Goal: Communication & Community: Answer question/provide support

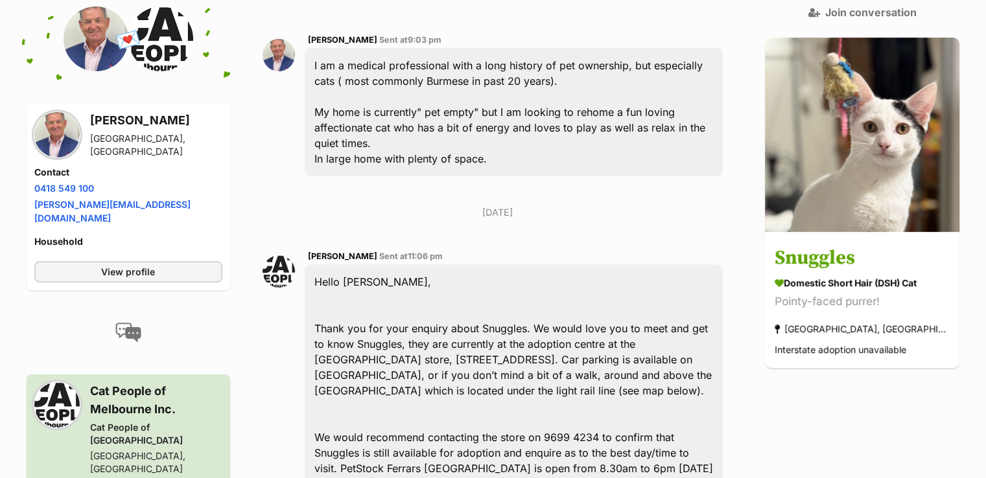
scroll to position [324, 0]
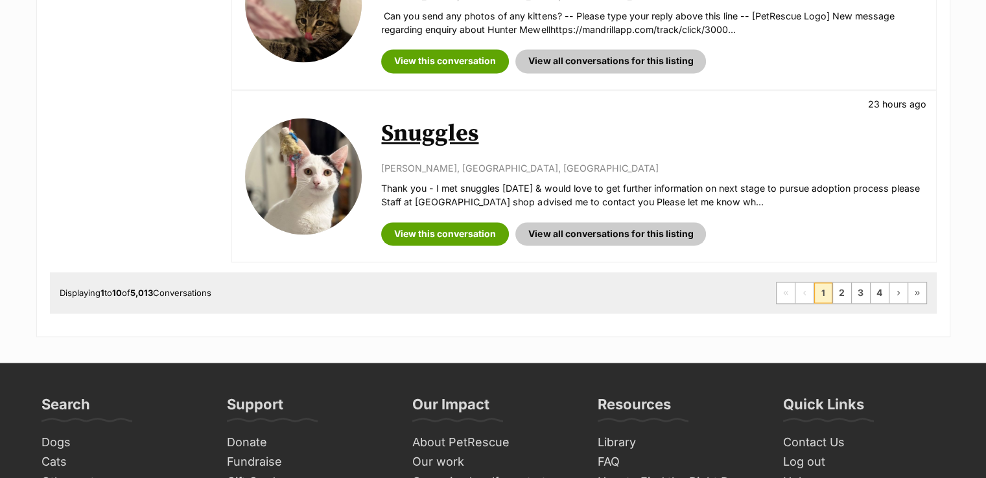
scroll to position [1880, 0]
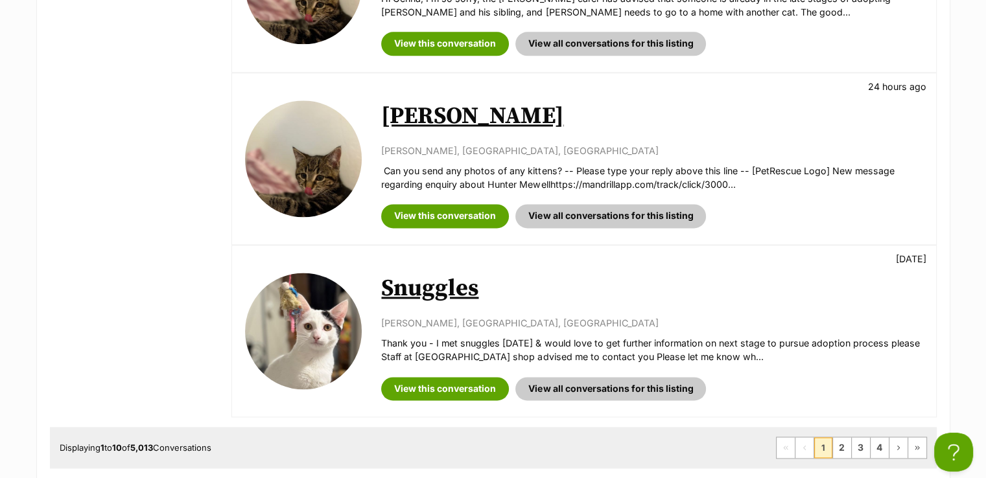
scroll to position [1685, 0]
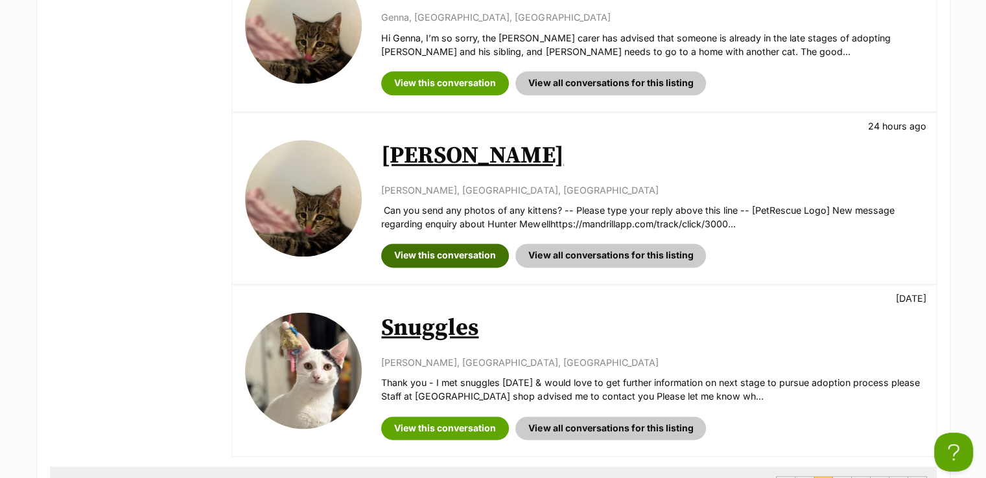
click at [484, 244] on link "View this conversation" at bounding box center [445, 255] width 128 height 23
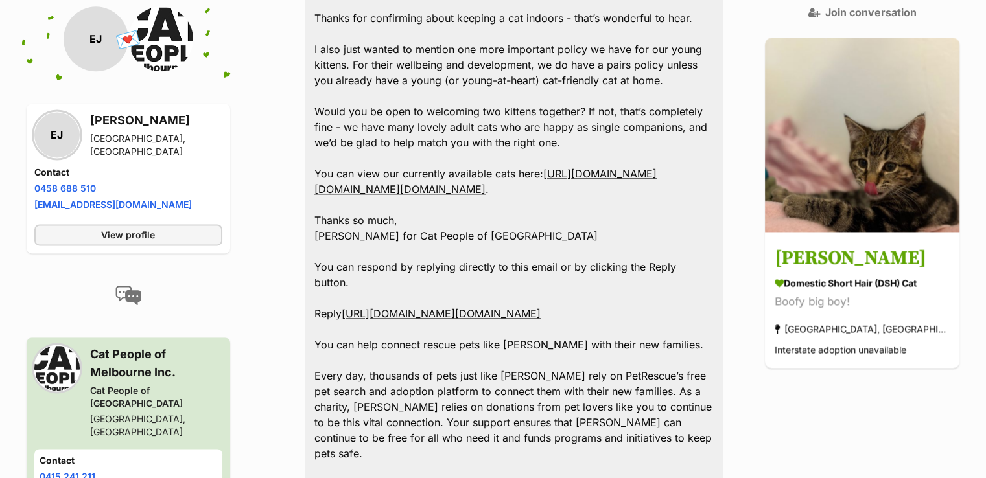
scroll to position [1620, 0]
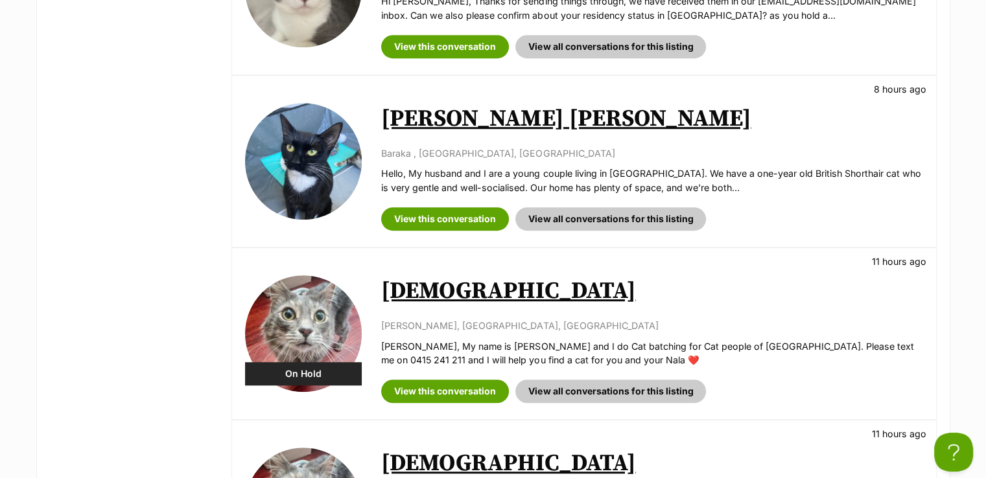
scroll to position [907, 0]
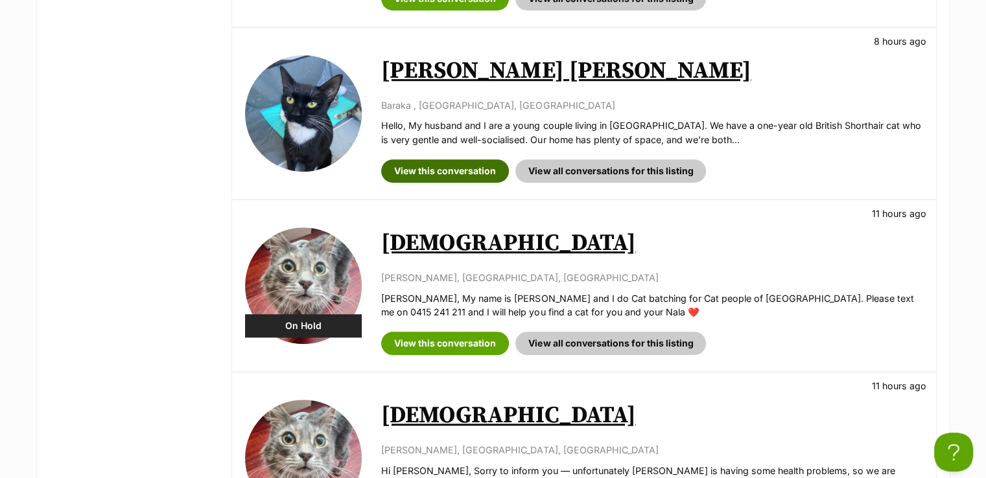
click at [486, 164] on link "View this conversation" at bounding box center [445, 170] width 128 height 23
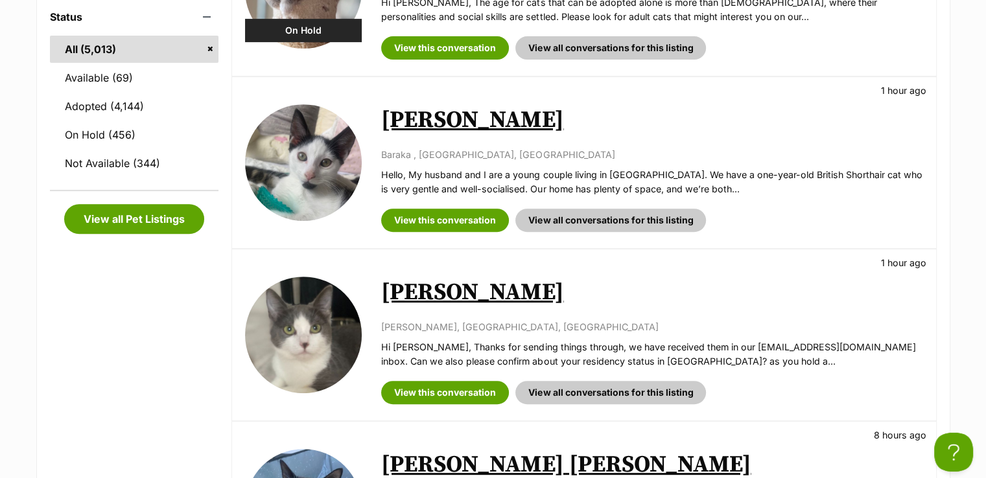
scroll to position [519, 0]
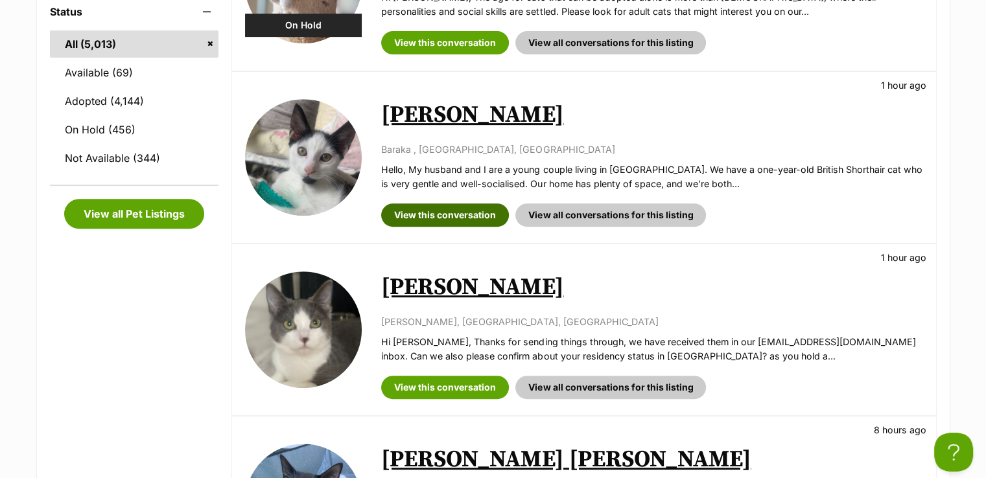
click at [439, 223] on link "View this conversation" at bounding box center [445, 215] width 128 height 23
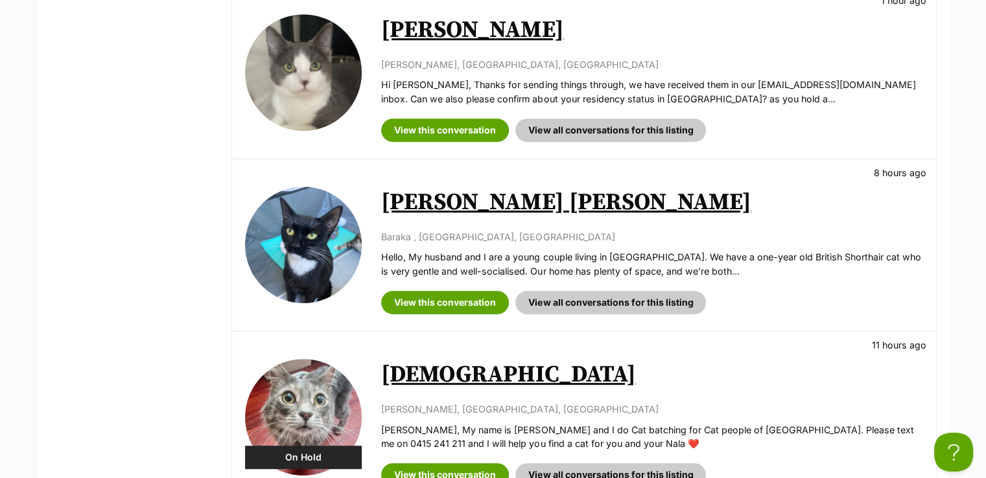
scroll to position [778, 0]
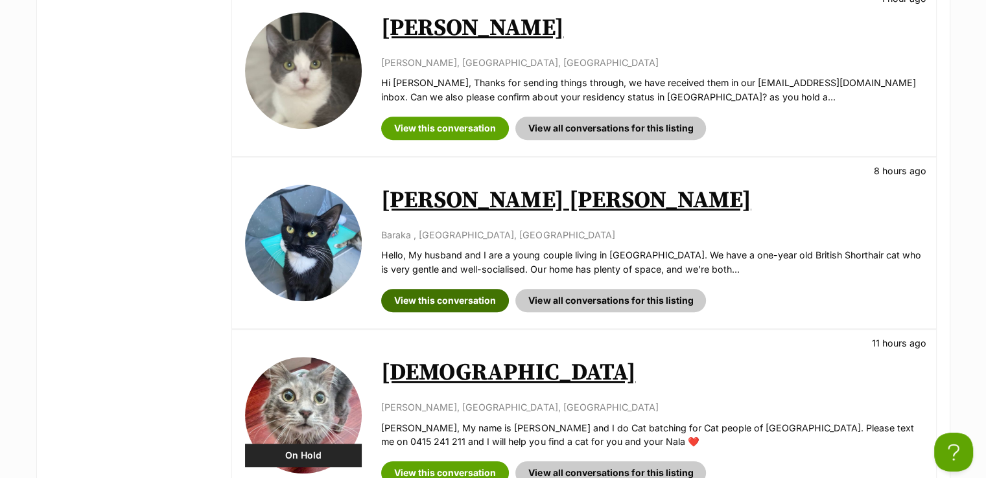
click at [456, 309] on link "View this conversation" at bounding box center [445, 300] width 128 height 23
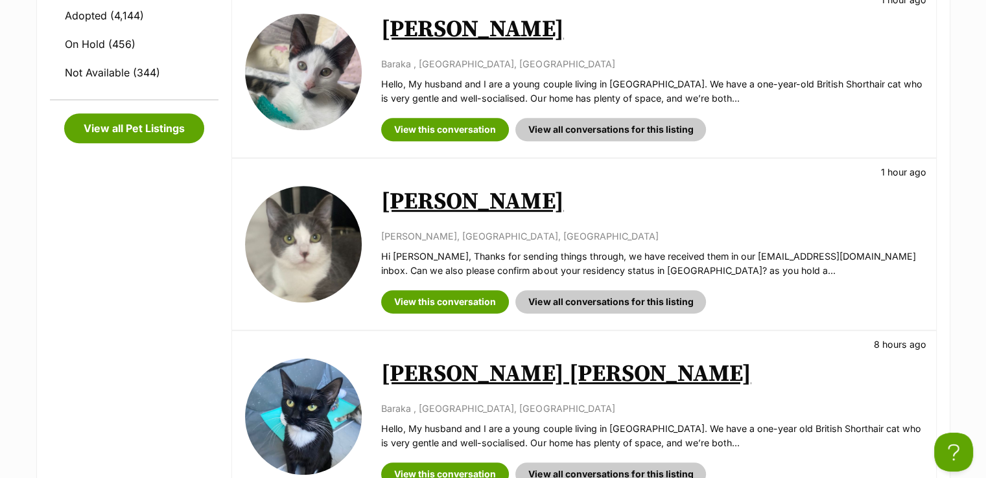
scroll to position [519, 0]
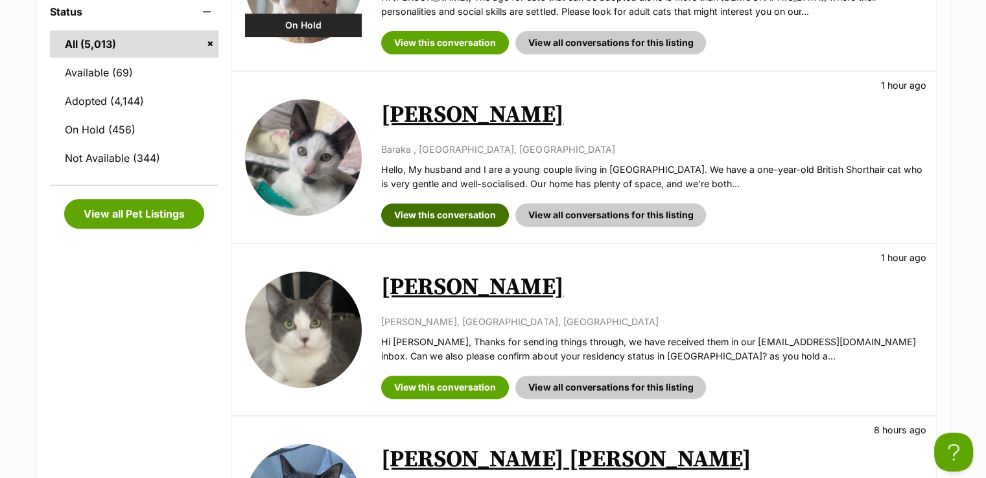
click at [456, 219] on link "View this conversation" at bounding box center [445, 215] width 128 height 23
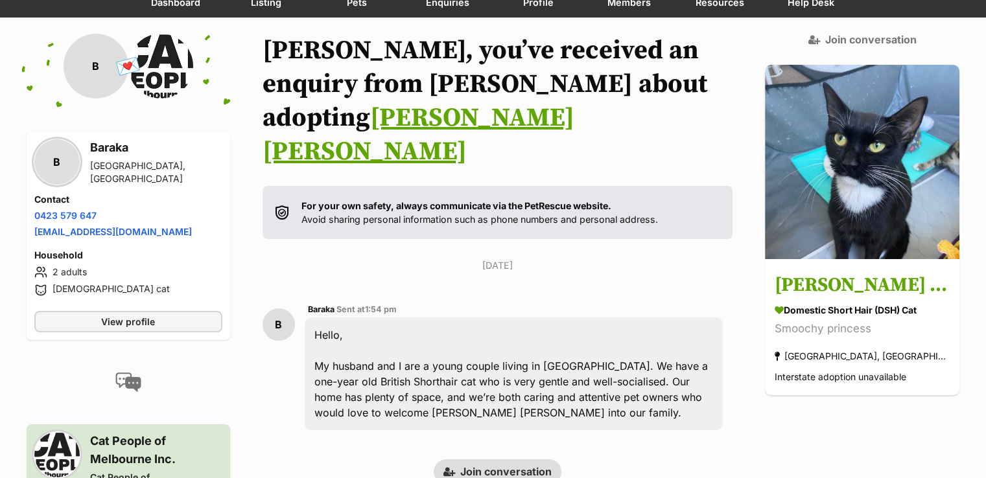
scroll to position [259, 0]
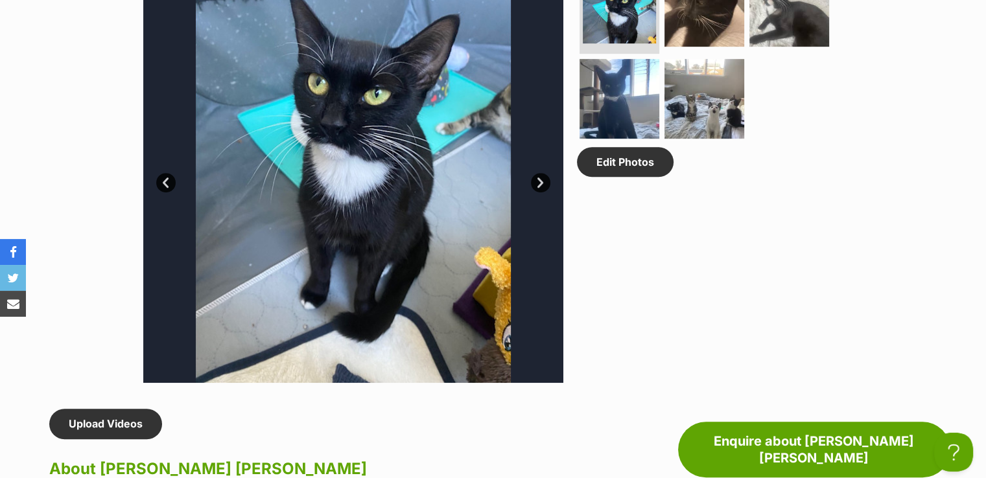
scroll to position [778, 0]
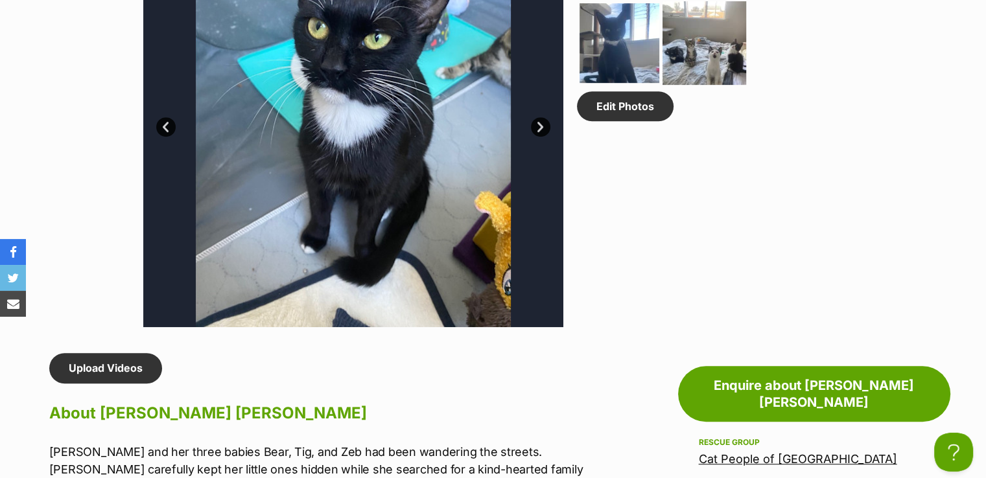
click at [709, 38] on img at bounding box center [704, 43] width 84 height 84
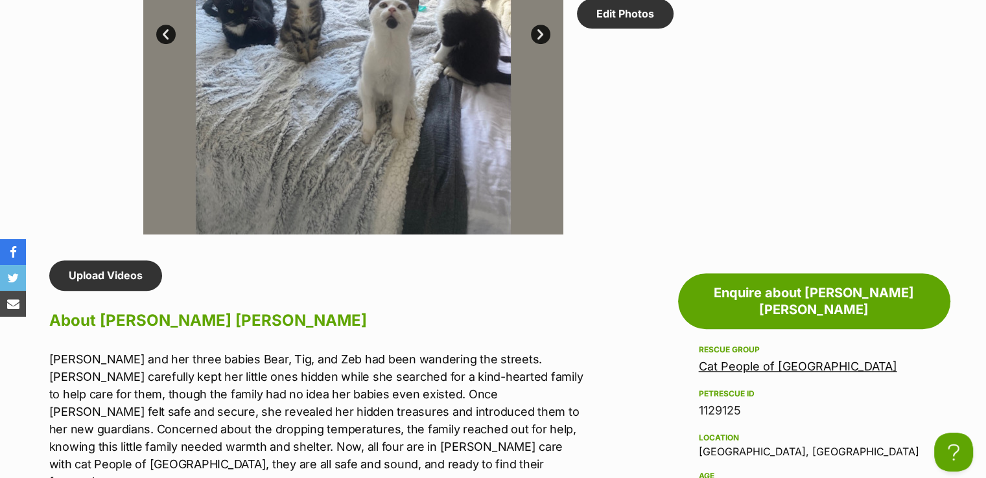
scroll to position [1037, 0]
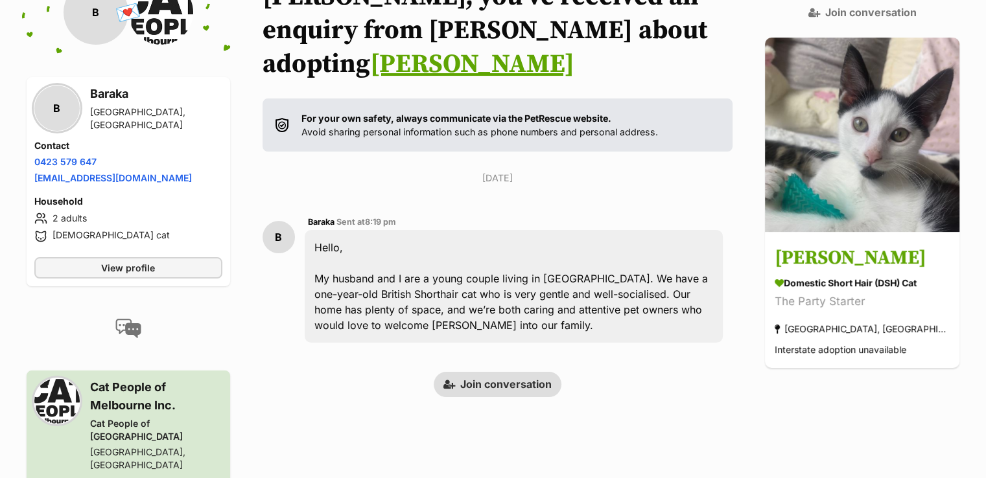
scroll to position [189, 0]
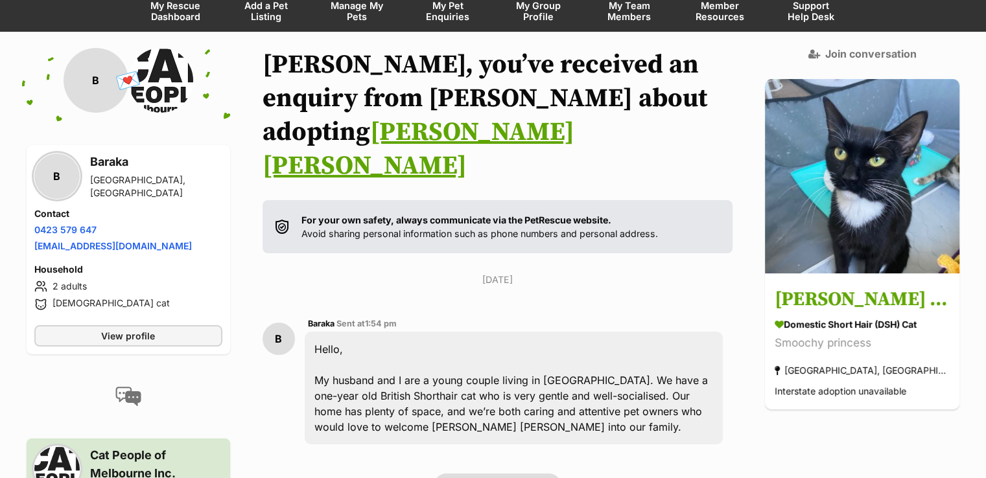
scroll to position [189, 0]
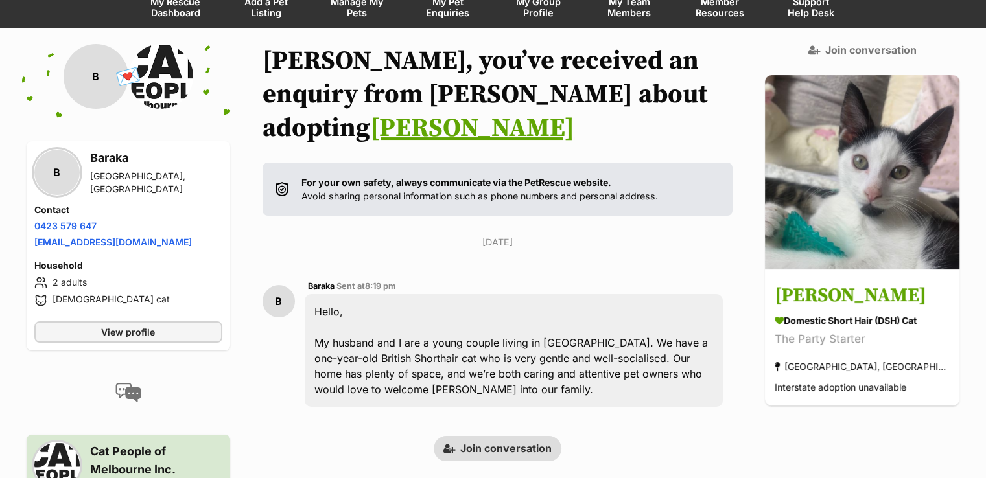
scroll to position [259, 0]
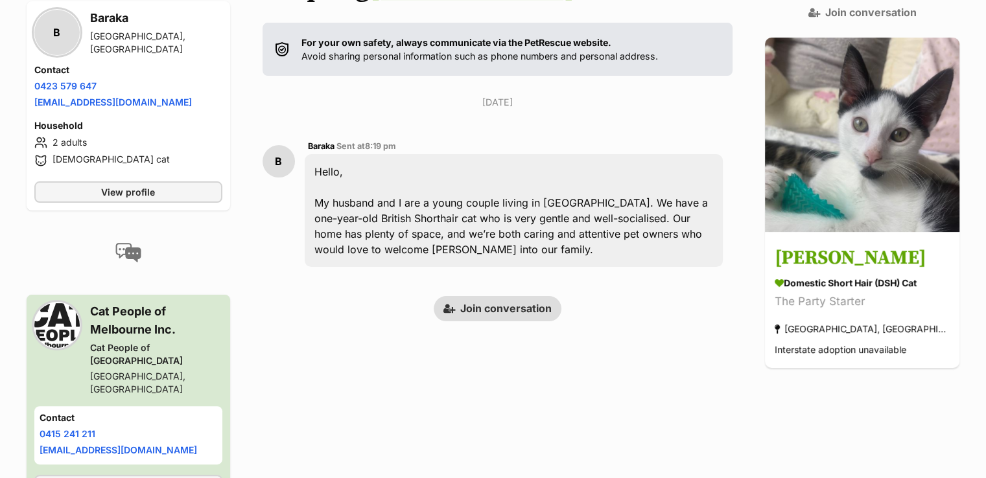
click at [538, 296] on link "Join conversation" at bounding box center [498, 308] width 128 height 25
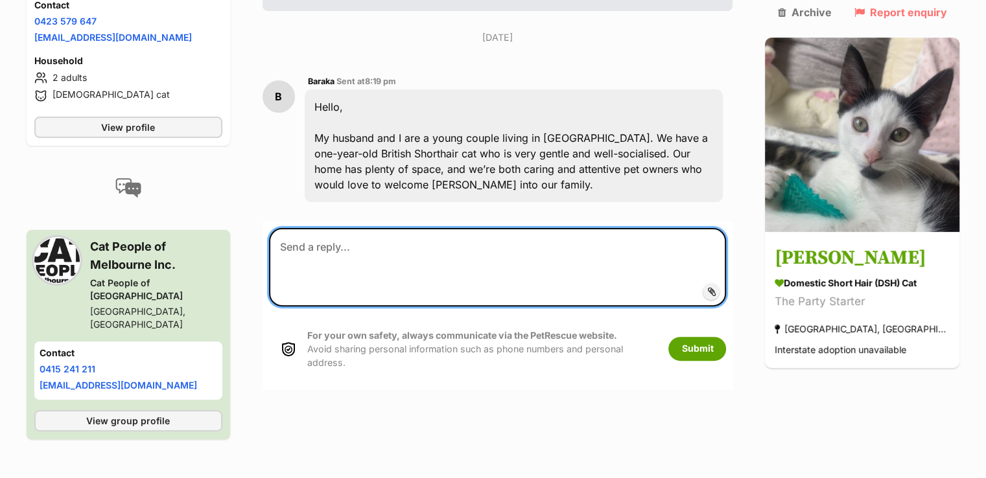
click at [670, 234] on textarea at bounding box center [498, 267] width 458 height 78
click at [362, 228] on textarea at bounding box center [498, 267] width 458 height 78
paste textarea "Hello Kailee, Thank you for your enquiry about Zeus. Our process is that our po…"
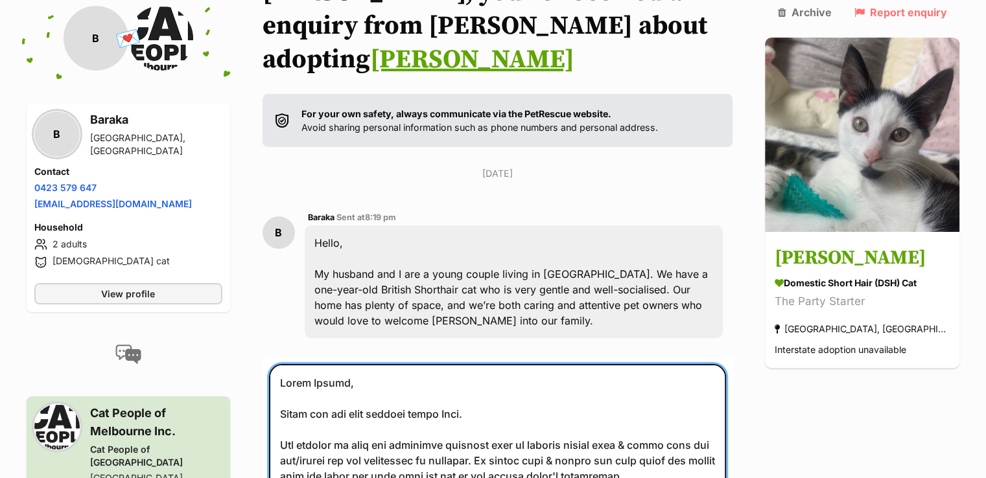
scroll to position [324, 0]
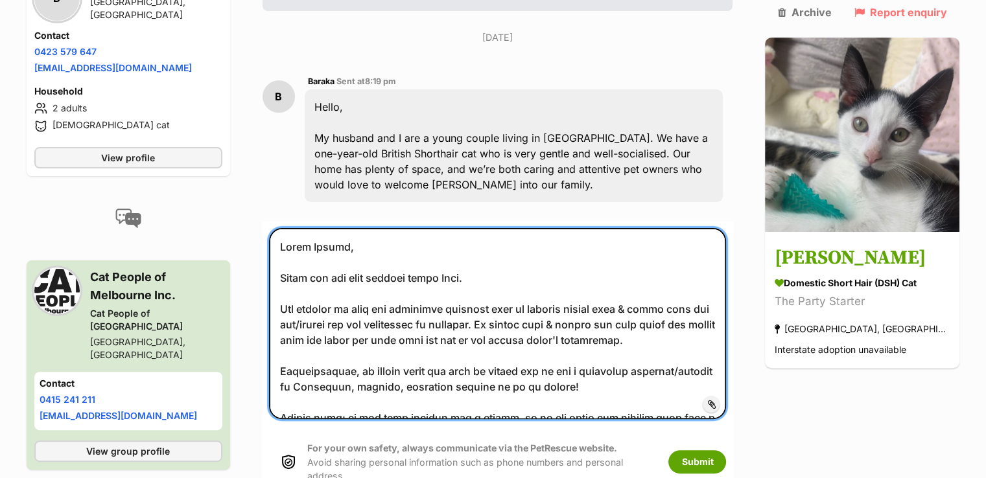
drag, startPoint x: 346, startPoint y: 211, endPoint x: 316, endPoint y: 215, distance: 30.0
click at [316, 228] on textarea at bounding box center [498, 323] width 458 height 191
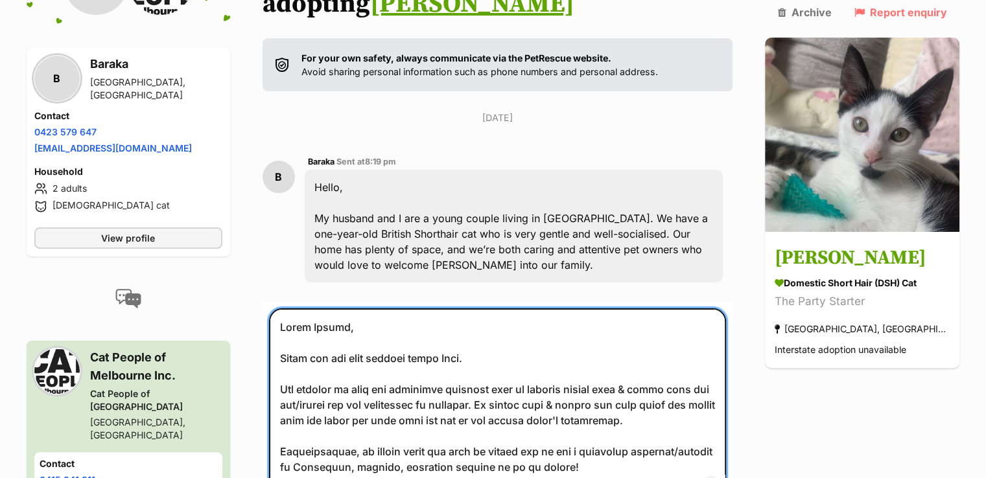
scroll to position [259, 0]
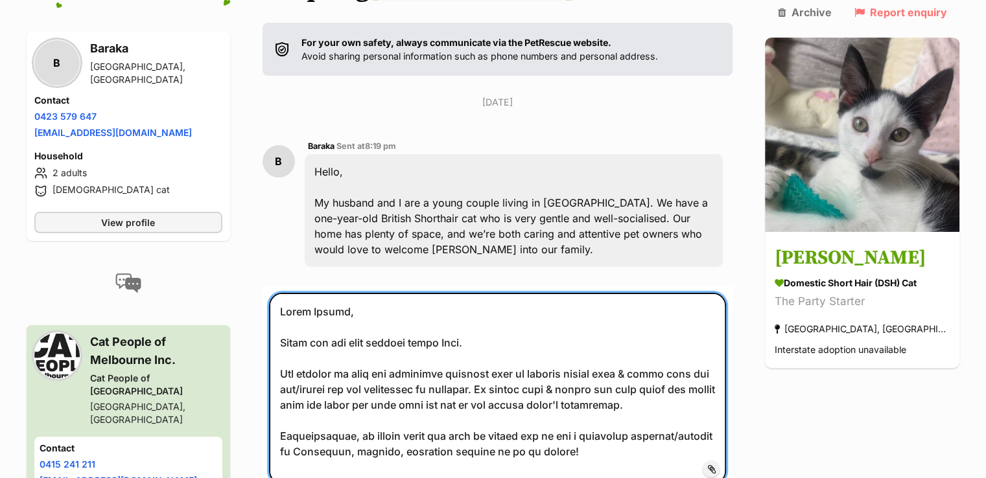
drag, startPoint x: 480, startPoint y: 310, endPoint x: 472, endPoint y: 310, distance: 8.5
click at [472, 310] on textarea at bounding box center [498, 388] width 458 height 191
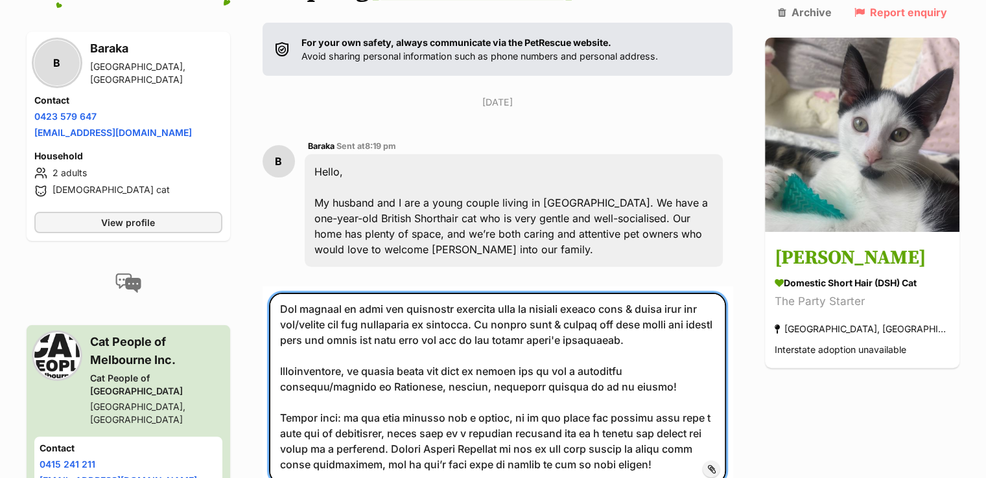
scroll to position [0, 0]
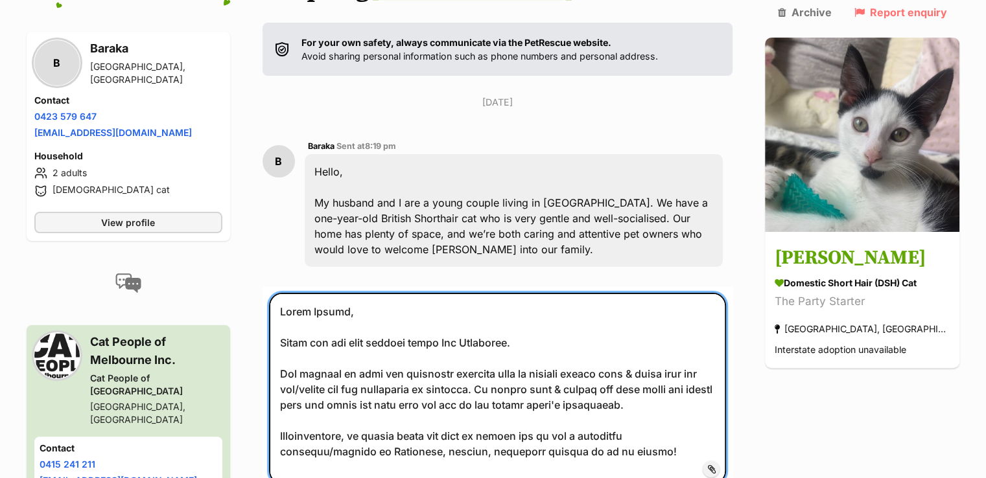
click at [550, 305] on textarea at bounding box center [498, 388] width 458 height 191
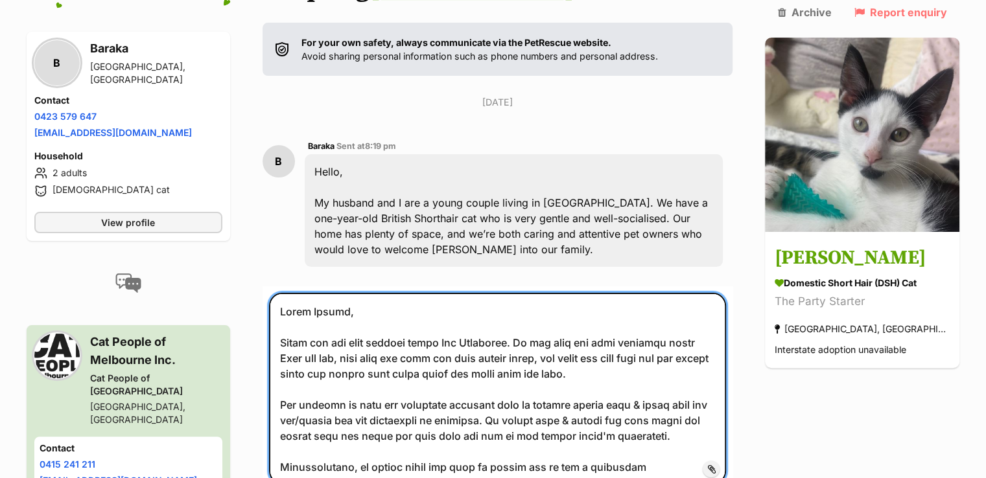
drag, startPoint x: 666, startPoint y: 325, endPoint x: 568, endPoint y: 328, distance: 97.9
click at [568, 328] on textarea at bounding box center [498, 388] width 458 height 191
drag, startPoint x: 420, startPoint y: 339, endPoint x: 368, endPoint y: 340, distance: 52.5
click at [368, 340] on textarea at bounding box center [498, 388] width 458 height 191
click at [642, 355] on textarea at bounding box center [498, 388] width 458 height 191
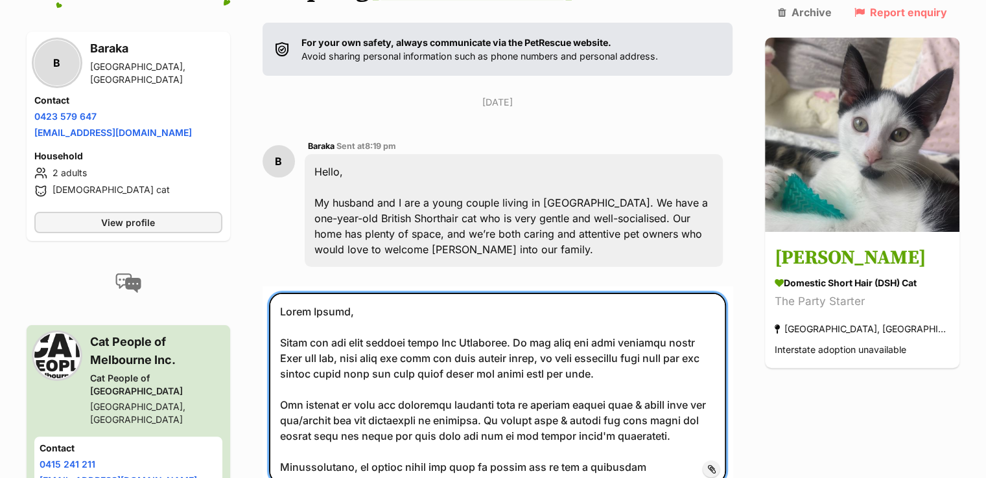
scroll to position [65, 0]
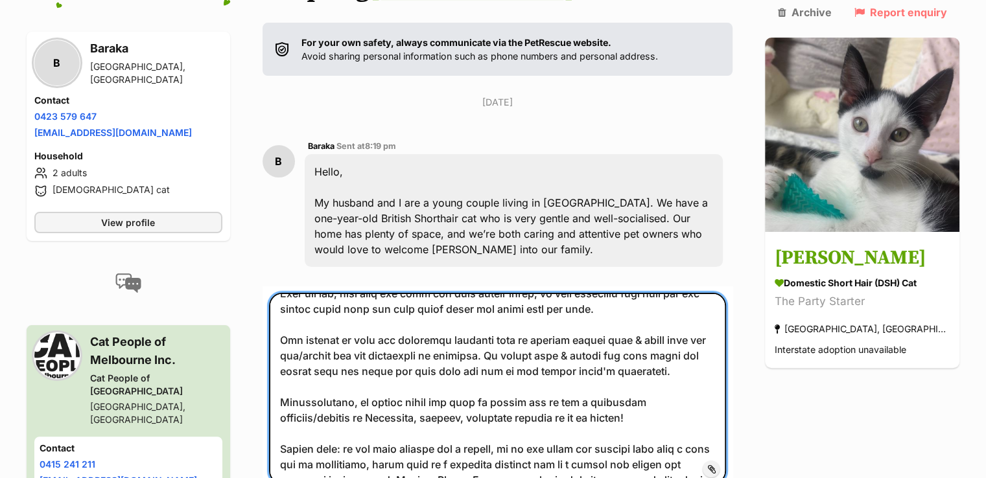
click at [633, 332] on textarea at bounding box center [498, 388] width 458 height 191
click at [642, 335] on textarea at bounding box center [498, 388] width 458 height 191
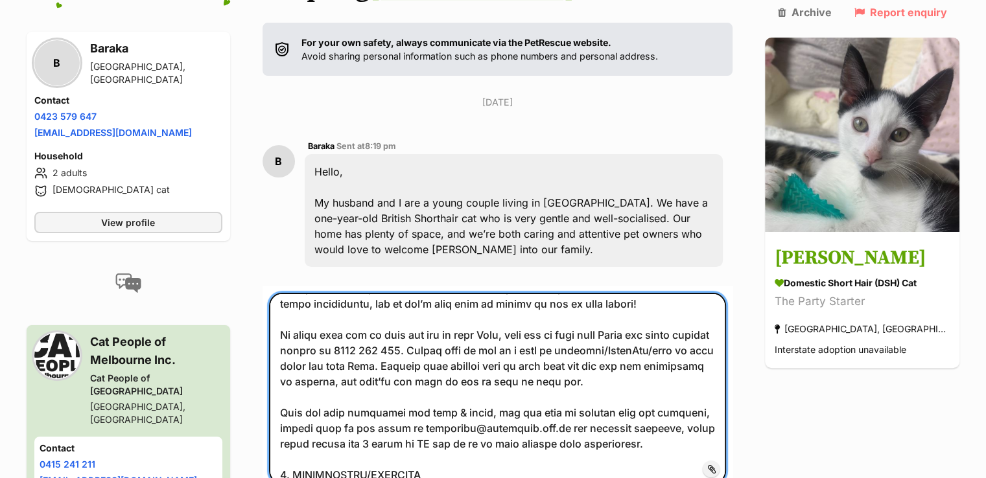
scroll to position [259, 0]
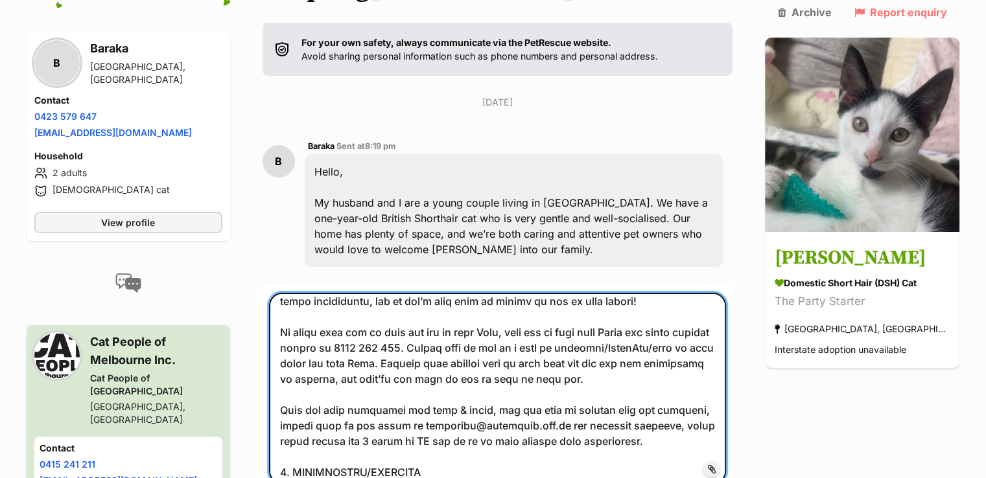
drag, startPoint x: 529, startPoint y: 298, endPoint x: 514, endPoint y: 300, distance: 15.0
click at [514, 300] on textarea at bounding box center [498, 388] width 458 height 191
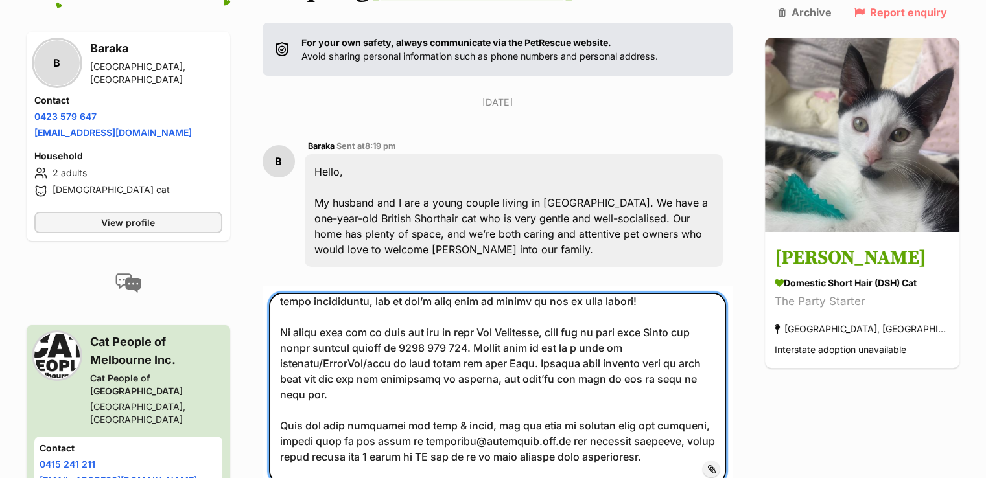
drag, startPoint x: 717, startPoint y: 298, endPoint x: 693, endPoint y: 301, distance: 24.2
click at [693, 301] on textarea at bounding box center [498, 388] width 458 height 191
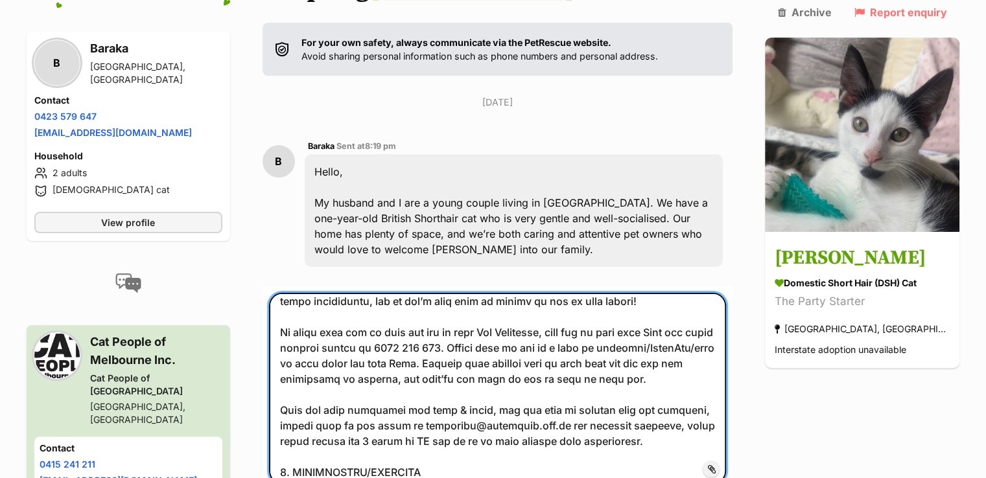
drag, startPoint x: 474, startPoint y: 309, endPoint x: 406, endPoint y: 312, distance: 68.8
click at [406, 312] on textarea at bounding box center [498, 388] width 458 height 191
paste textarea "23 849 45"
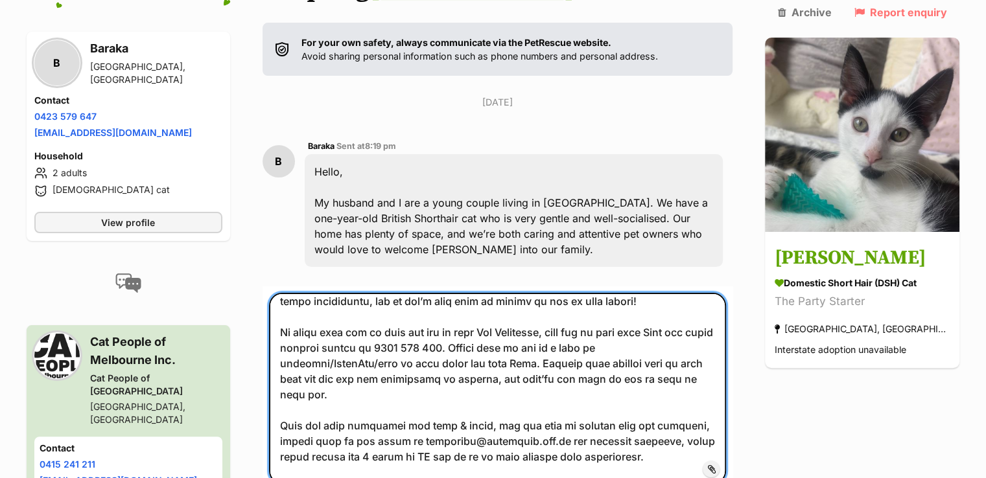
drag, startPoint x: 559, startPoint y: 331, endPoint x: 546, endPoint y: 333, distance: 13.2
click at [546, 333] on textarea at bounding box center [498, 388] width 458 height 191
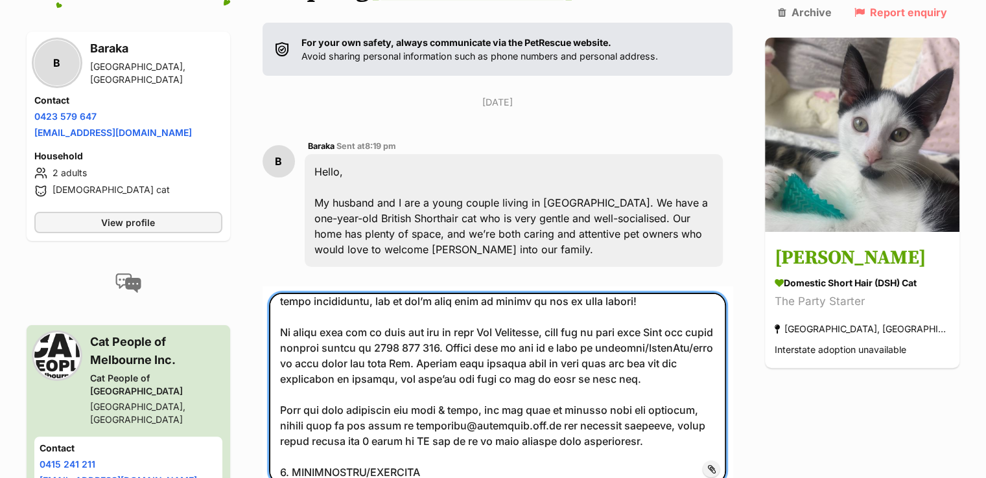
scroll to position [324, 0]
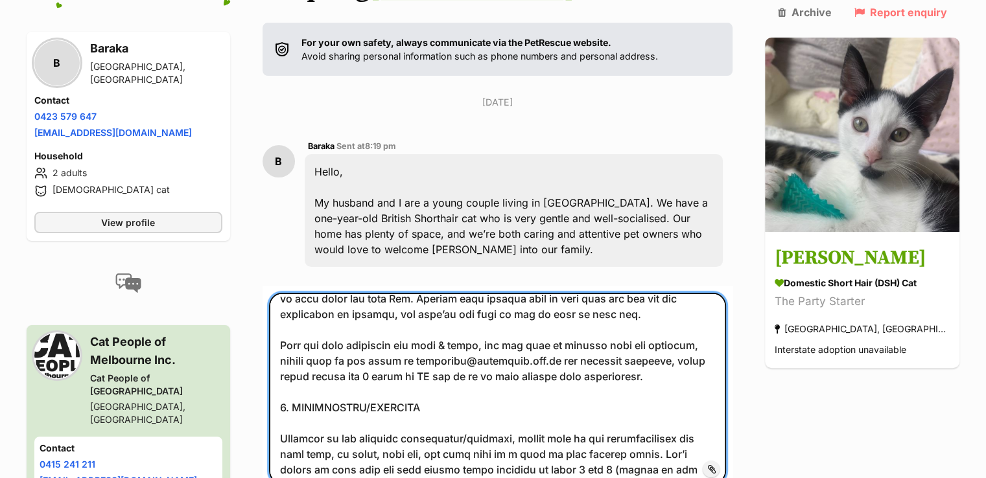
click at [316, 310] on textarea at bounding box center [498, 388] width 458 height 191
click at [324, 294] on textarea at bounding box center [498, 388] width 458 height 191
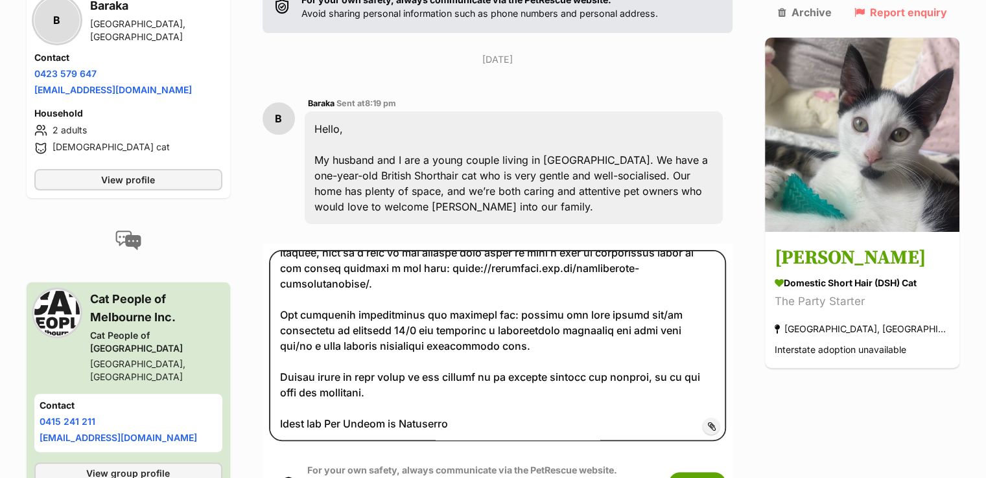
scroll to position [389, 0]
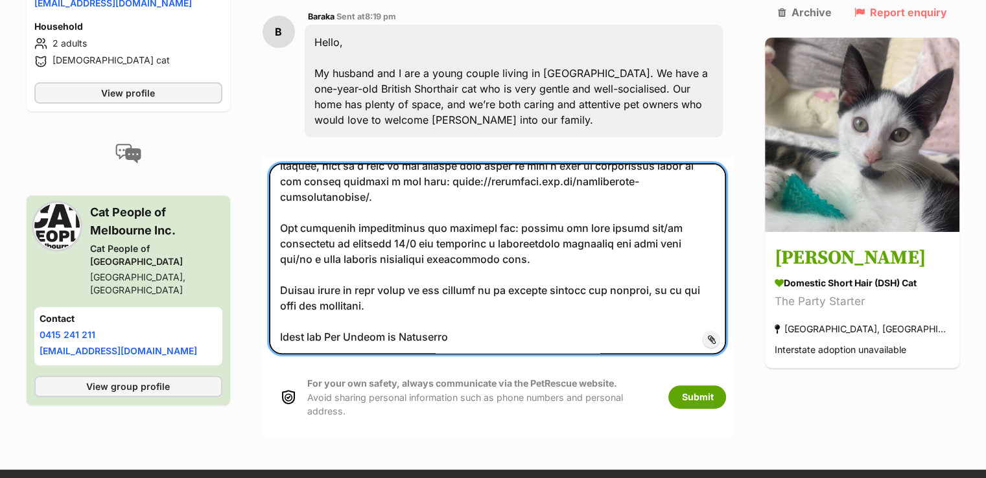
drag, startPoint x: 310, startPoint y: 303, endPoint x: 286, endPoint y: 303, distance: 24.0
click at [286, 303] on textarea at bounding box center [498, 258] width 458 height 191
type textarea "Hello Baraka, Thank you for your enquiry about Zeb Sanderson. We saw that you a…"
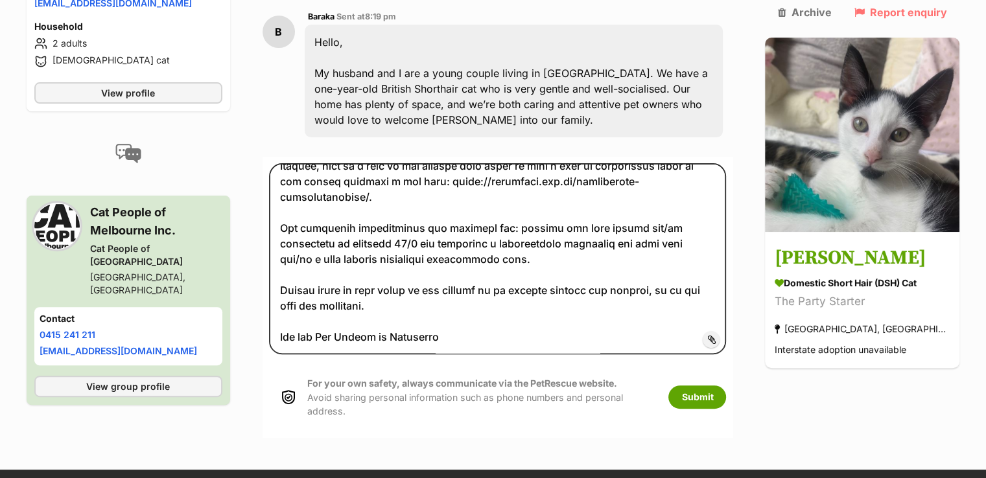
click at [721, 334] on span "Add attachment" at bounding box center [755, 339] width 69 height 10
click at [0, 0] on input "Add attachment" at bounding box center [0, 0] width 0 height 0
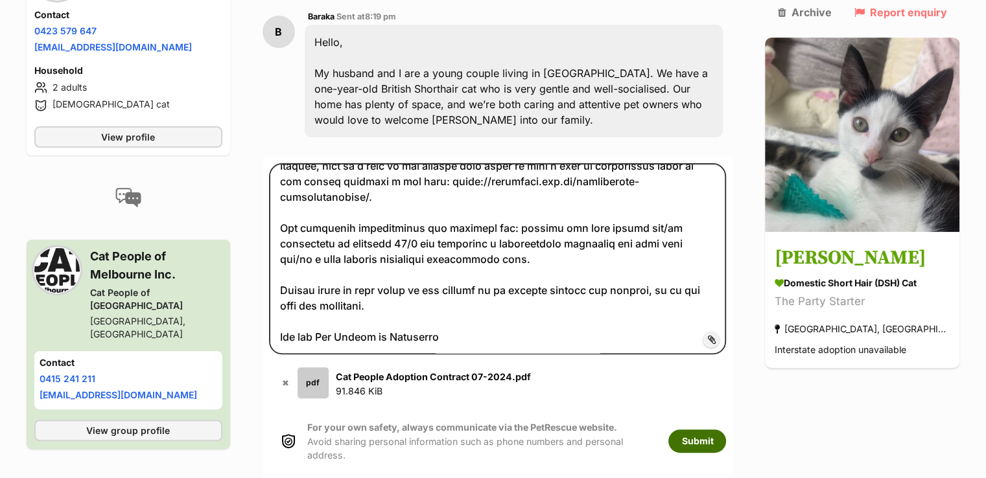
click at [726, 430] on button "Submit" at bounding box center [697, 441] width 58 height 23
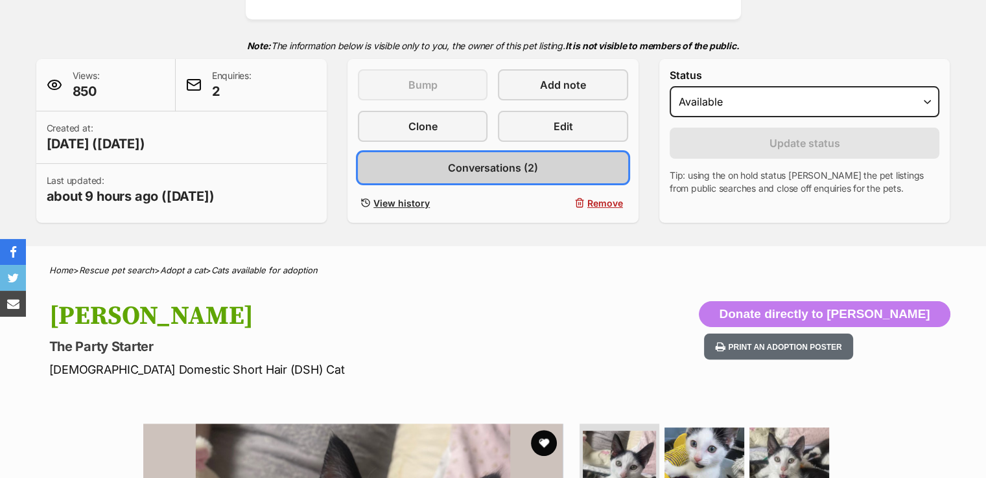
click at [519, 169] on span "Conversations (2)" at bounding box center [493, 168] width 90 height 16
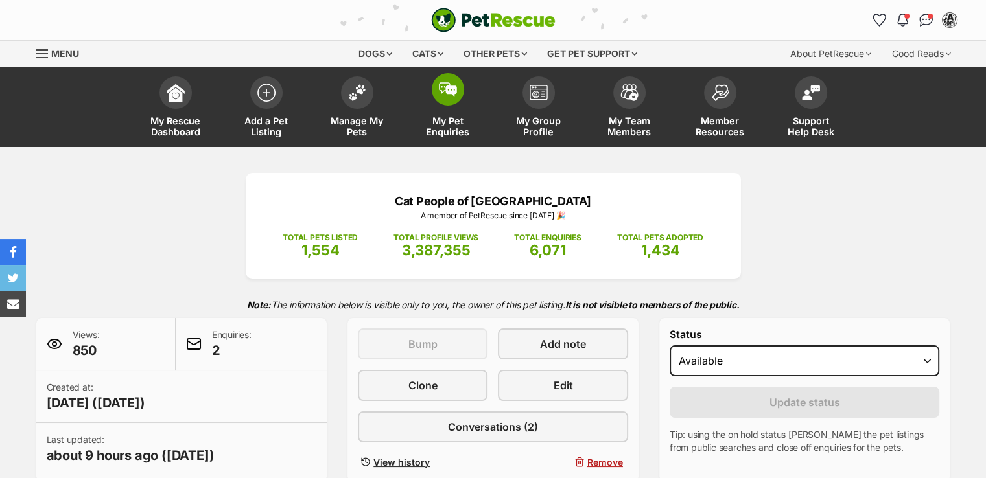
click at [451, 91] on img at bounding box center [448, 89] width 18 height 14
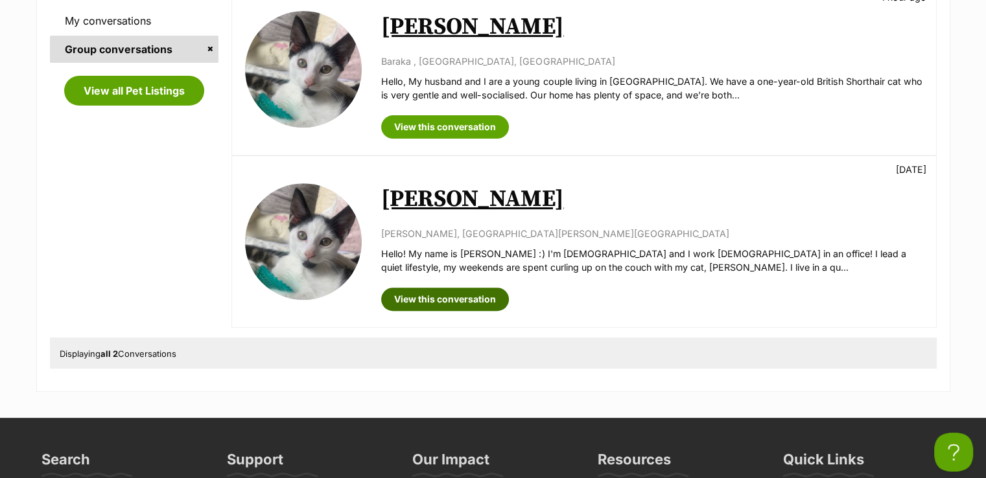
click at [487, 296] on link "View this conversation" at bounding box center [445, 299] width 128 height 23
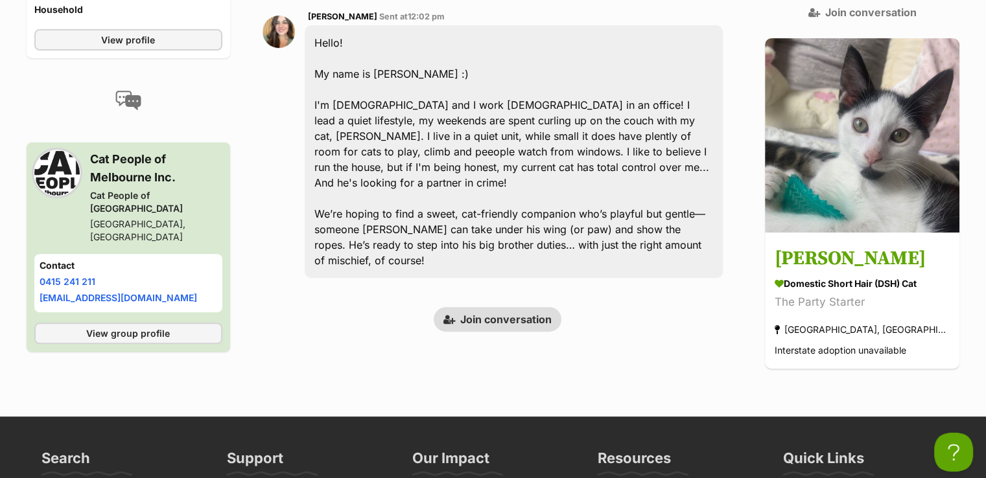
scroll to position [259, 0]
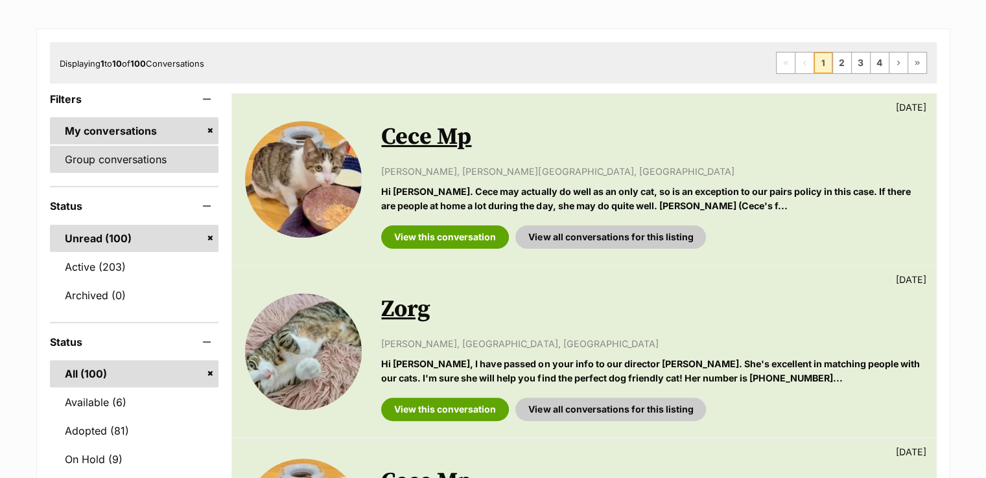
click at [156, 146] on link "Group conversations" at bounding box center [134, 159] width 169 height 27
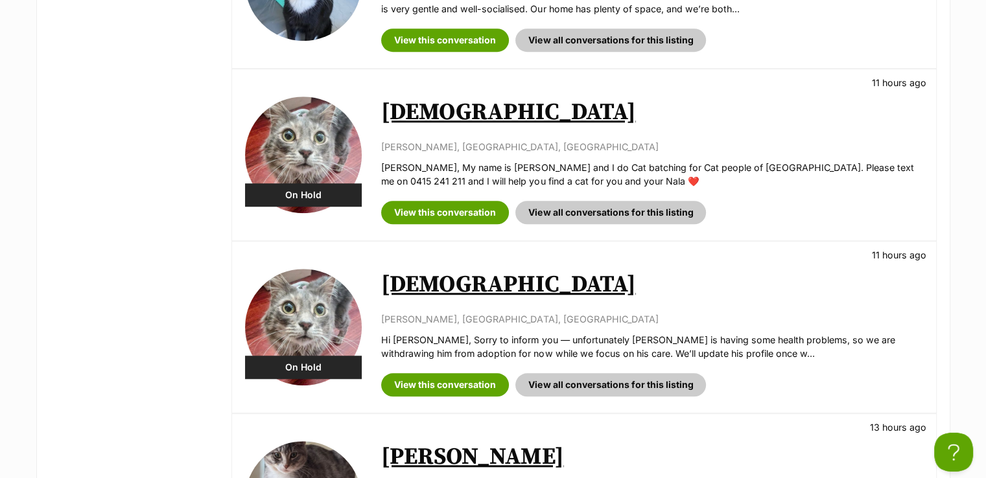
scroll to position [1037, 0]
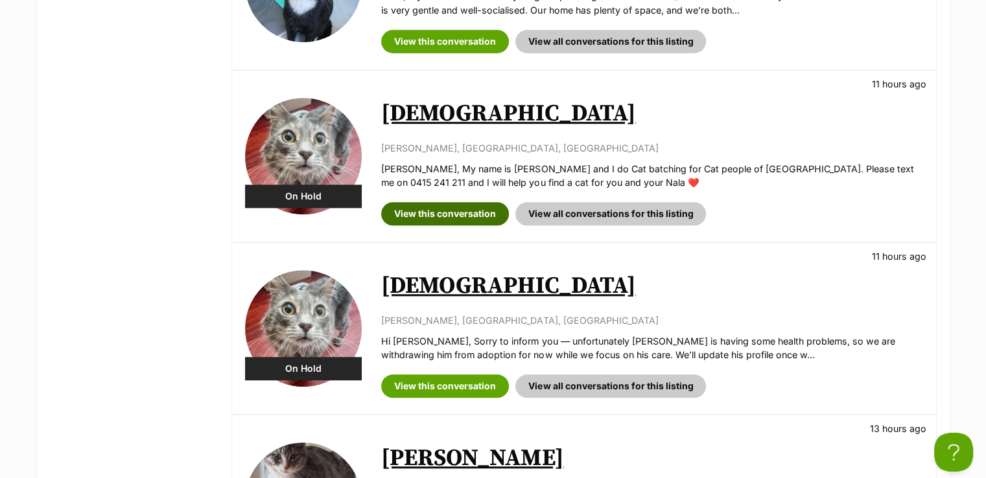
click at [449, 203] on link "View this conversation" at bounding box center [445, 213] width 128 height 23
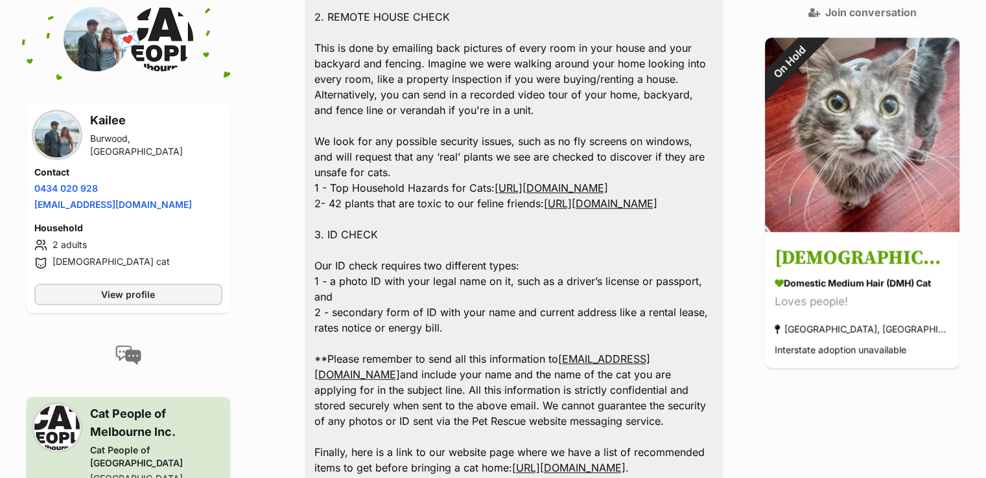
scroll to position [1450, 0]
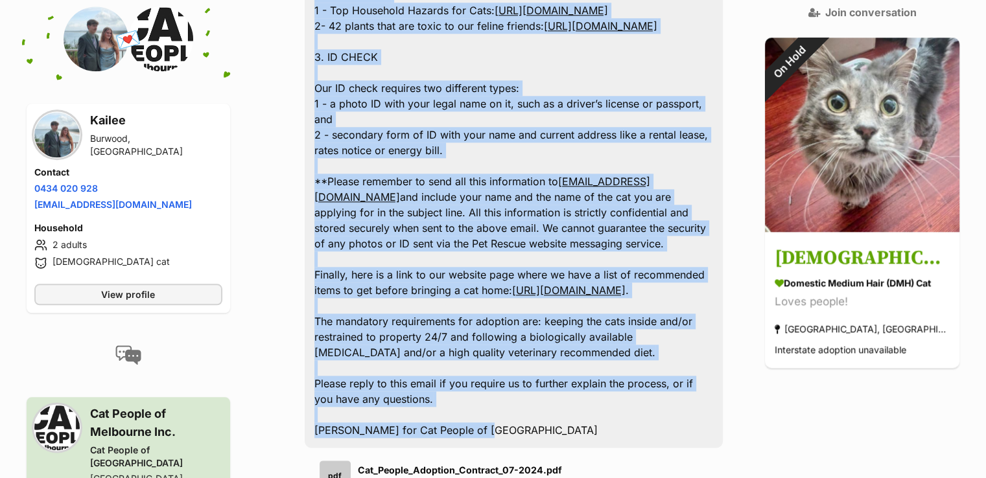
drag, startPoint x: 319, startPoint y: 110, endPoint x: 592, endPoint y: 350, distance: 363.8
copy div "Hello Kailee, Thank you for your enquiry about Zeus. Our process is that our po…"
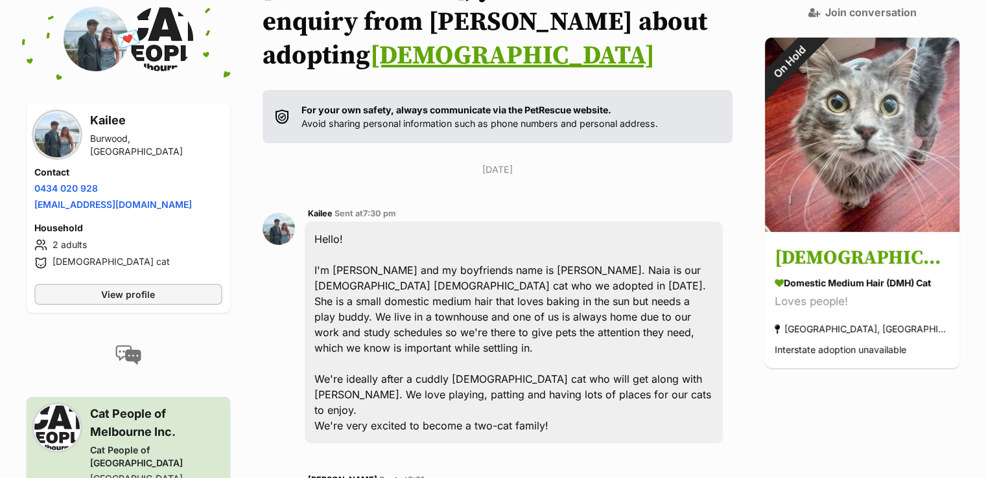
scroll to position [24, 0]
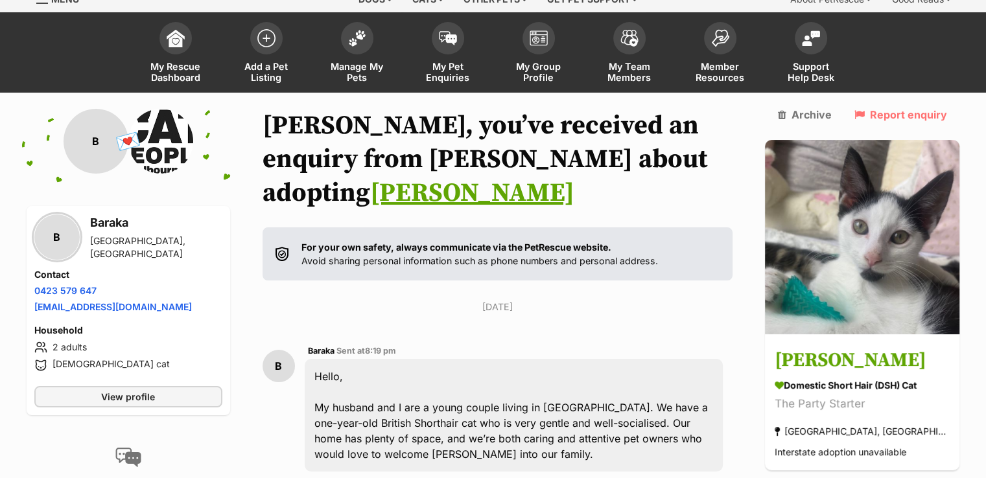
scroll to position [119, 0]
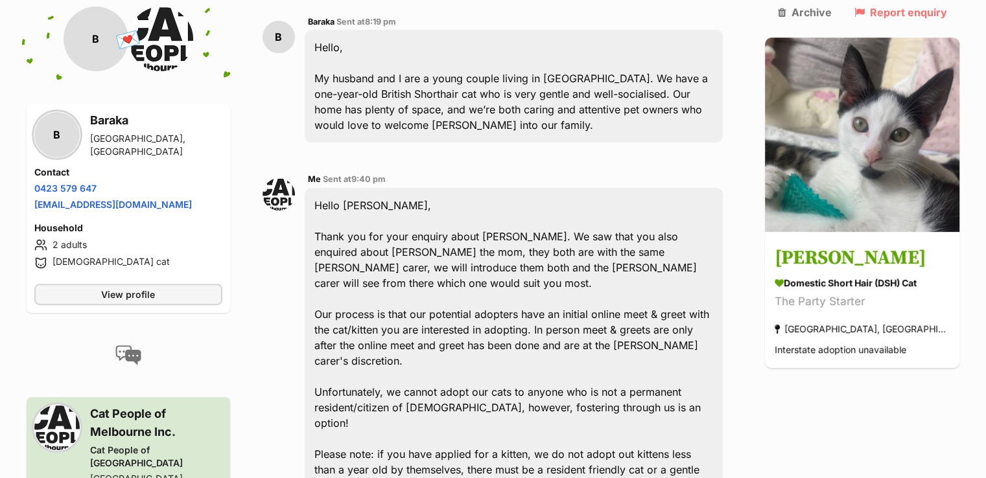
scroll to position [759, 0]
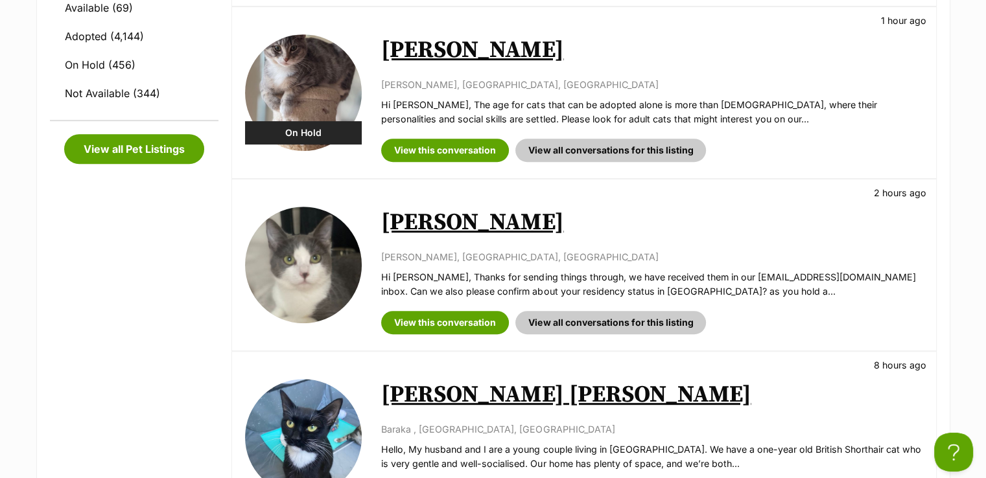
scroll to position [713, 0]
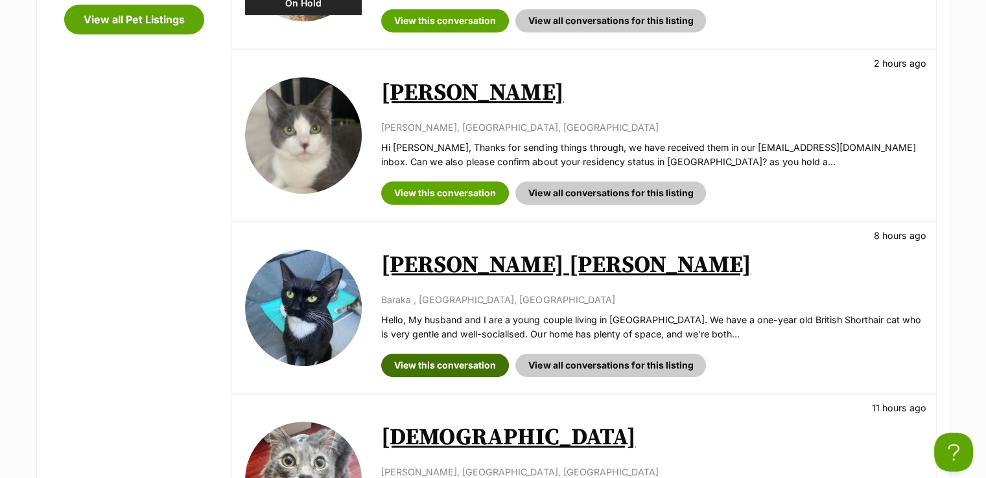
click at [434, 356] on link "View this conversation" at bounding box center [445, 365] width 128 height 23
click at [441, 360] on link "View this conversation" at bounding box center [445, 365] width 128 height 23
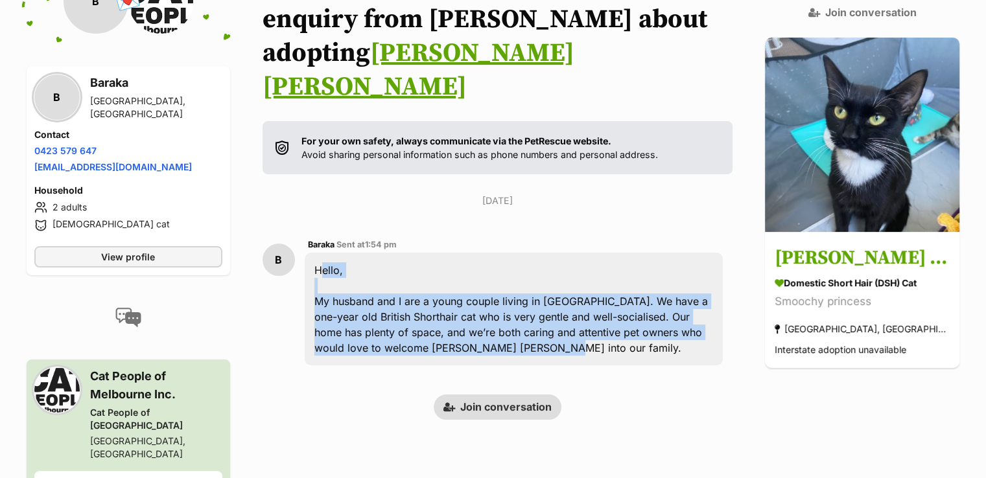
drag, startPoint x: 326, startPoint y: 203, endPoint x: 494, endPoint y: 283, distance: 185.8
click at [494, 283] on div "Hello, My husband and I are a young couple living in Ascot Vale. We have a one-…" at bounding box center [514, 309] width 419 height 113
copy div "Hello, My husband and I are a young couple living in Ascot Vale. We have a one-…"
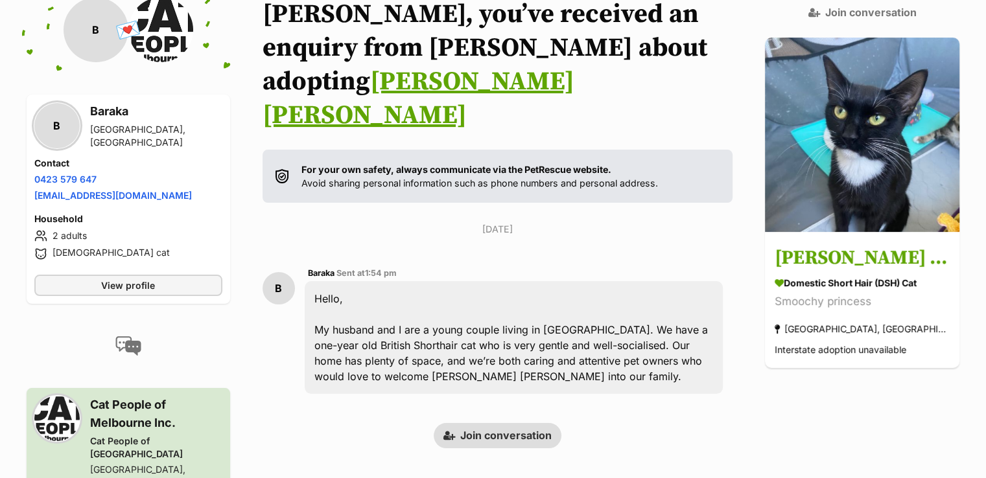
scroll to position [189, 0]
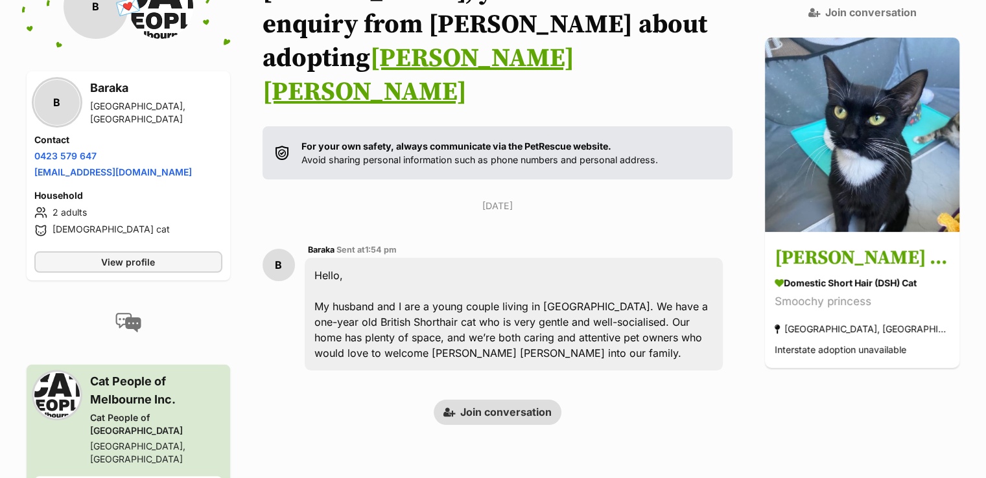
click at [877, 371] on div "Back to all conversations 💌 Conversation participant details B B Baraka Ascot V…" at bounding box center [493, 290] width 953 height 633
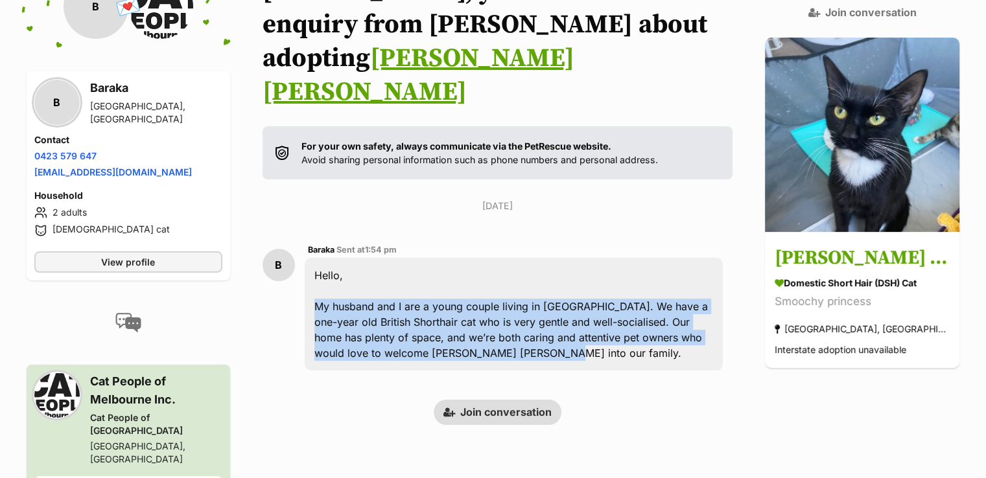
drag, startPoint x: 325, startPoint y: 239, endPoint x: 480, endPoint y: 284, distance: 162.0
click at [480, 284] on div "Hello, My husband and I are a young couple living in Ascot Vale. We have a one-…" at bounding box center [514, 314] width 419 height 113
copy div "My husband and I are a young couple living in Ascot Vale. We have a one-year ol…"
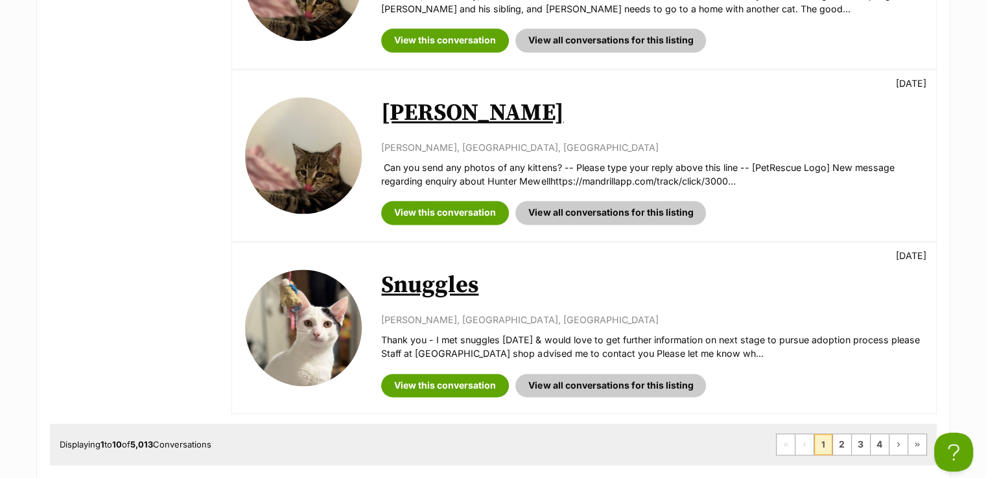
scroll to position [1750, 0]
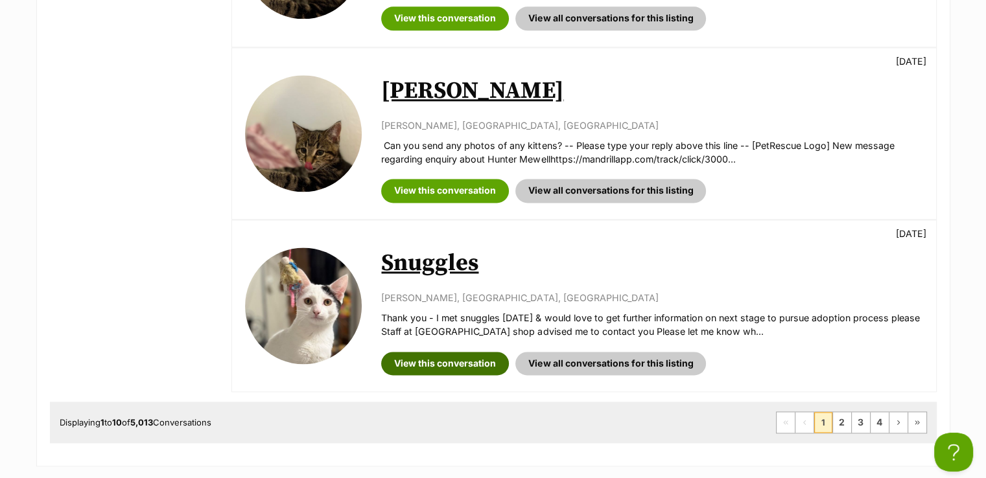
click at [455, 352] on link "View this conversation" at bounding box center [445, 363] width 128 height 23
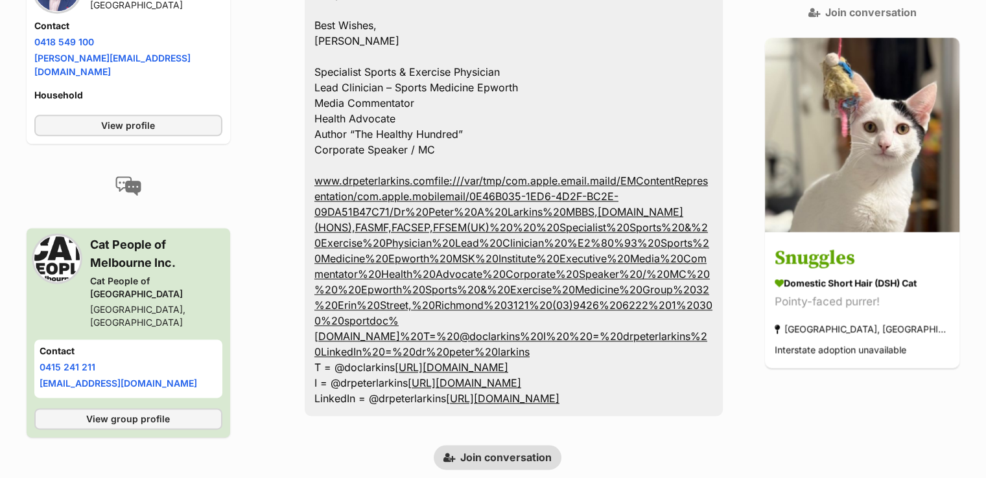
scroll to position [1685, 0]
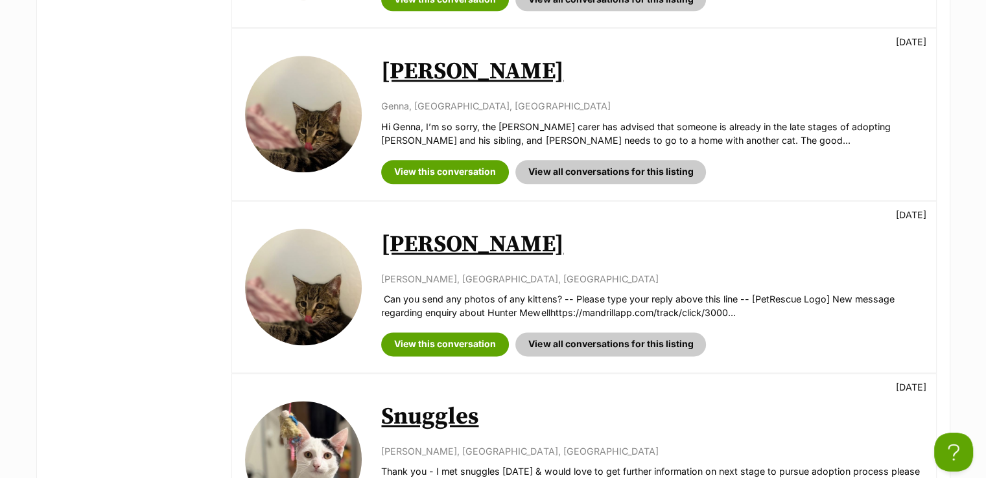
scroll to position [1750, 0]
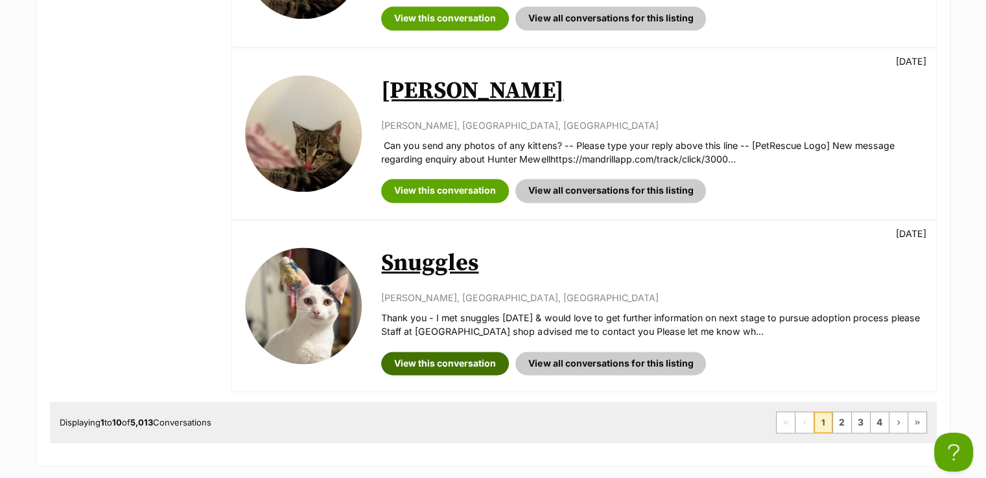
click at [458, 352] on link "View this conversation" at bounding box center [445, 363] width 128 height 23
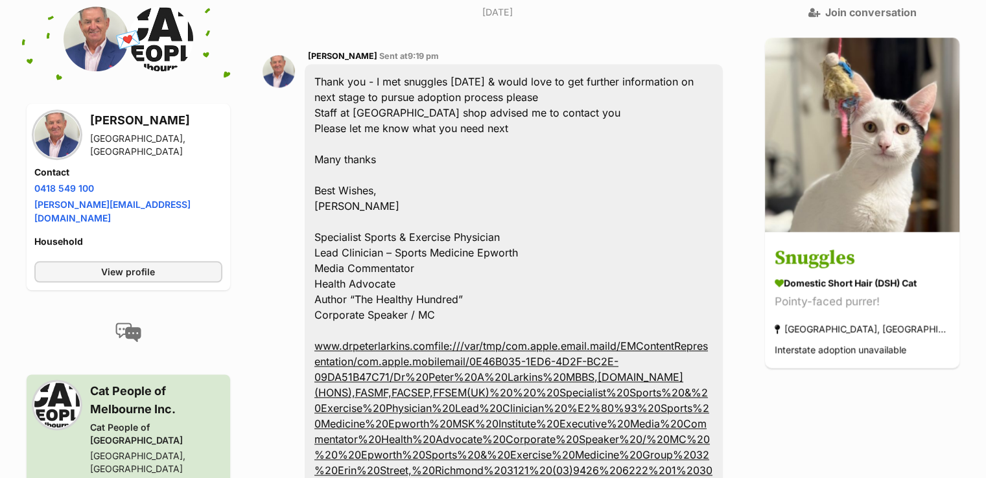
scroll to position [1620, 0]
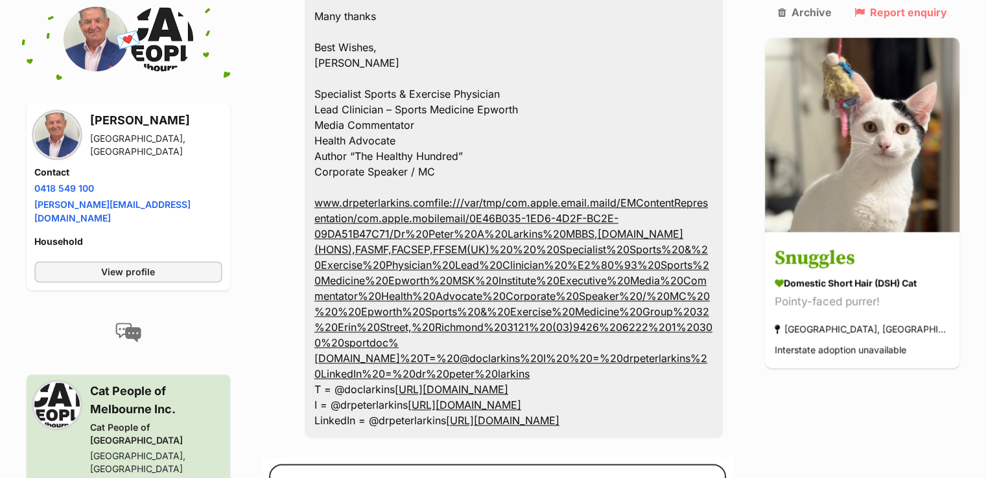
scroll to position [1771, 0]
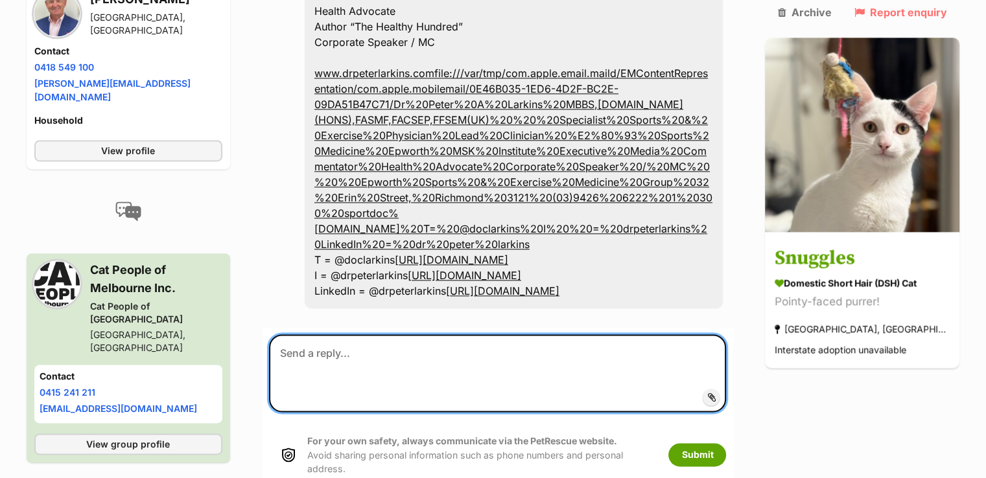
click at [536, 334] on textarea at bounding box center [498, 373] width 458 height 78
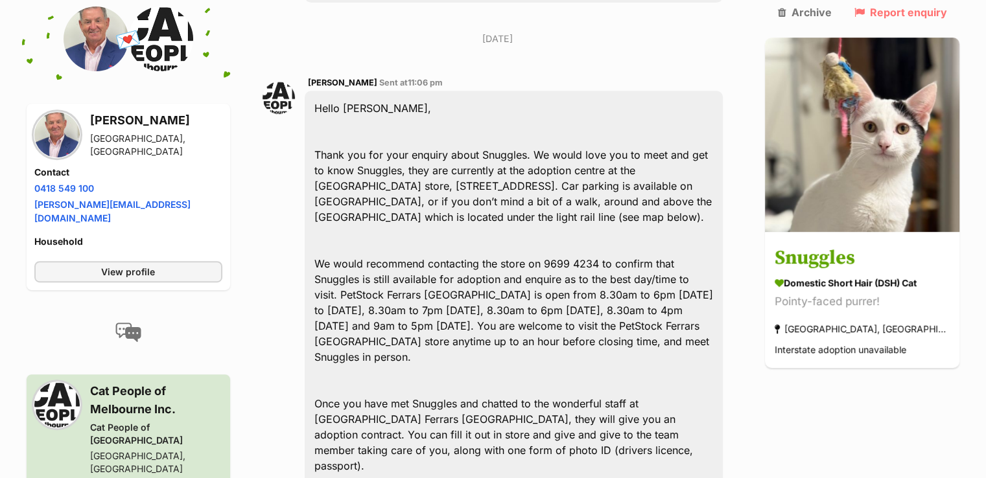
scroll to position [669, 0]
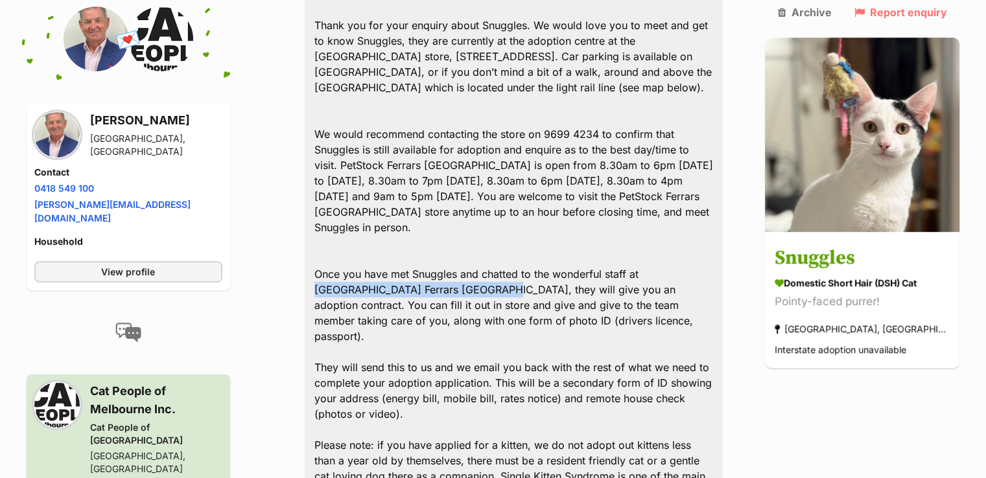
drag, startPoint x: 651, startPoint y: 239, endPoint x: 419, endPoint y: 255, distance: 233.3
click at [419, 255] on div "Hello Peter, Thank you for your enquiry about Snuggles. We would love you to me…" at bounding box center [514, 383] width 419 height 844
copy div "PetStock Ferrars St South Melbourne"
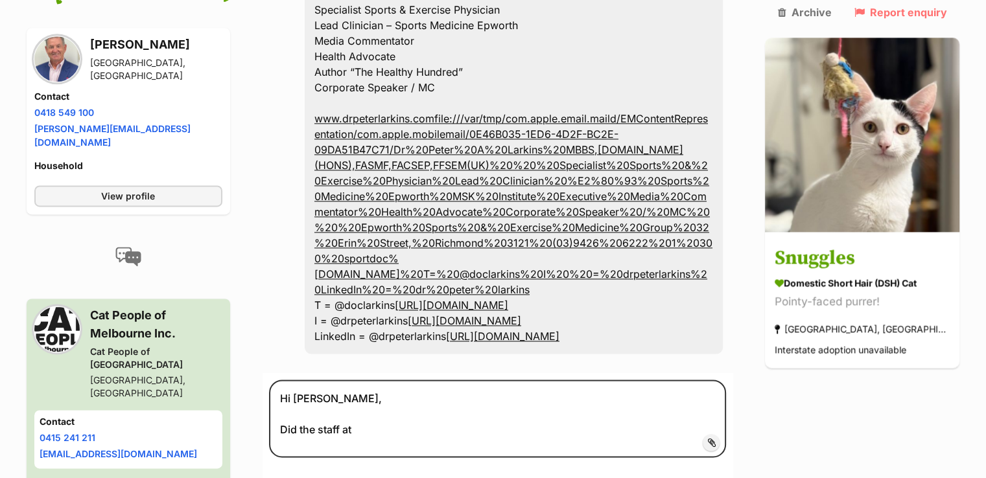
scroll to position [1771, 0]
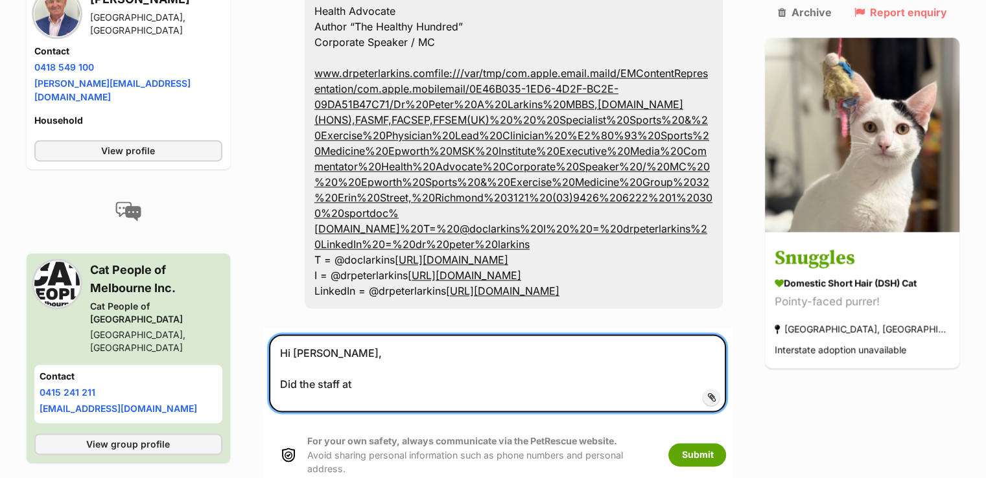
click at [390, 334] on textarea "Hi Peter, Did the staff at" at bounding box center [498, 373] width 458 height 78
paste textarea "PetStock Ferrars St South Melbourne"
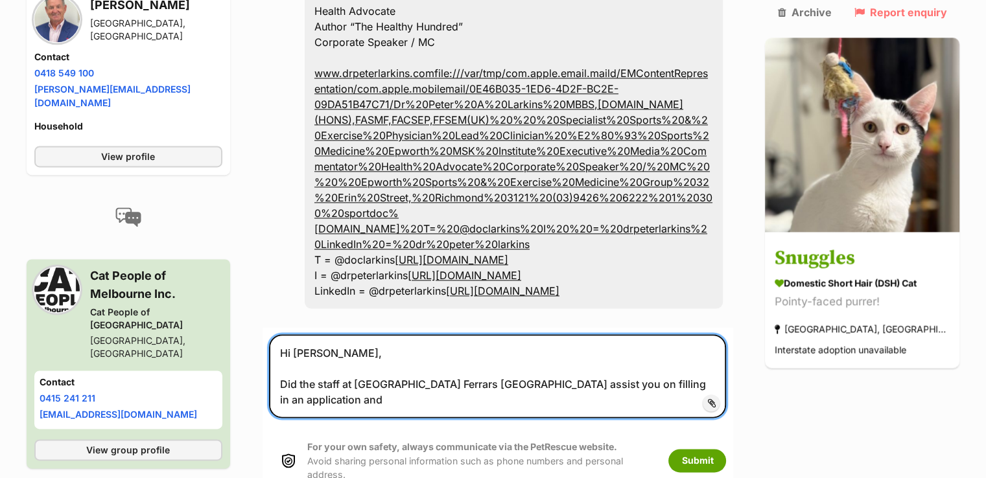
click at [644, 334] on textarea "Hi Peter, Did the staff at PetStock Ferrars St South Melbourne assist you on fi…" at bounding box center [498, 376] width 458 height 84
click at [340, 338] on textarea "Hi Peter, Did the staff at PetStock Ferrars St South Melbourne assist you on pu…" at bounding box center [498, 376] width 458 height 84
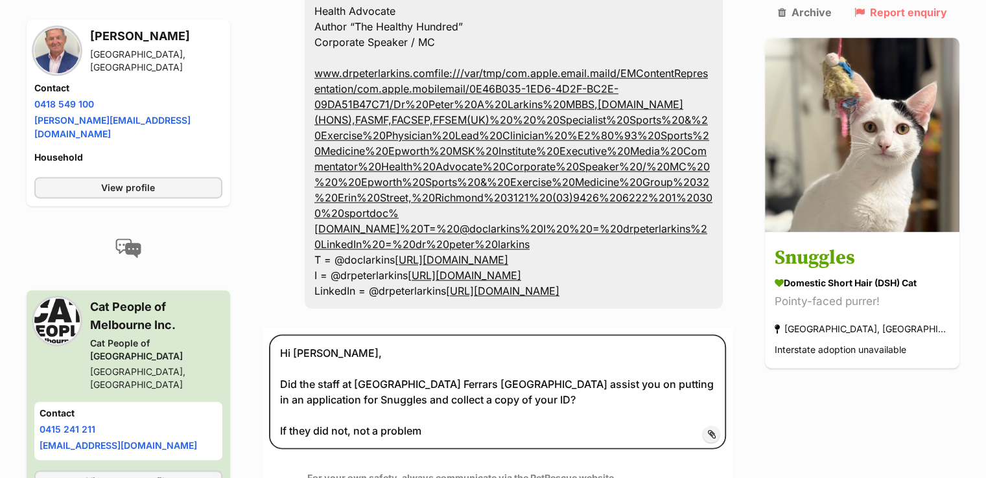
scroll to position [1836, 0]
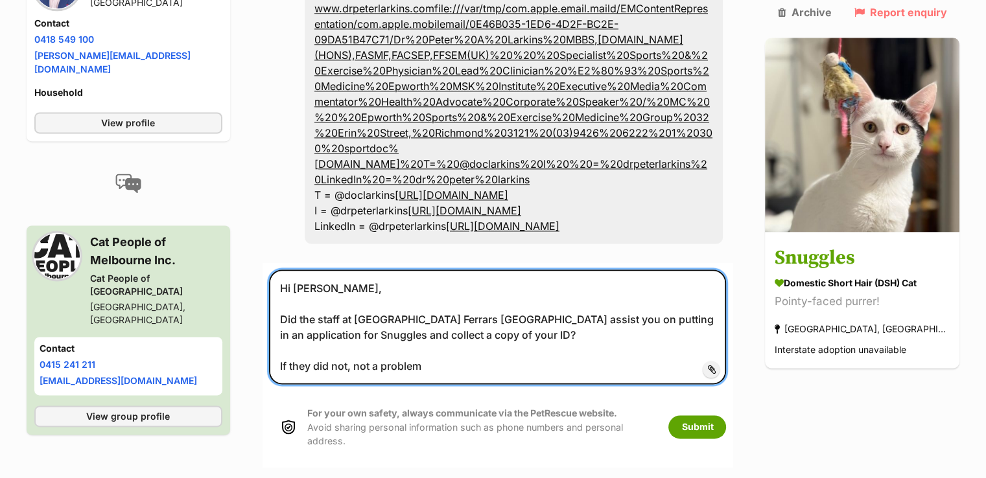
drag, startPoint x: 493, startPoint y: 270, endPoint x: 351, endPoint y: 268, distance: 142.0
click at [351, 270] on textarea "Hi Peter, Did the staff at PetStock Ferrars St South Melbourne assist you on pu…" at bounding box center [498, 327] width 458 height 115
click at [452, 299] on textarea "Hi Peter, Did the staff at PetStock Ferrars St South Melbourne assist you on pu…" at bounding box center [498, 327] width 458 height 115
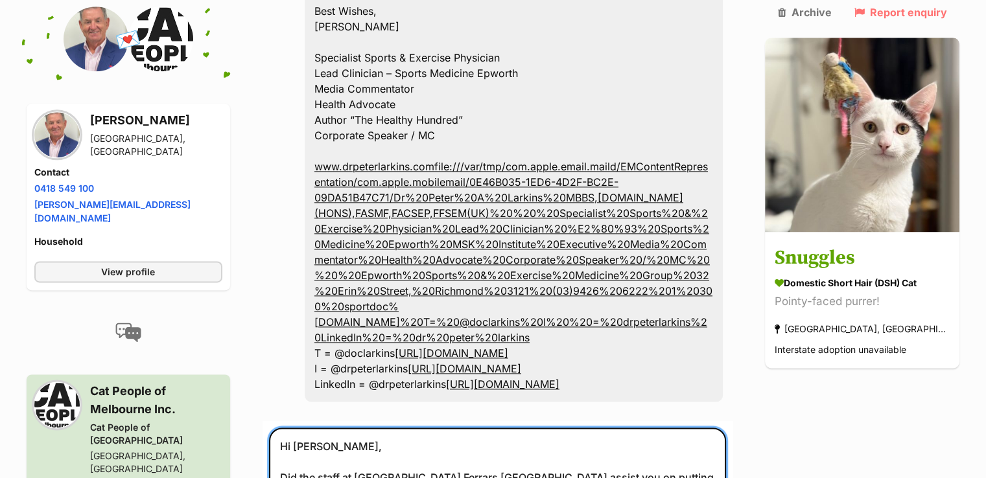
scroll to position [1771, 0]
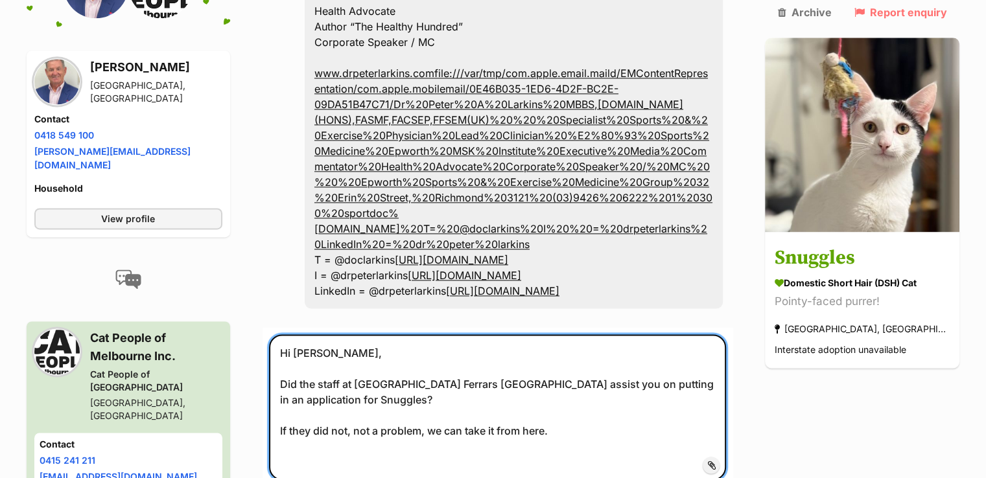
click at [290, 334] on textarea "Hi Peter, Did the staff at PetStock Ferrars St South Melbourne assist you on pu…" at bounding box center [498, 407] width 458 height 146
click at [407, 334] on textarea "Hi Peter, Can we please check, Did the staff at PetStock Ferrars St South Melbo…" at bounding box center [498, 407] width 458 height 146
click at [570, 334] on textarea "Hi Peter, Can we please check, did the staff at PetStock Ferrars St South Melbo…" at bounding box center [498, 407] width 458 height 146
click at [589, 362] on textarea "Hi Peter, Can we please check, did the staff at PetStock Ferrars St South Melbo…" at bounding box center [498, 407] width 458 height 146
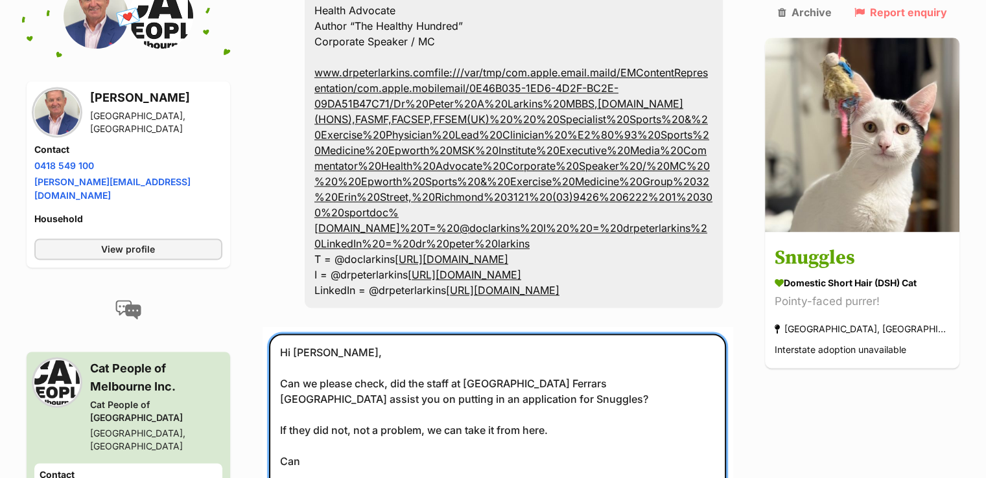
scroll to position [1965, 0]
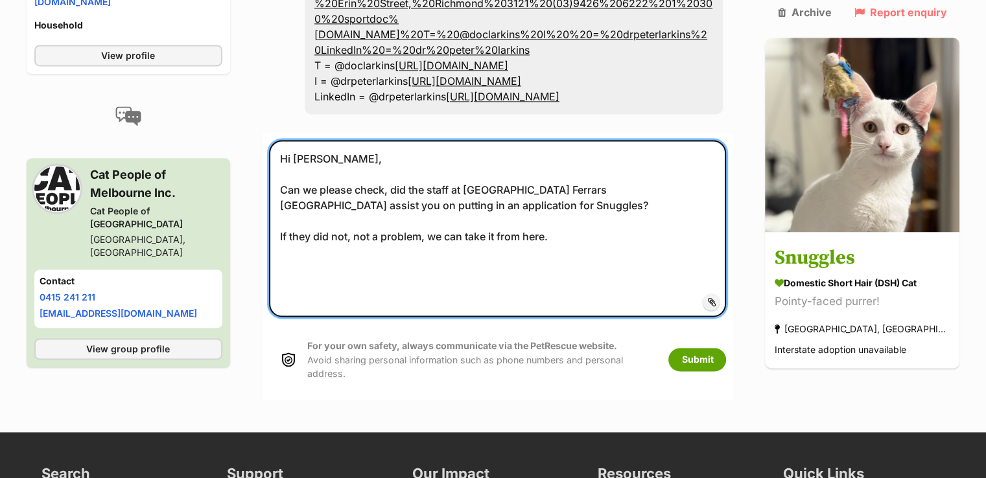
click at [457, 229] on textarea "Hi Peter, Can we please check, did the staff at PetStock Ferrars St South Melbo…" at bounding box center [498, 228] width 458 height 177
click at [406, 205] on textarea "Hi Peter, Can we please check, did the staff at PetStock Ferrars St South Melbo…" at bounding box center [498, 228] width 458 height 177
paste textarea "Please note: if you have applied for a kitten, we do not adopt out kittens less…"
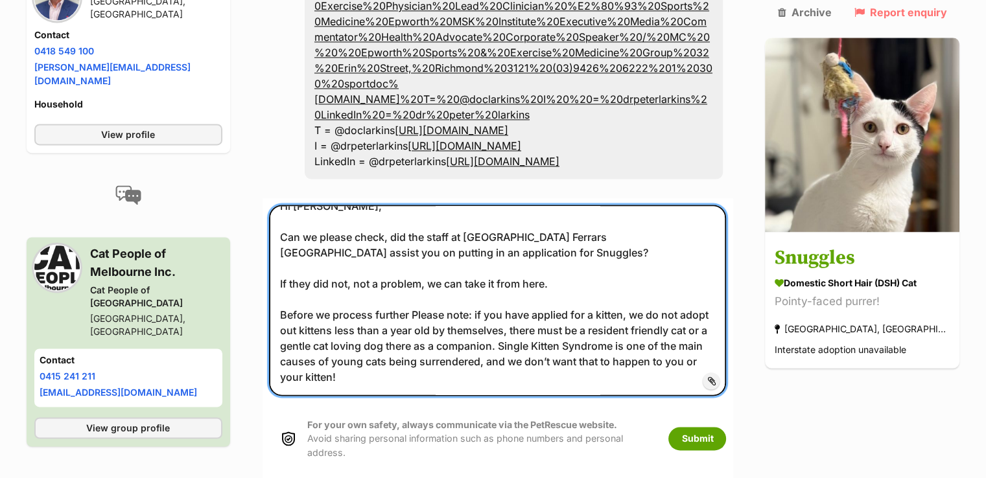
scroll to position [0, 0]
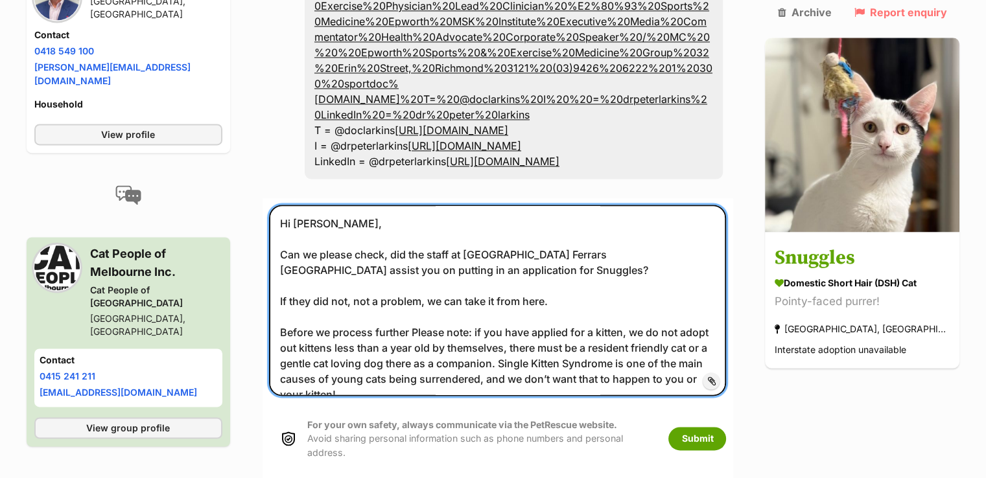
click at [322, 205] on textarea "Hi Peter, Can we please check, did the staff at PetStock Ferrars St South Melbo…" at bounding box center [498, 300] width 458 height 191
click at [494, 205] on textarea "Hi Peter, Can we please check, did the staff at PetStock Ferrars St South Melbo…" at bounding box center [498, 300] width 458 height 191
click at [547, 230] on textarea "Hi Peter, Can we please check, did the staff at PetStock Ferrars St South Melbo…" at bounding box center [498, 300] width 458 height 191
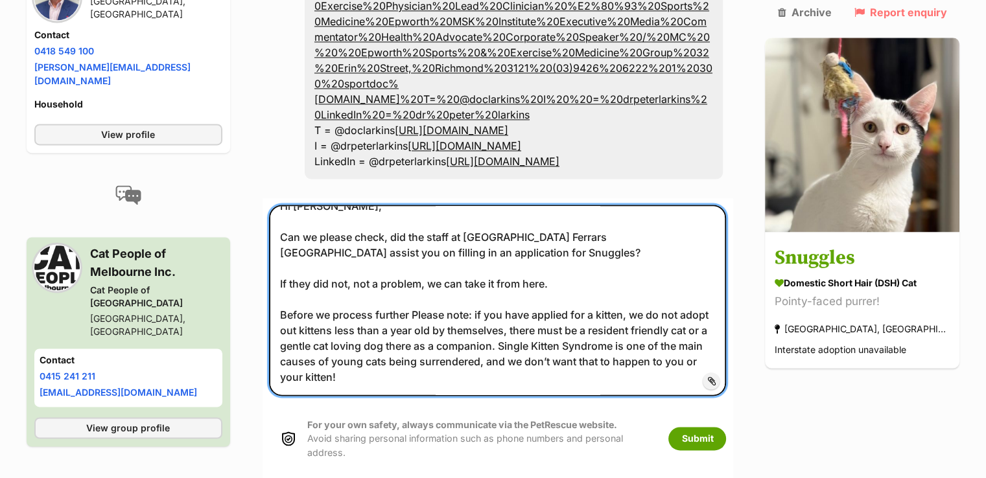
scroll to position [48, 0]
click at [284, 219] on textarea "Hi Peter, Can we please check, did the staff at PetStock Ferrars St South Melbo…" at bounding box center [498, 300] width 458 height 191
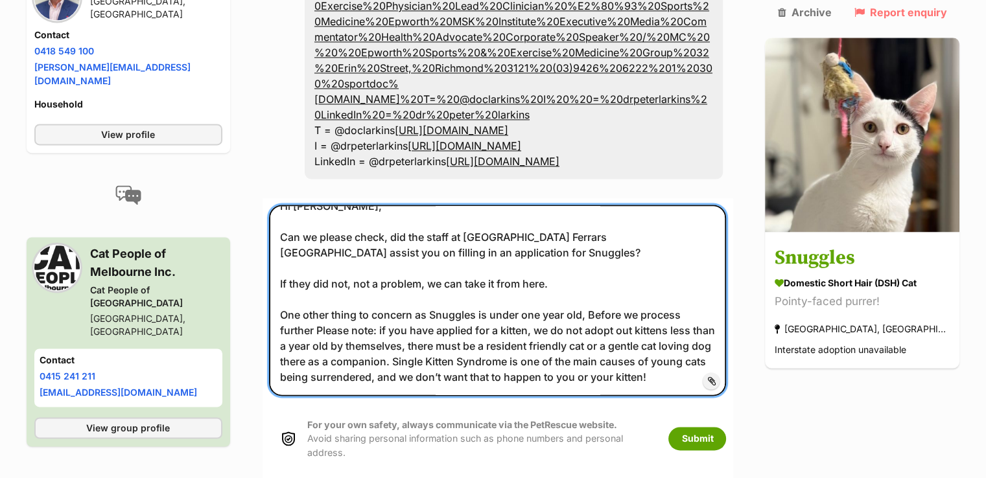
drag, startPoint x: 501, startPoint y: 231, endPoint x: 596, endPoint y: 218, distance: 96.2
click at [596, 218] on textarea "Hi Peter, Can we please check, did the staff at PetStock Ferrars St South Melbo…" at bounding box center [498, 300] width 458 height 191
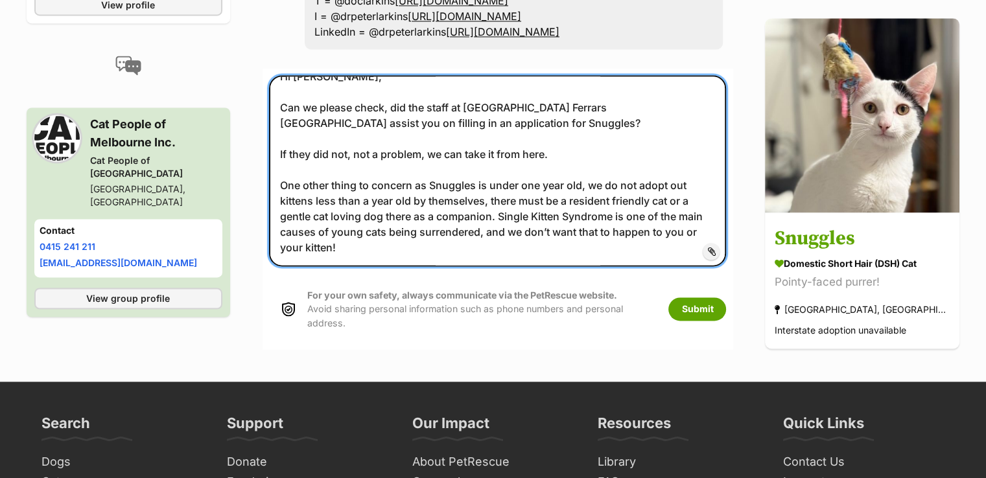
scroll to position [1900, 0]
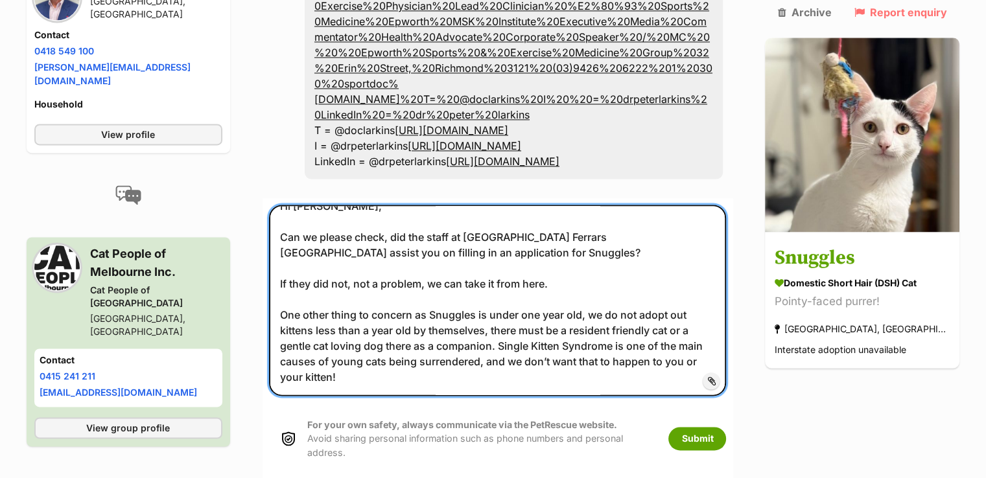
click at [617, 235] on textarea "Hi Peter, Can we please check, did the staff at PetStock Ferrars St South Melbo…" at bounding box center [498, 300] width 458 height 191
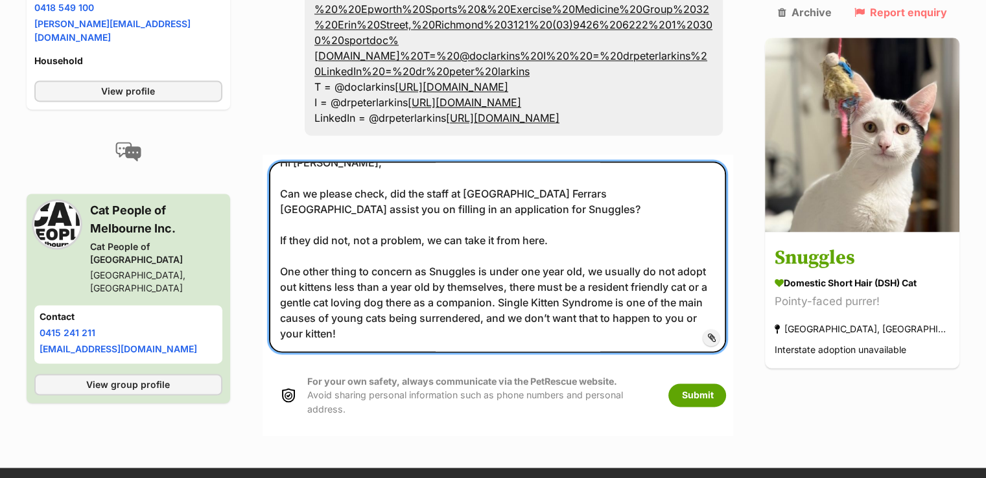
scroll to position [1965, 0]
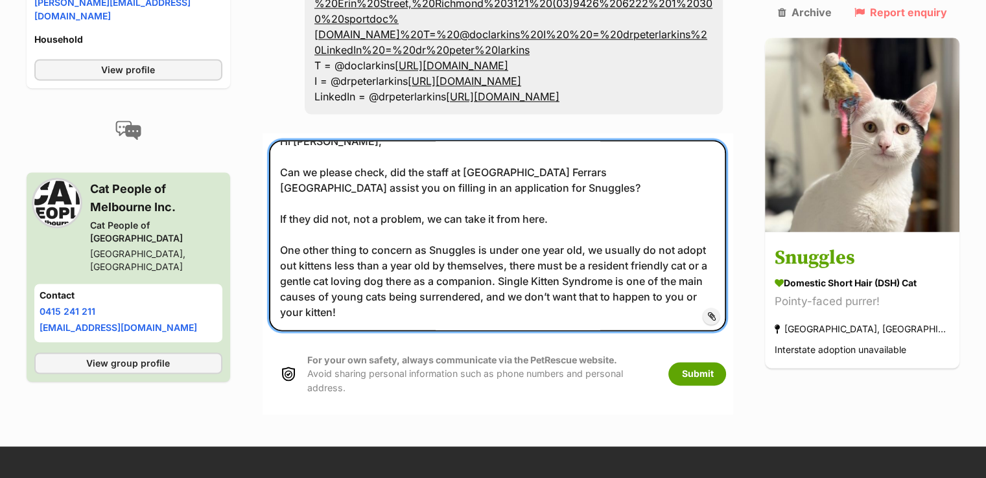
drag, startPoint x: 340, startPoint y: 211, endPoint x: 404, endPoint y: 223, distance: 65.9
click at [340, 212] on textarea "Hi Peter, Can we please check, did the staff at PetStock Ferrars St South Melbo…" at bounding box center [498, 235] width 458 height 191
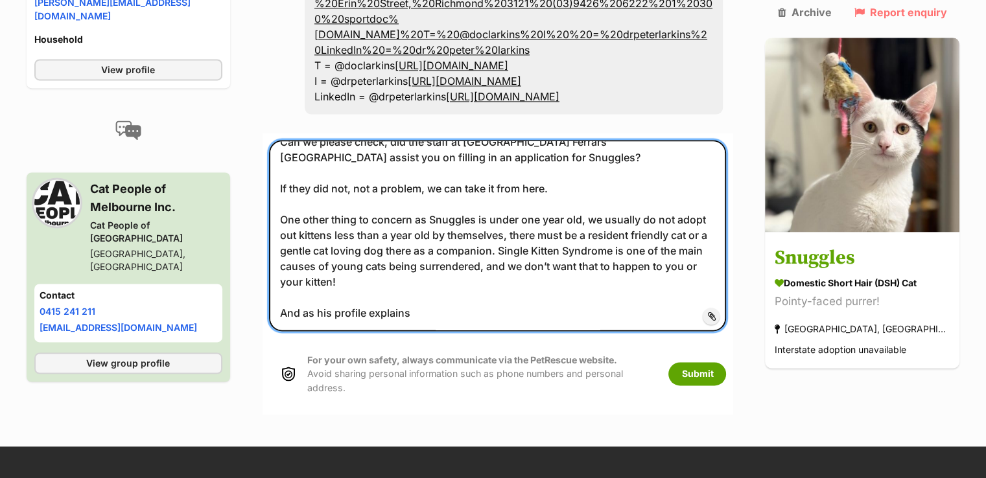
paste textarea "Snuggles would suit a calm home with another friendly cat or a cat-loving dog, …"
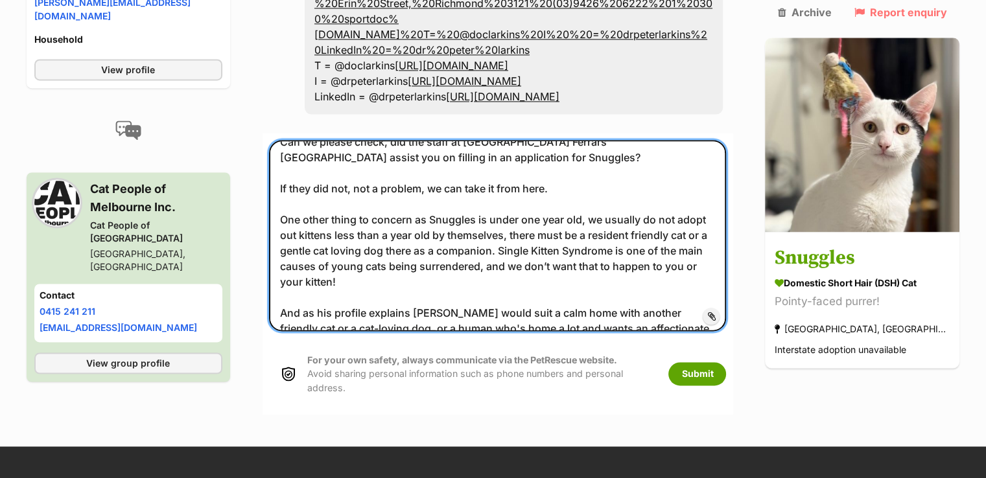
scroll to position [68, 0]
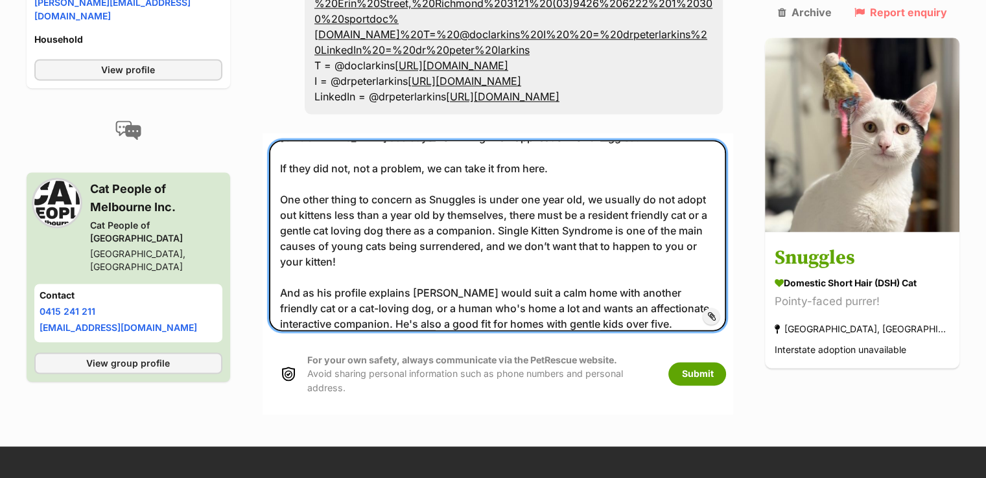
click at [420, 224] on textarea "Hi Peter, Can we please check, did the staff at PetStock Ferrars St South Melbo…" at bounding box center [498, 235] width 458 height 191
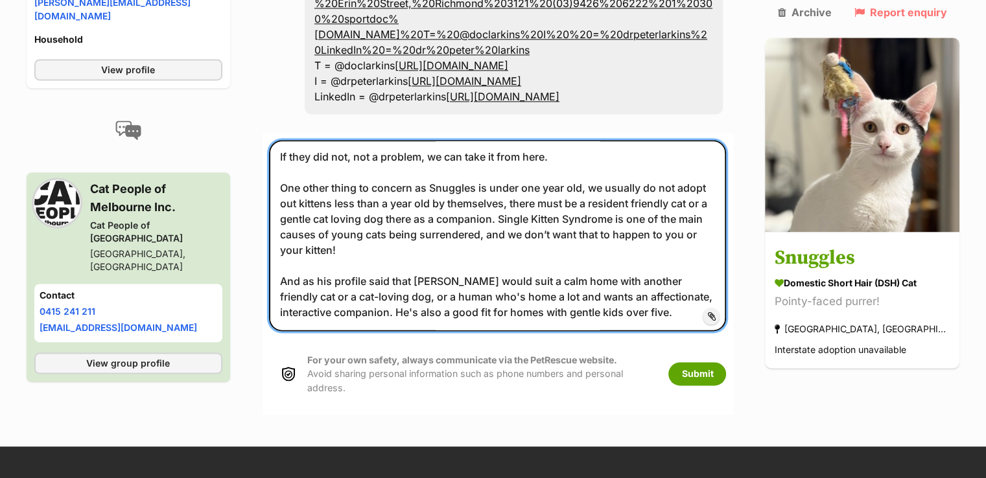
scroll to position [110, 0]
click at [335, 172] on textarea "Hi Peter, Can we please check, did the staff at PetStock Ferrars St South Melbo…" at bounding box center [498, 235] width 458 height 191
click at [379, 159] on textarea "Hi Peter, Can we please check, did the staff at PetStock Ferrars St South Melbo…" at bounding box center [498, 235] width 458 height 191
click at [642, 215] on textarea "Hi Peter, Can we please check, did the staff at PetStock Ferrars St South Melbo…" at bounding box center [498, 235] width 458 height 191
click at [642, 218] on textarea "Hi Peter, Can we please check, did the staff at PetStock Ferrars St South Melbo…" at bounding box center [498, 235] width 458 height 191
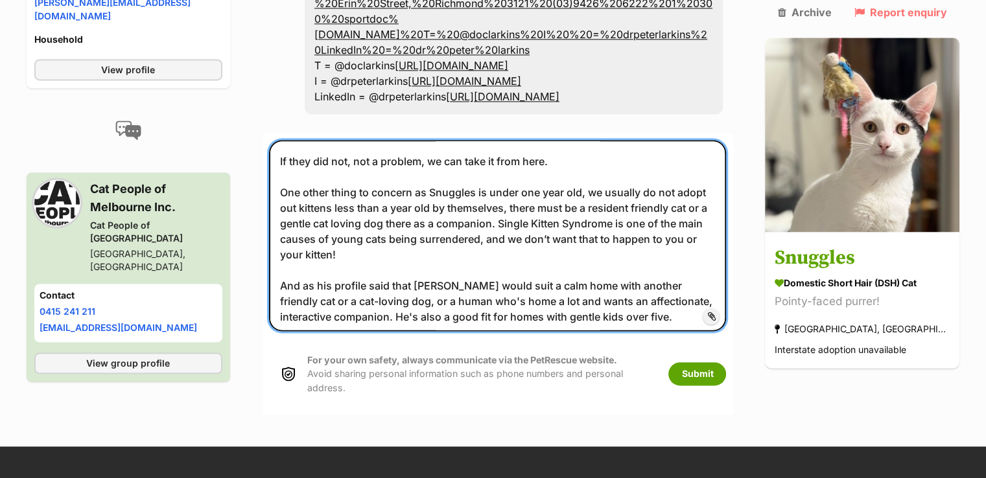
scroll to position [0, 0]
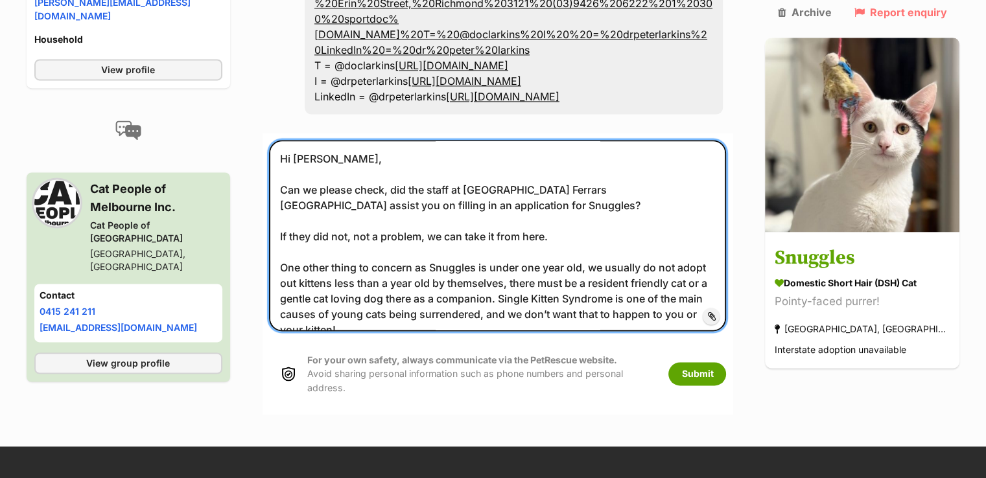
click at [465, 141] on textarea "Hi Peter, Can we please check, did the staff at PetStock Ferrars St South Melbo…" at bounding box center [498, 235] width 458 height 191
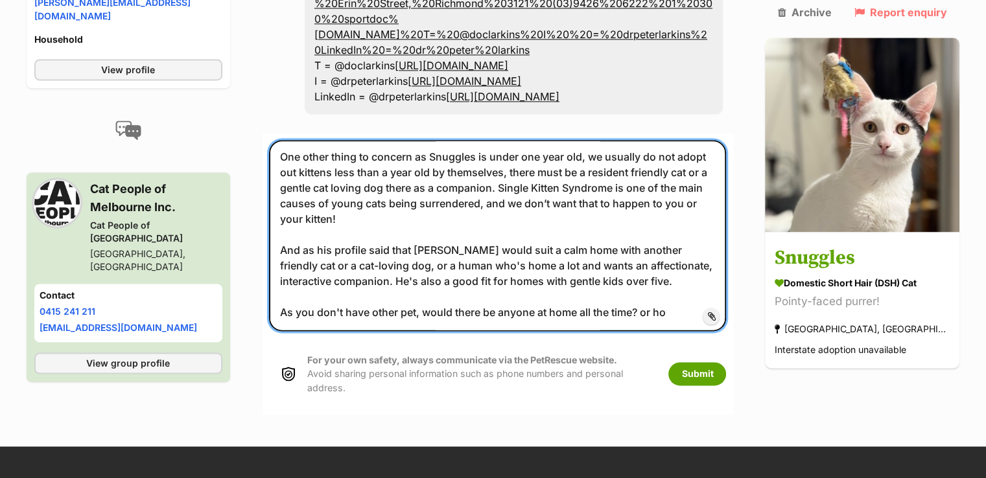
scroll to position [172, 0]
click at [644, 183] on textarea "Hi Peter, Can we please check, did the staff at PetStock Ferrars St South Melbo…" at bounding box center [498, 235] width 458 height 191
click at [679, 180] on textarea "Hi Peter, Can we please check, did the staff at PetStock Ferrars St South Melbo…" at bounding box center [498, 235] width 458 height 191
paste textarea "On average, how many hours will your cat remain home alone each day"
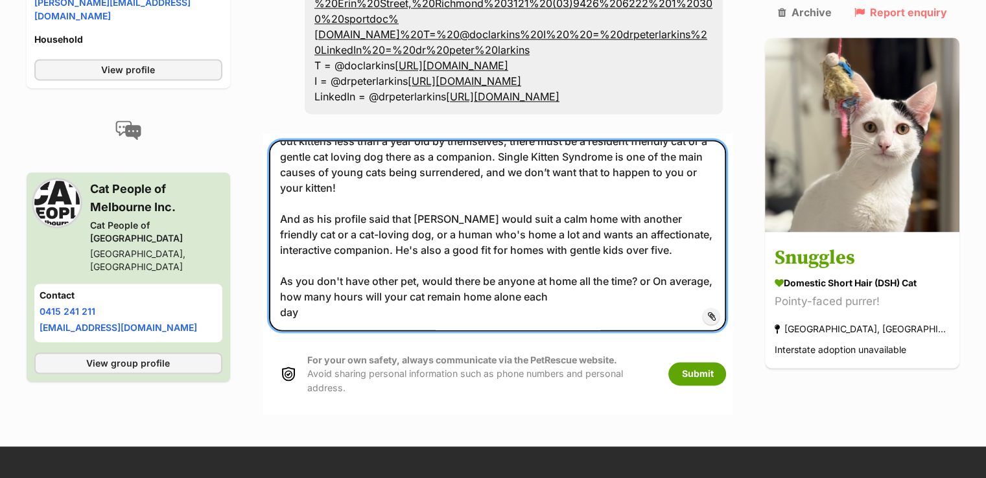
click at [670, 185] on textarea "Hi Peter, Can we please check, did the staff at PetStock Ferrars St South Melbo…" at bounding box center [498, 235] width 458 height 191
click at [410, 200] on textarea "Hi Peter, Can we please check, did the staff at PetStock Ferrars St South Melbo…" at bounding box center [498, 235] width 458 height 191
click at [415, 199] on textarea "Hi Peter, Can we please check, did the staff at PetStock Ferrars St South Melbo…" at bounding box center [498, 235] width 458 height 191
click at [288, 218] on textarea "Hi Peter, Can we please check, did the staff at PetStock Ferrars St South Melbo…" at bounding box center [498, 235] width 458 height 191
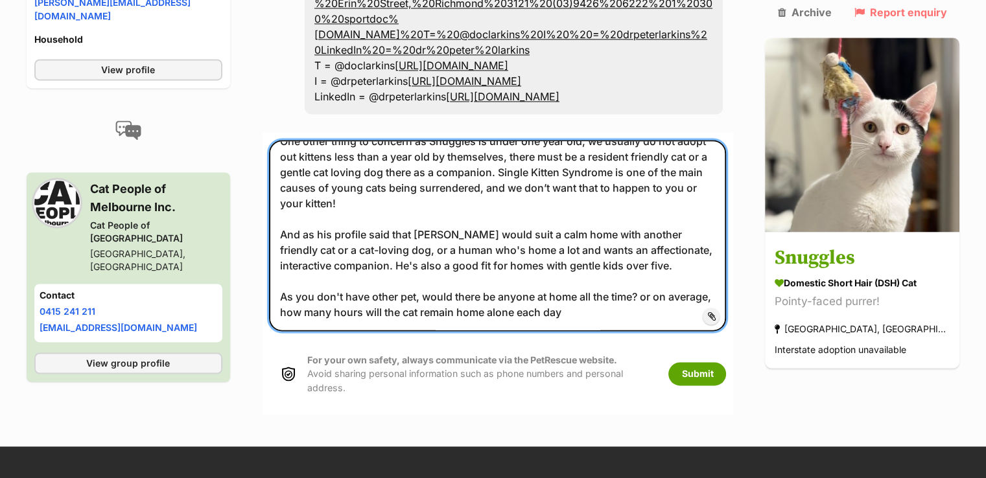
click at [611, 202] on textarea "Hi Peter, Can we please check, did the staff at PetStock Ferrars St South Melbo…" at bounding box center [498, 235] width 458 height 191
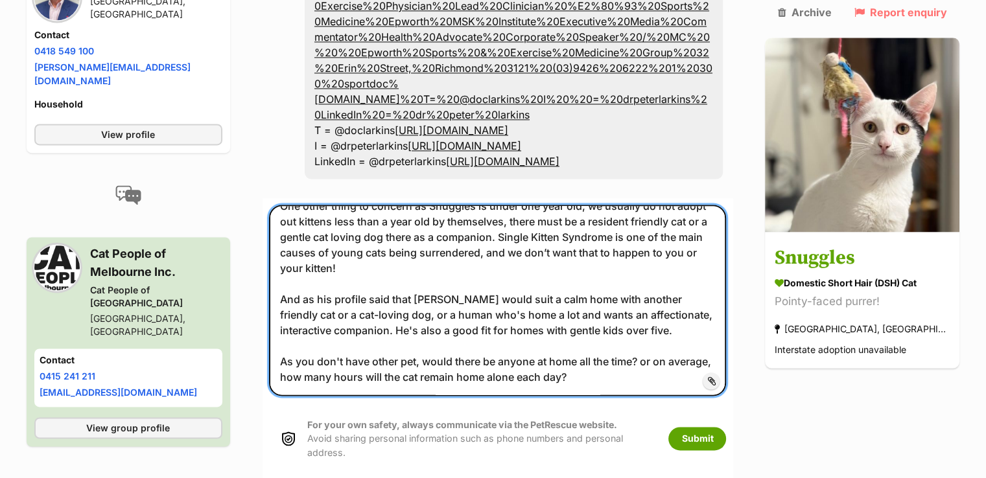
scroll to position [194, 0]
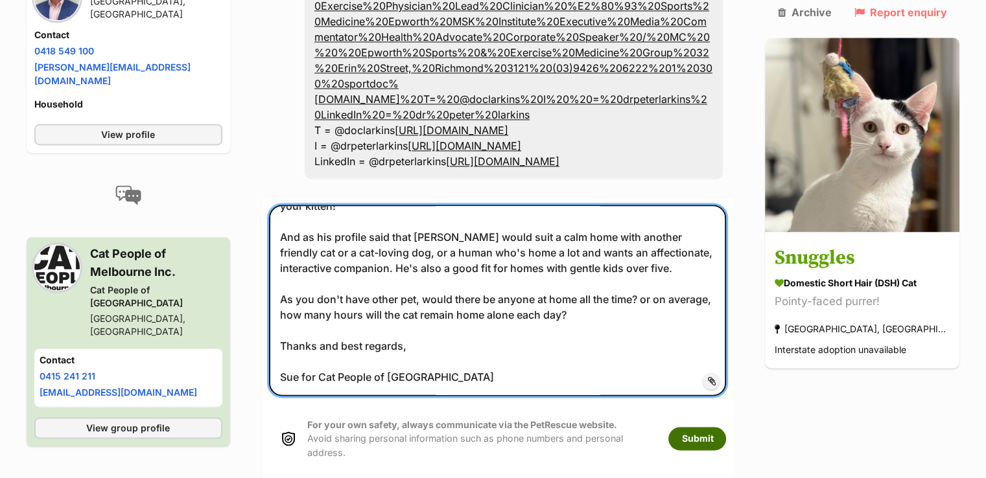
type textarea "Hi Peter, Can we please check, did the staff at PetStock Ferrars St South Melbo…"
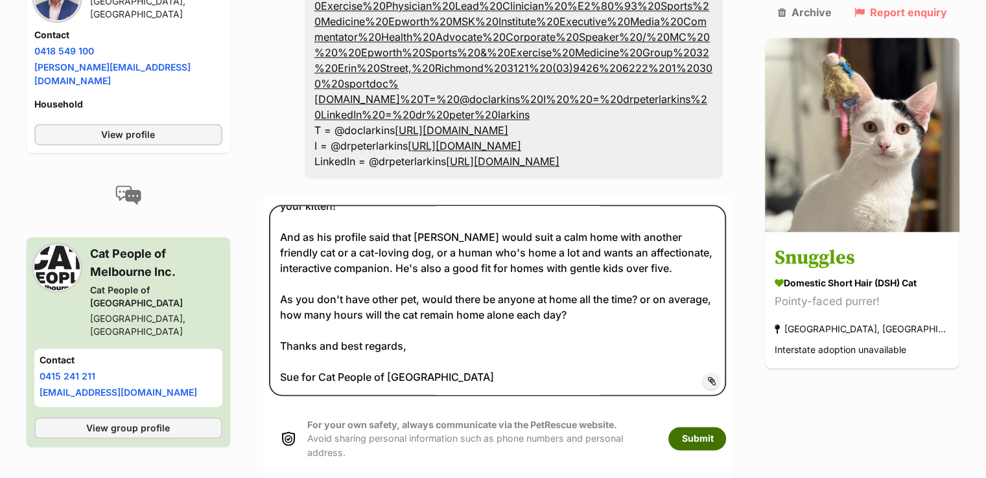
click at [713, 427] on button "Submit" at bounding box center [697, 438] width 58 height 23
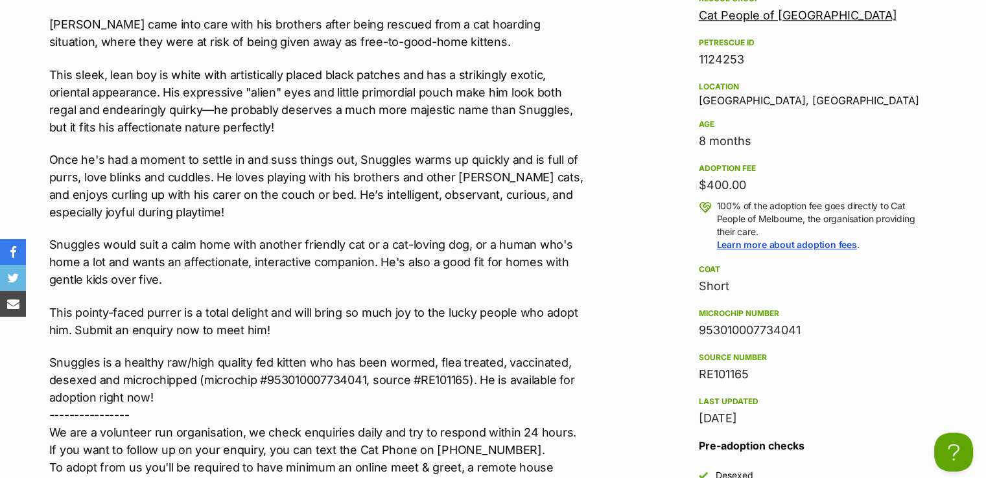
scroll to position [1232, 0]
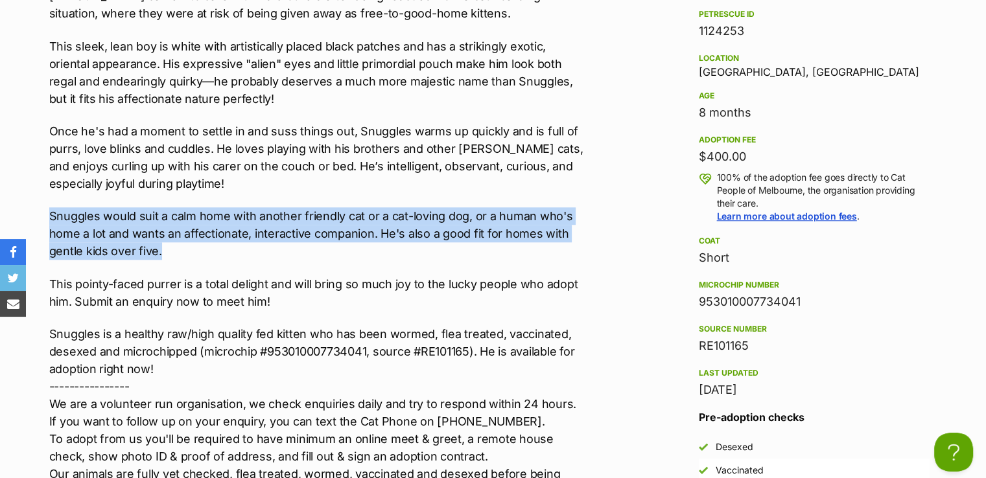
drag, startPoint x: 49, startPoint y: 212, endPoint x: 161, endPoint y: 252, distance: 118.5
click at [161, 252] on p "Snuggles would suit a calm home with another friendly cat or a cat-loving dog, …" at bounding box center [316, 233] width 535 height 53
copy p "Snuggles would suit a calm home with another friendly cat or a cat-loving dog, …"
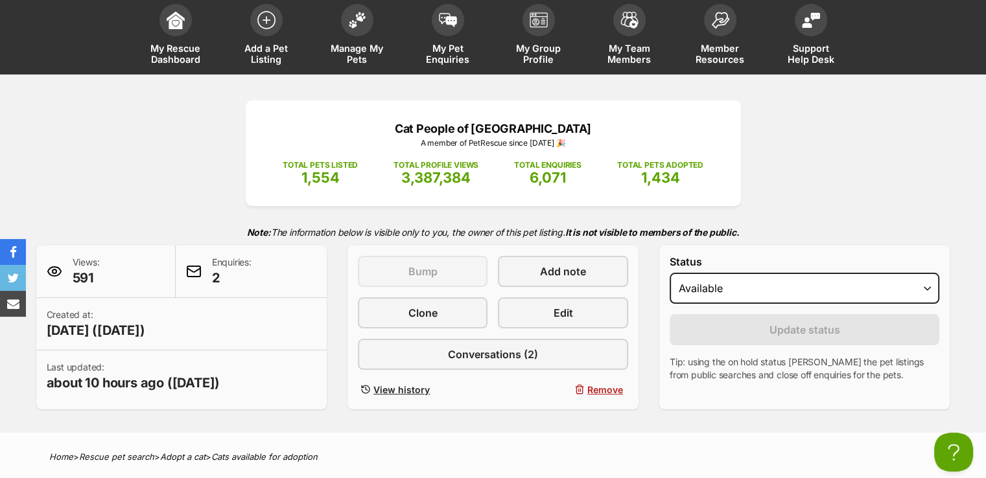
scroll to position [0, 0]
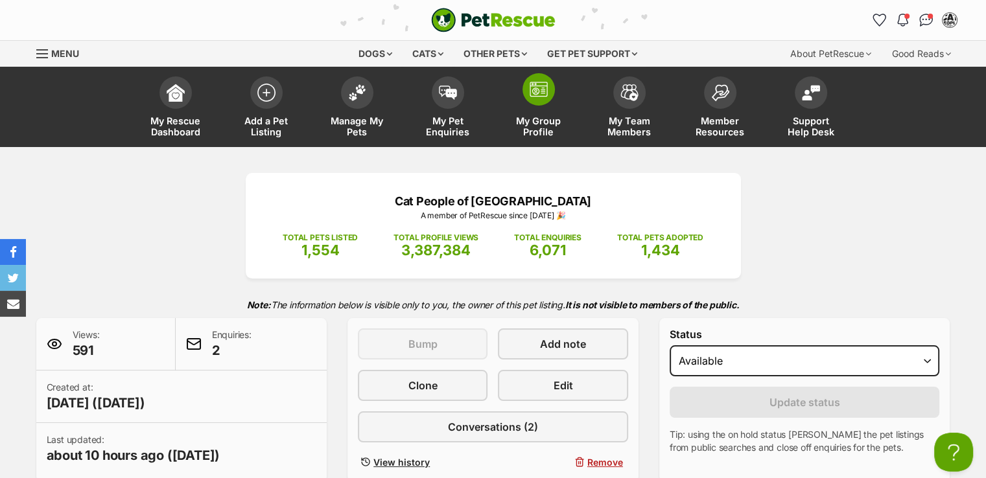
click at [536, 92] on img at bounding box center [539, 90] width 18 height 16
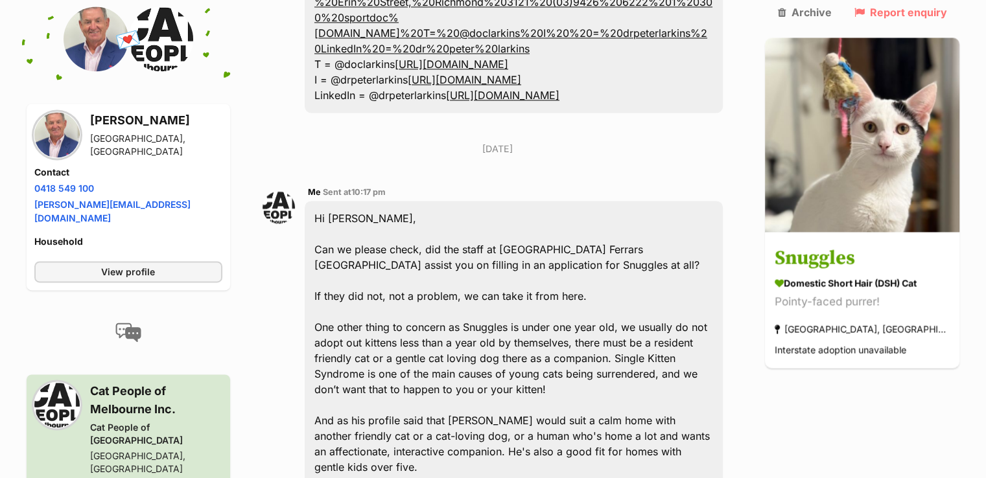
scroll to position [1965, 0]
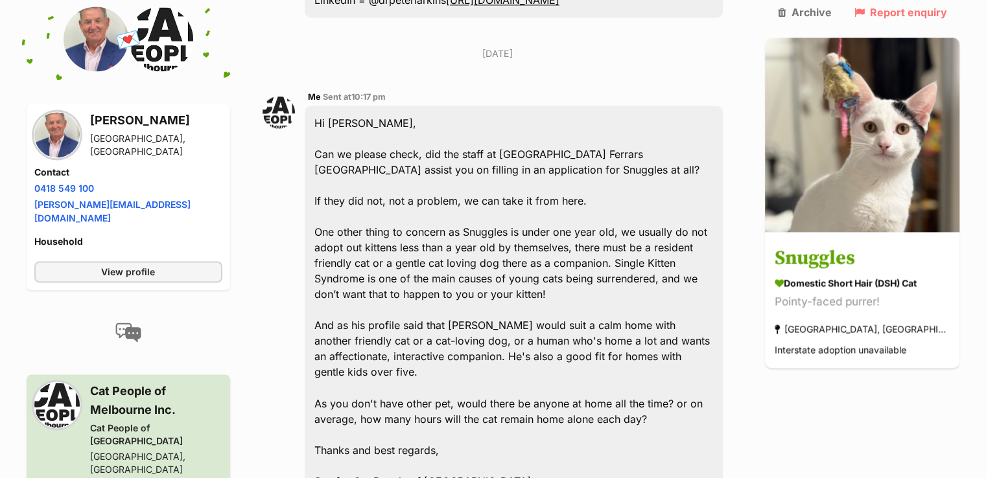
scroll to position [2067, 0]
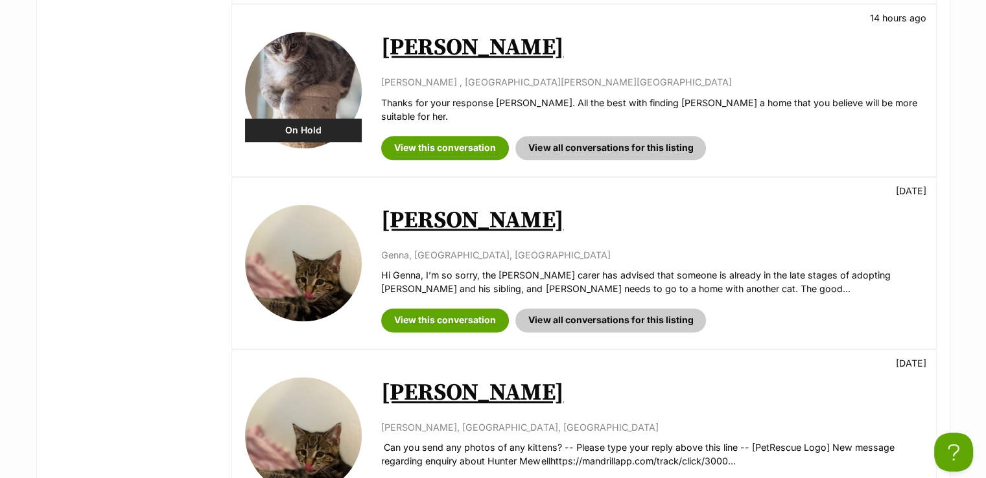
scroll to position [1815, 0]
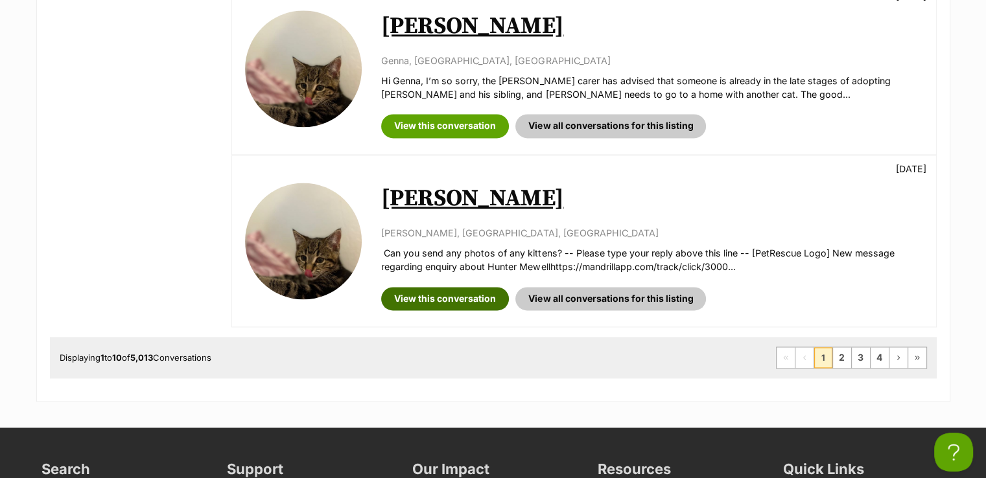
click at [473, 287] on link "View this conversation" at bounding box center [445, 298] width 128 height 23
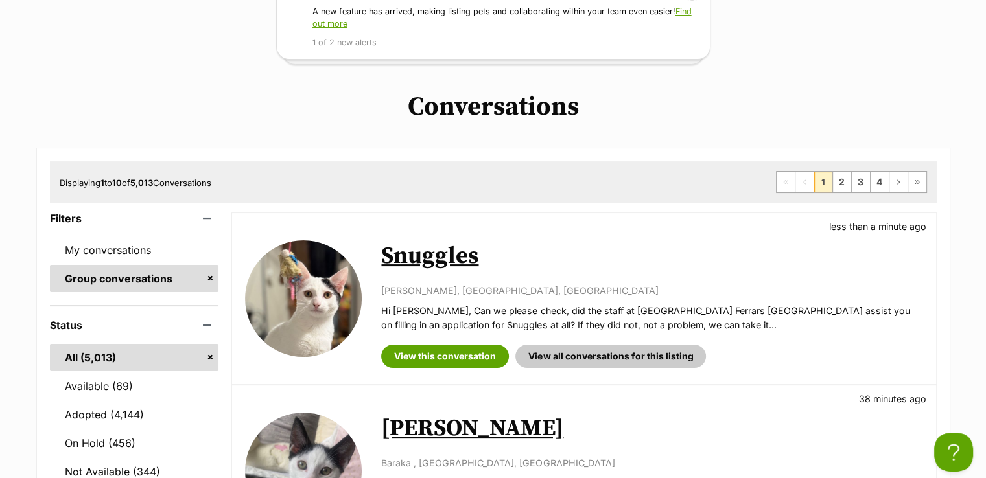
scroll to position [259, 0]
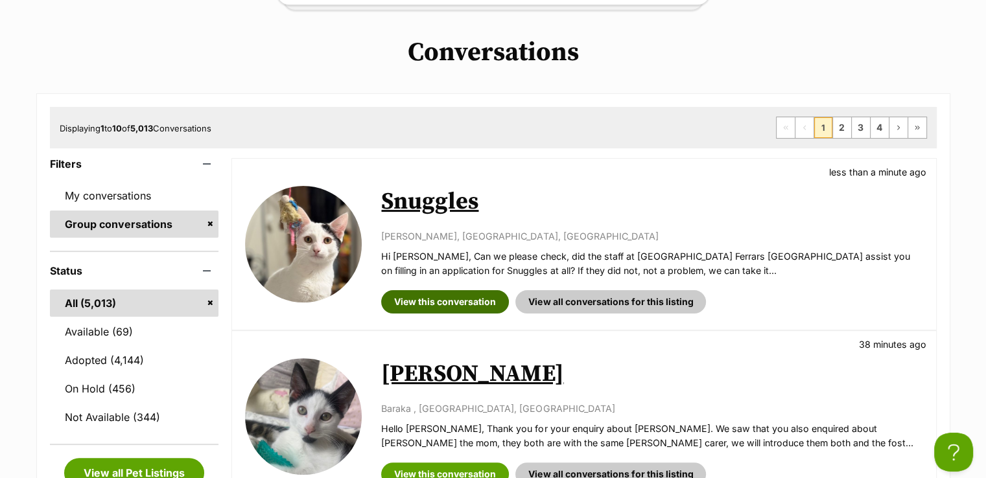
click at [489, 301] on link "View this conversation" at bounding box center [445, 301] width 128 height 23
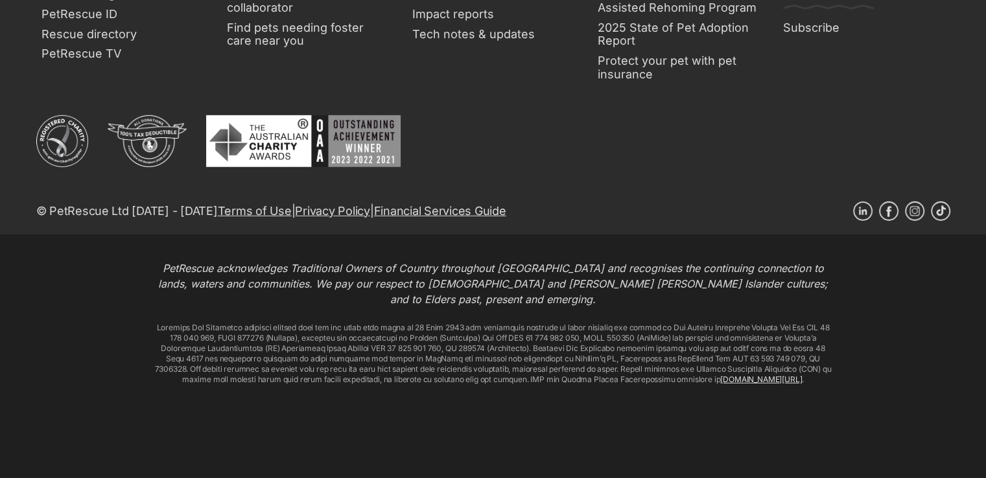
scroll to position [5056, 0]
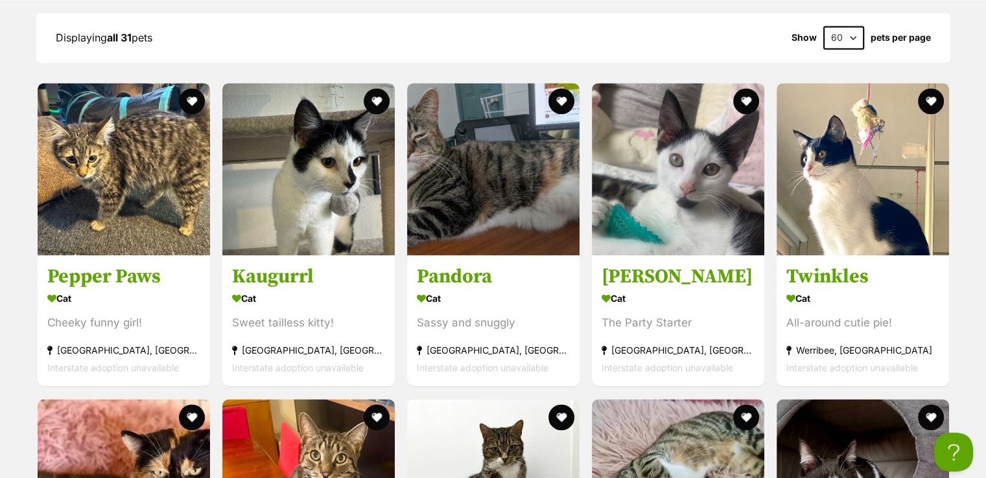
scroll to position [1945, 0]
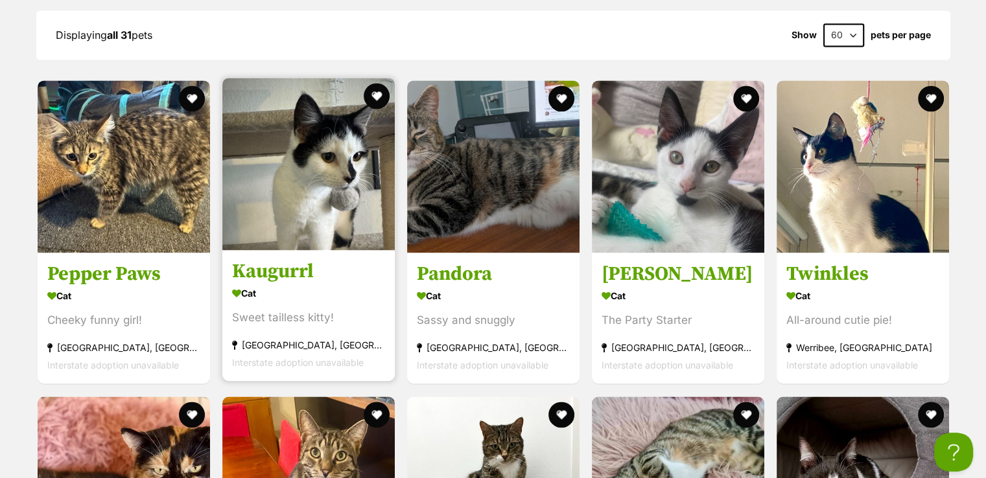
drag, startPoint x: 381, startPoint y: 242, endPoint x: 340, endPoint y: 241, distance: 41.5
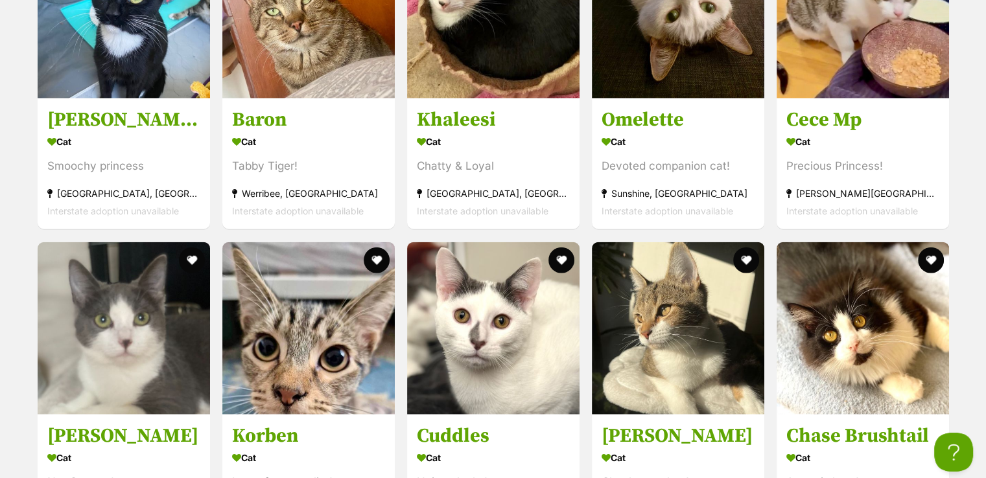
scroll to position [3241, 0]
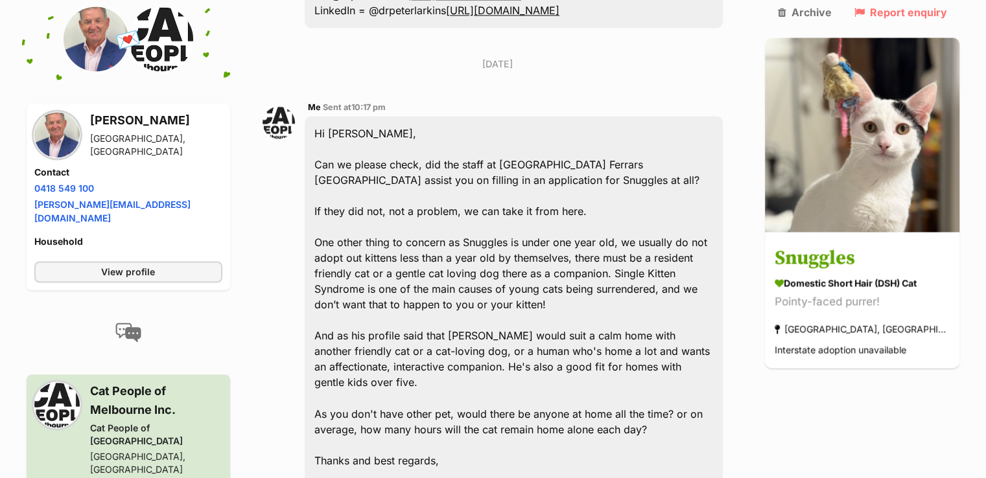
scroll to position [2074, 0]
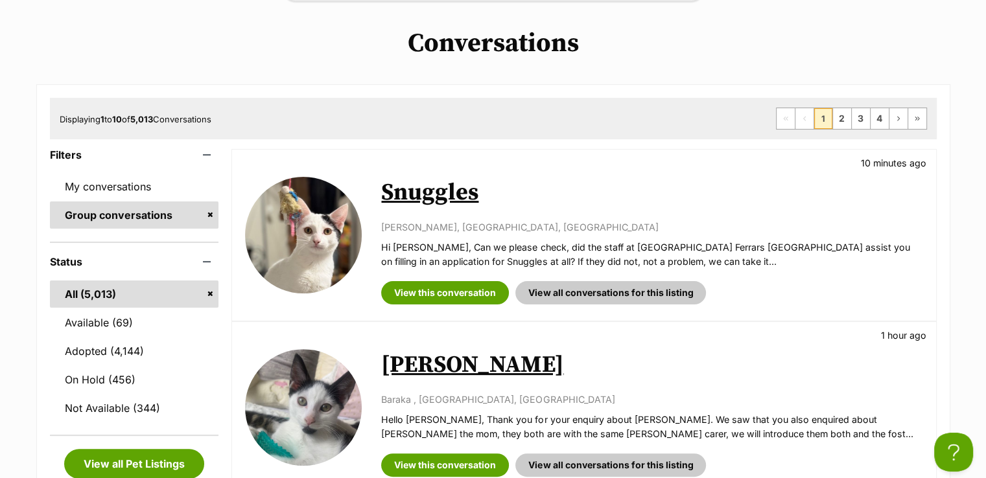
scroll to position [194, 0]
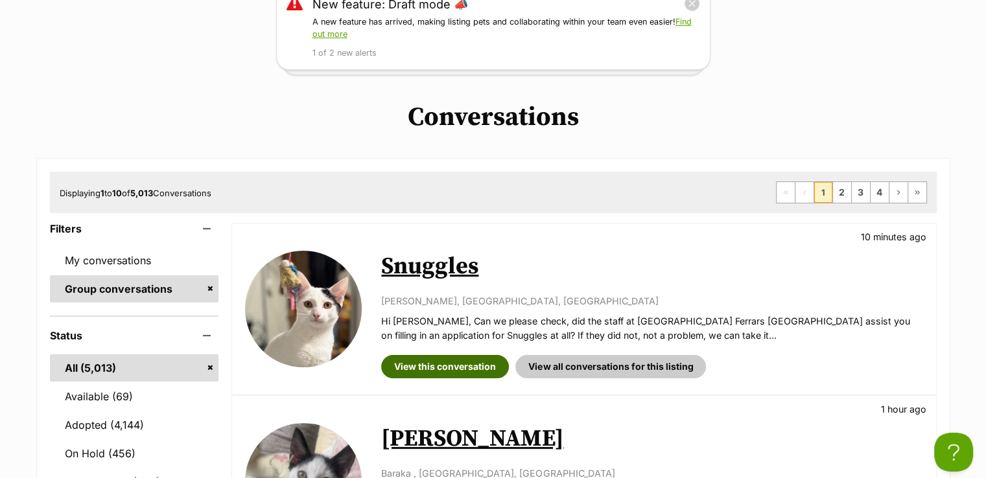
click at [481, 360] on link "View this conversation" at bounding box center [445, 366] width 128 height 23
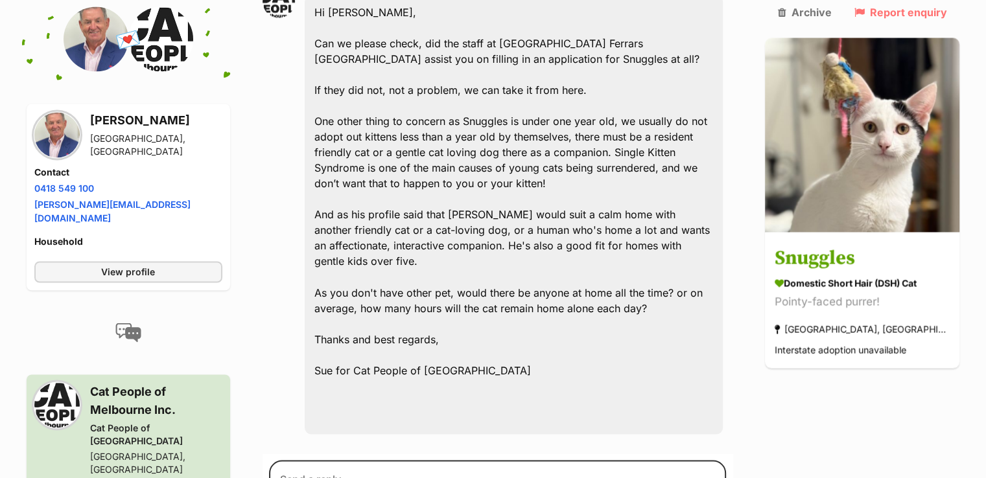
scroll to position [2204, 0]
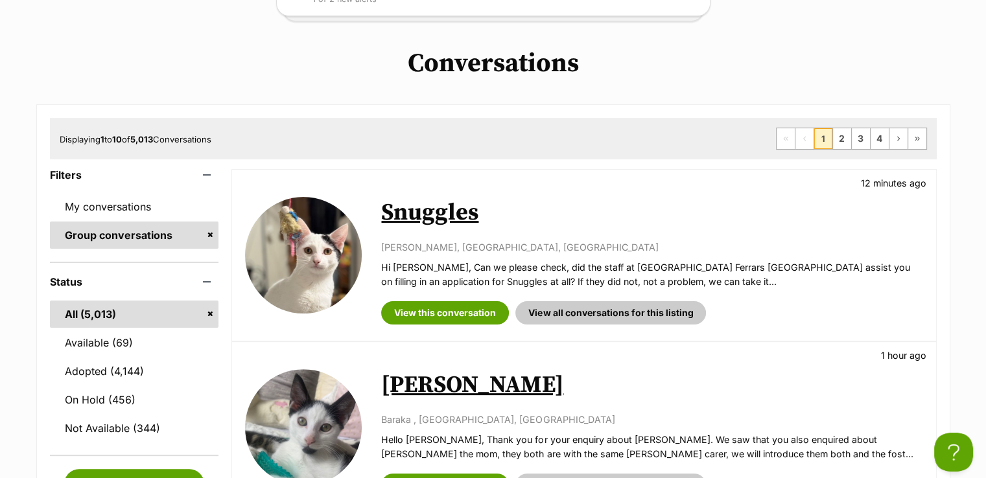
scroll to position [324, 0]
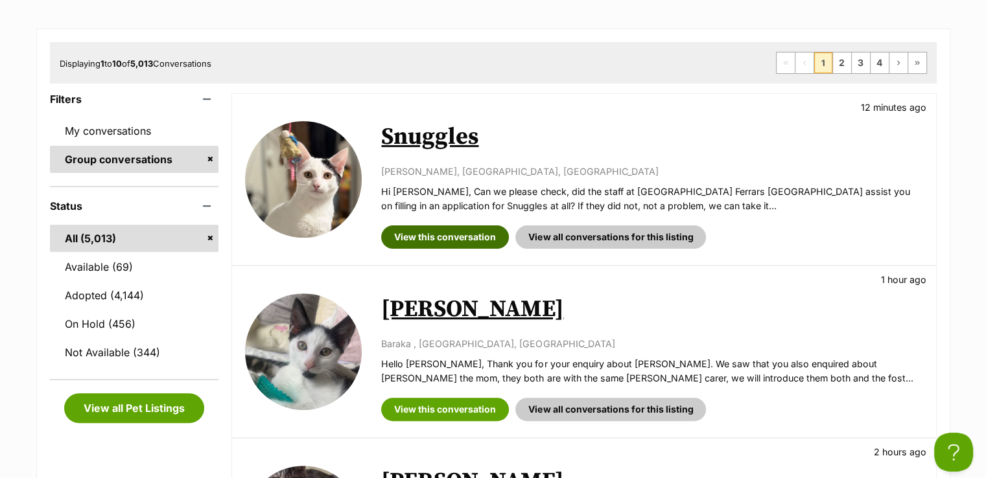
click at [484, 226] on link "View this conversation" at bounding box center [445, 237] width 128 height 23
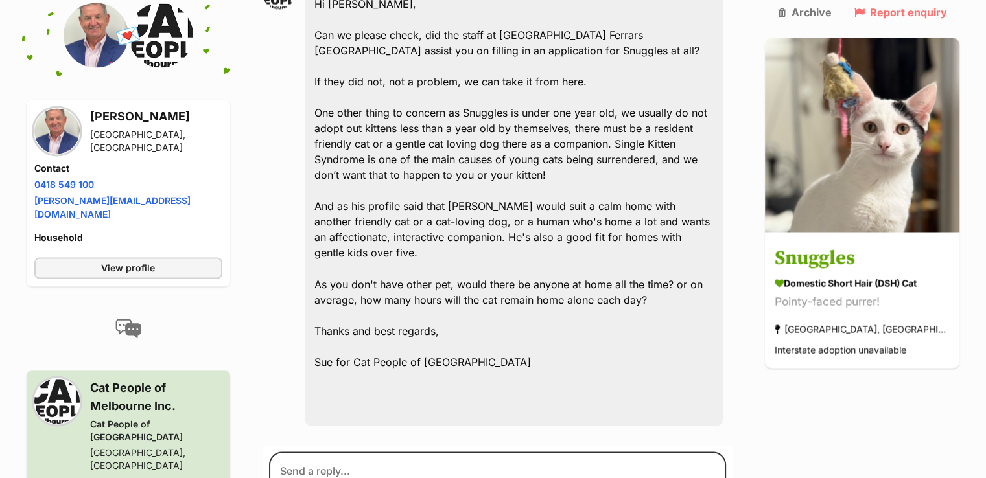
scroll to position [2204, 0]
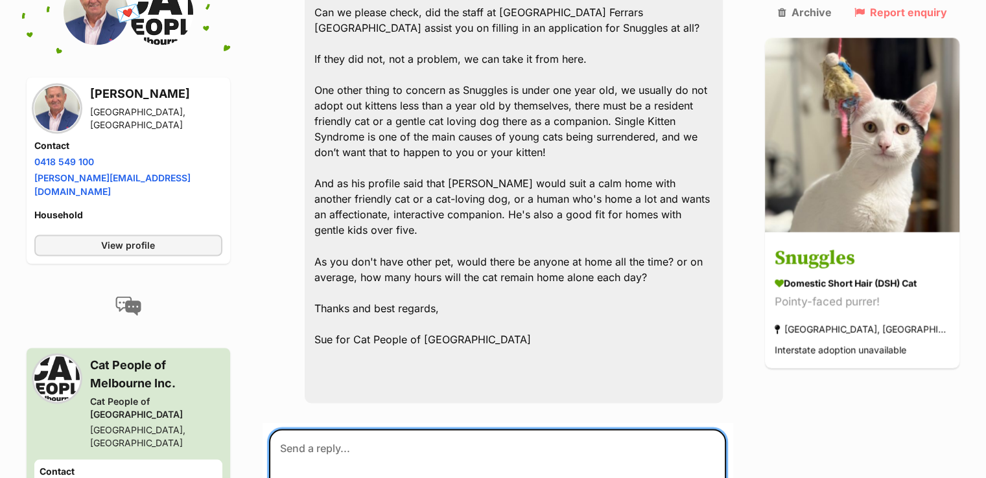
click at [449, 429] on textarea at bounding box center [498, 468] width 458 height 78
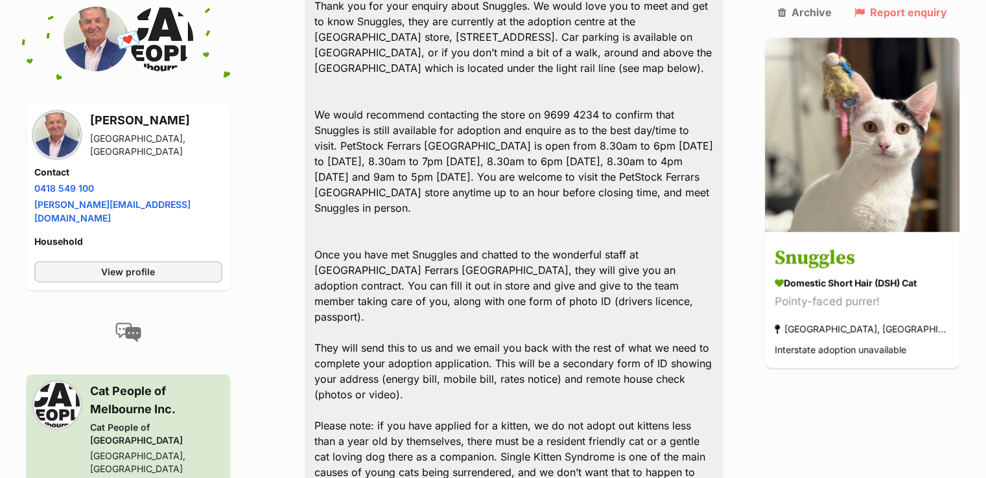
scroll to position [454, 0]
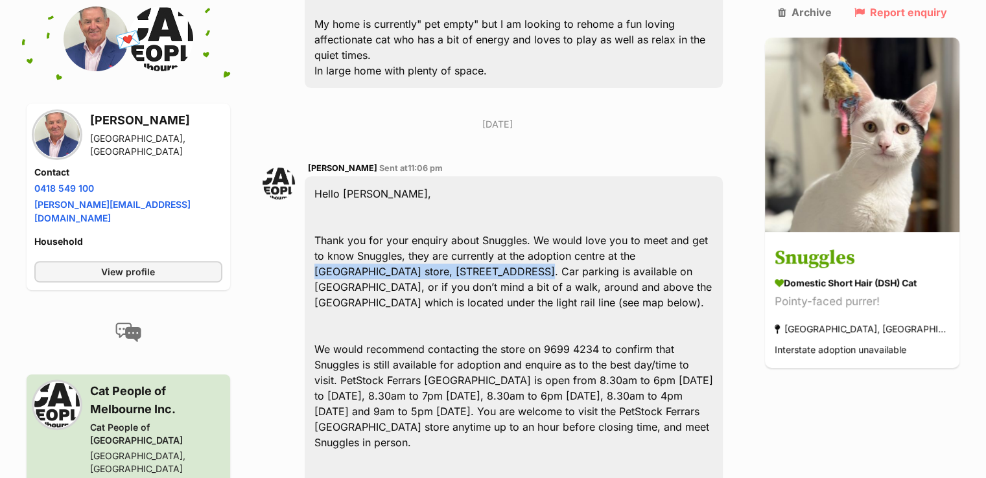
drag, startPoint x: 637, startPoint y: 223, endPoint x: 433, endPoint y: 239, distance: 204.8
copy div "PetStock Ferrars St South Melbourne store"
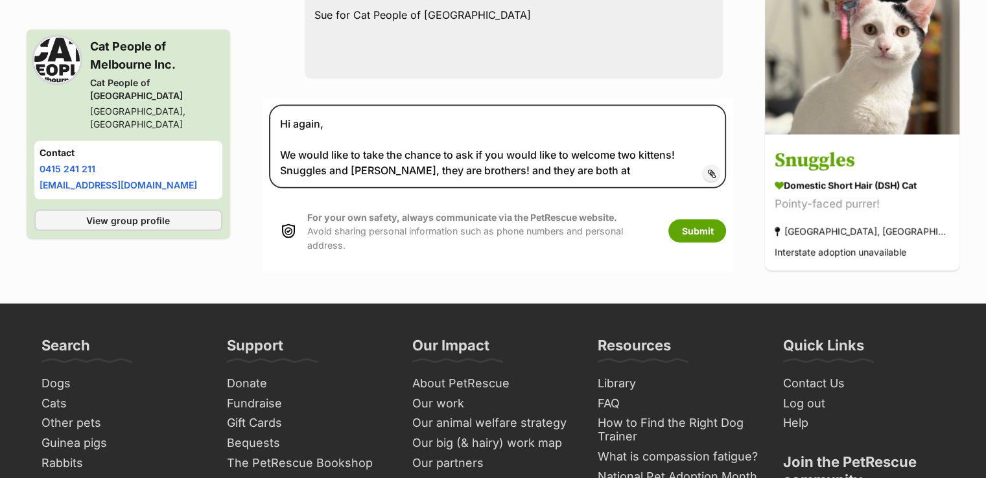
scroll to position [2269, 0]
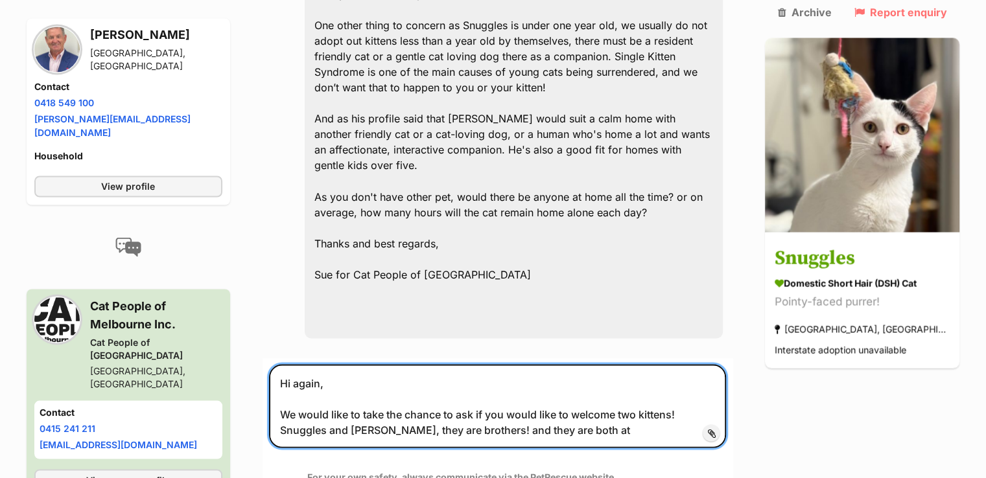
click at [572, 364] on textarea "Hi again, We would like to take the chance to ask if you would like to welcome …" at bounding box center [498, 406] width 458 height 84
paste textarea "PetStock Ferrars St South Melbourne store"
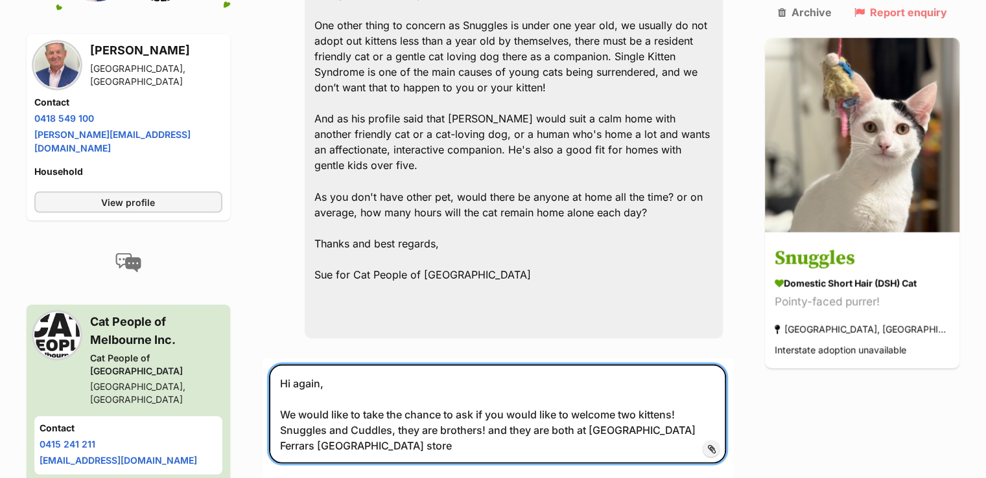
click at [683, 364] on textarea "Hi again, We would like to take the chance to ask if you would like to welcome …" at bounding box center [498, 413] width 458 height 99
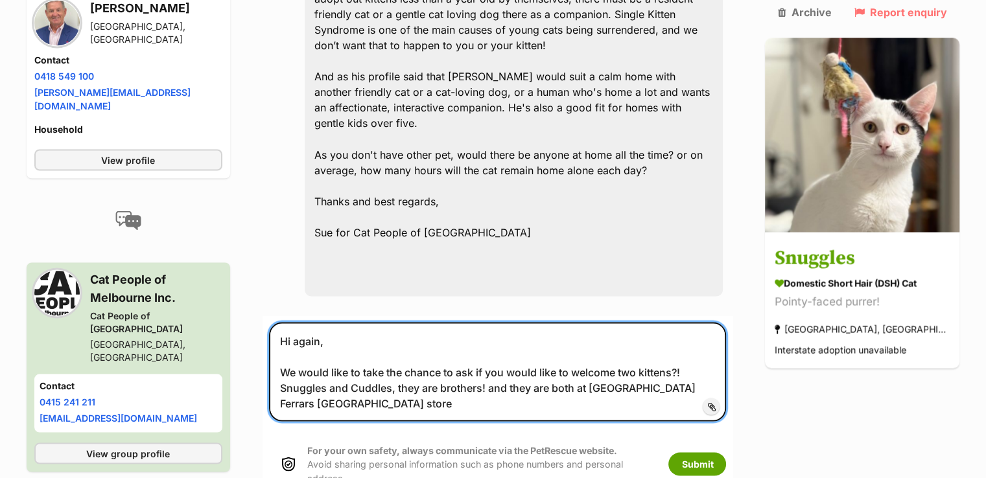
scroll to position [2333, 0]
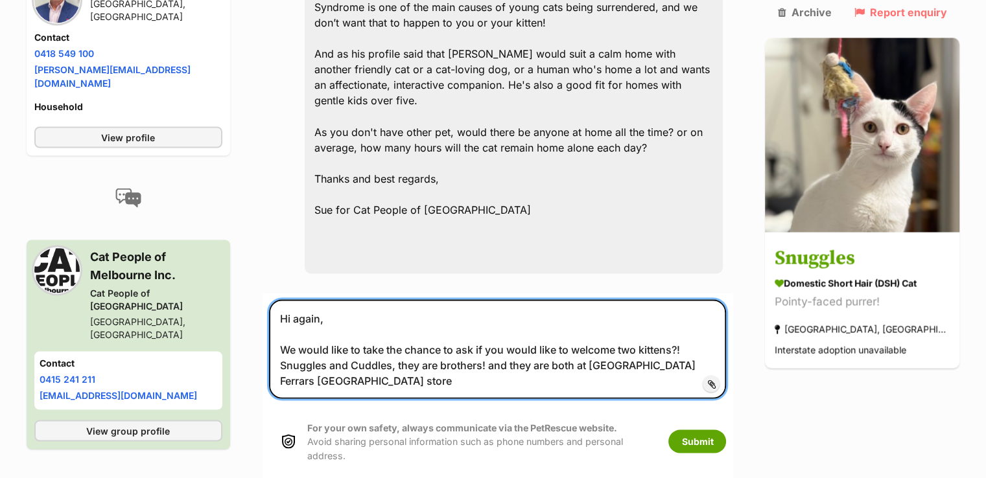
click at [356, 299] on textarea "Hi again, We would like to take the chance to ask if you would like to welcome …" at bounding box center [498, 348] width 458 height 99
paste textarea "https://www.petrescue.com.au/listings/1124252"
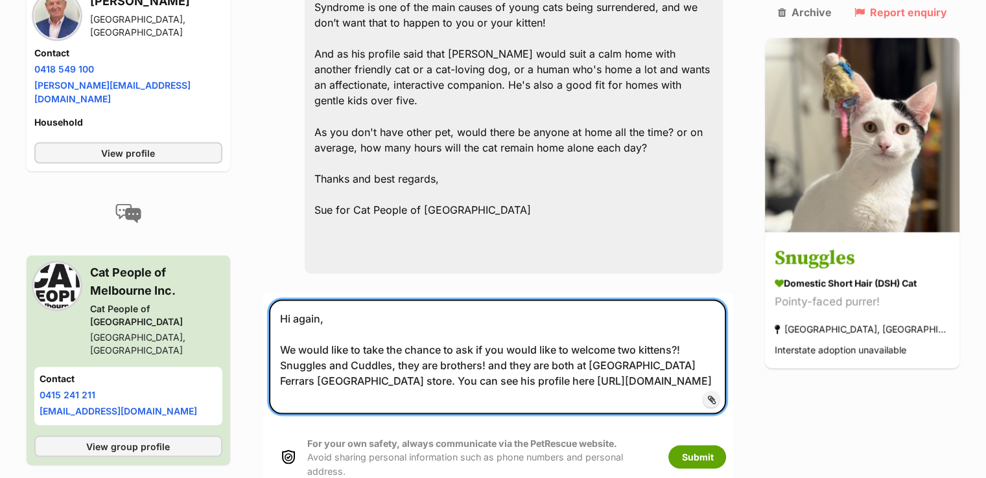
drag, startPoint x: 356, startPoint y: 298, endPoint x: 320, endPoint y: 303, distance: 36.6
click at [320, 303] on textarea "Hi again, We would like to take the chance to ask if you would like to welcome …" at bounding box center [498, 356] width 458 height 115
click at [691, 299] on textarea "Hi again, We would like to take the chance to ask if you would like to welcome …" at bounding box center [498, 356] width 458 height 115
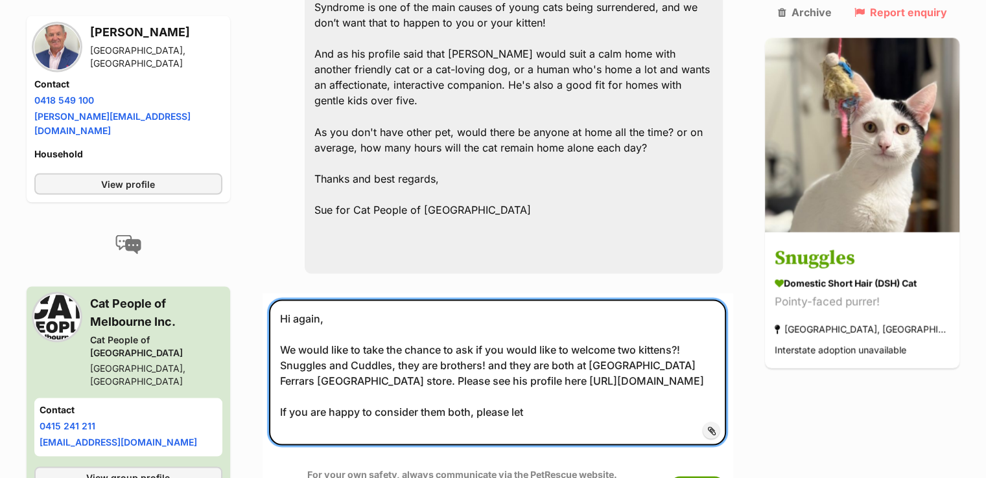
click at [443, 299] on textarea "Hi again, We would like to take the chance to ask if you would like to welcome …" at bounding box center [498, 372] width 458 height 146
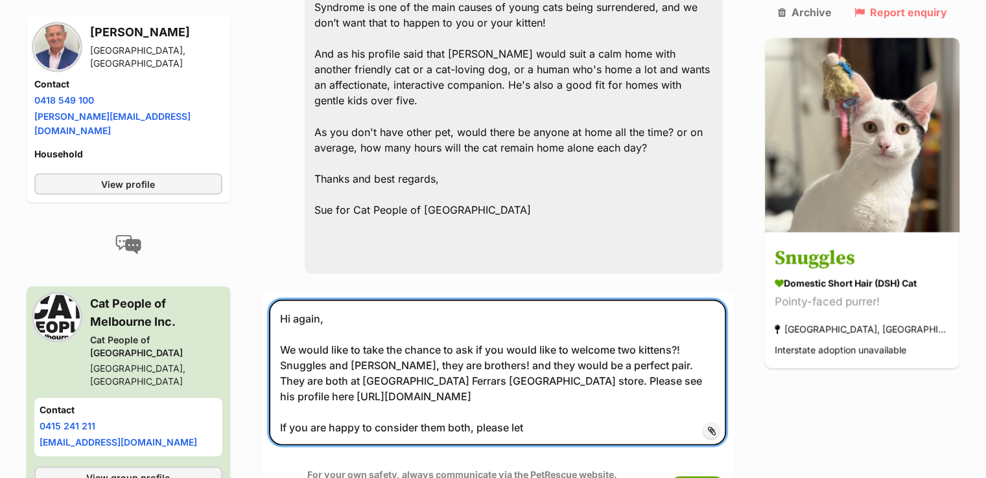
click at [561, 348] on textarea "Hi again, We would like to take the chance to ask if you would like to welcome …" at bounding box center [498, 372] width 458 height 146
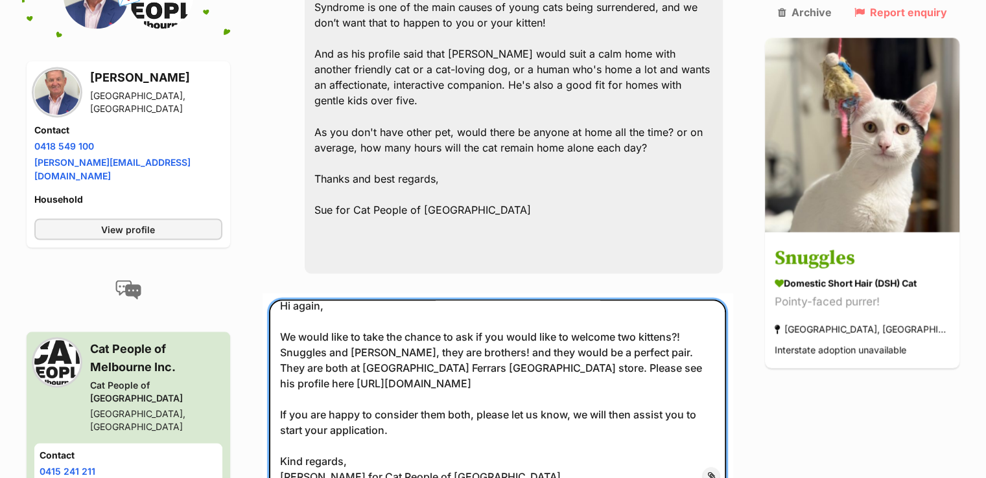
scroll to position [17, 0]
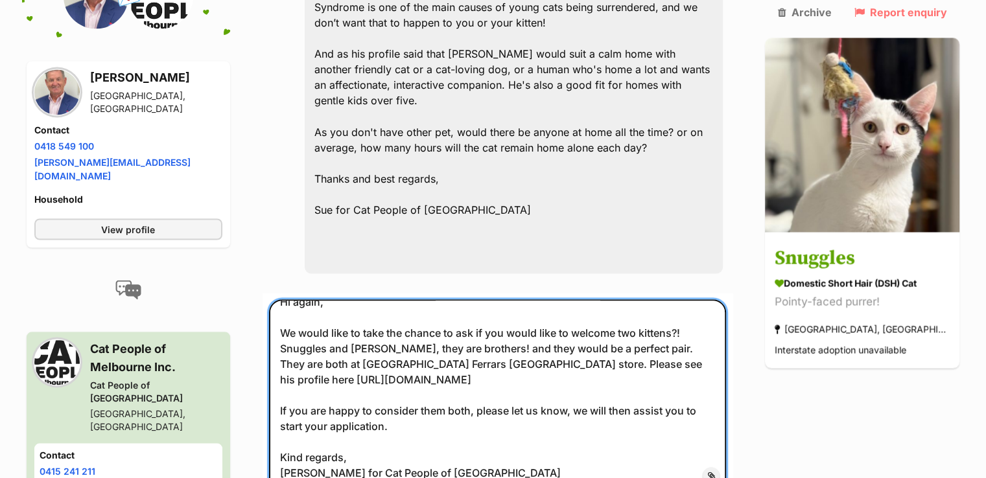
type textarea "Hi again, We would like to take the chance to ask if you would like to welcome …"
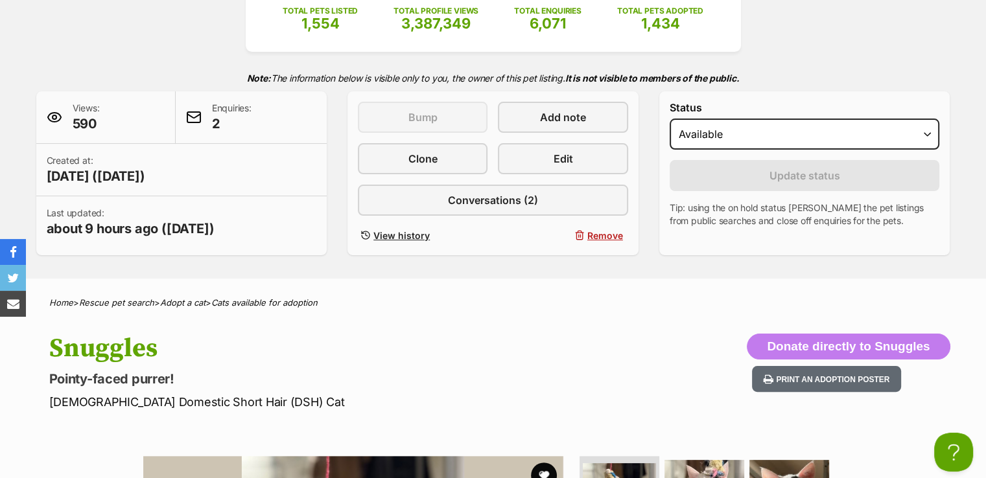
scroll to position [65, 0]
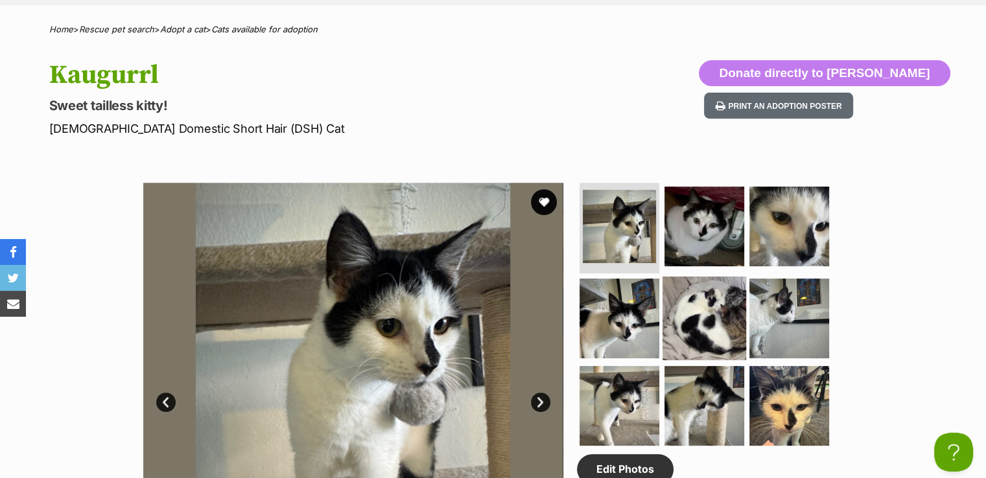
scroll to position [324, 0]
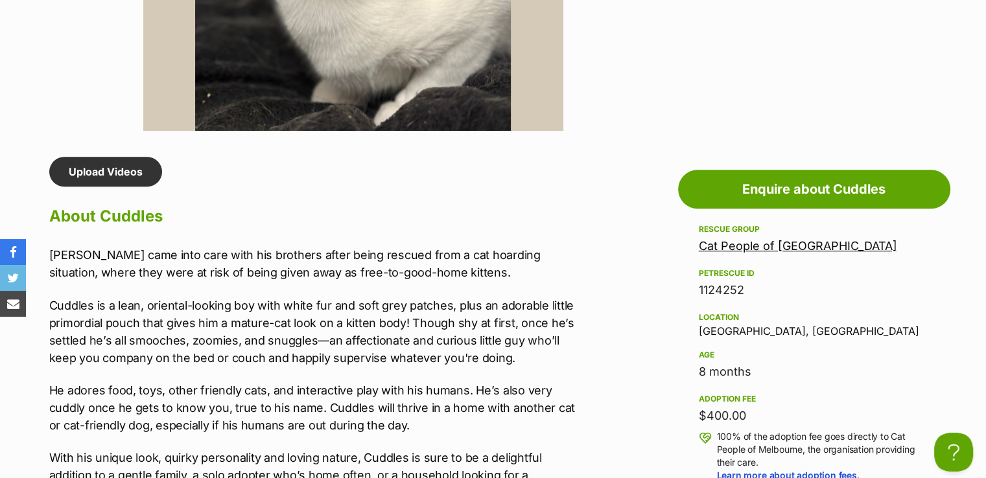
drag, startPoint x: 627, startPoint y: 232, endPoint x: 570, endPoint y: 193, distance: 69.4
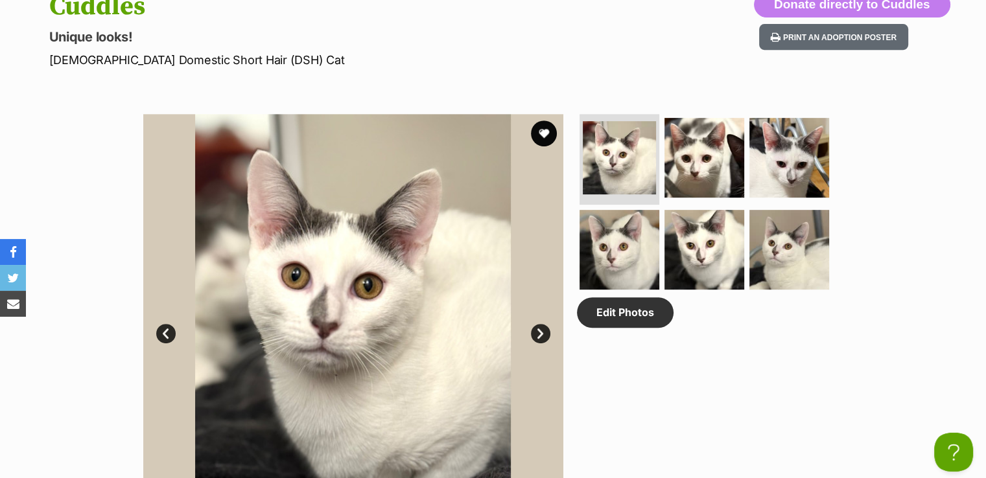
scroll to position [389, 0]
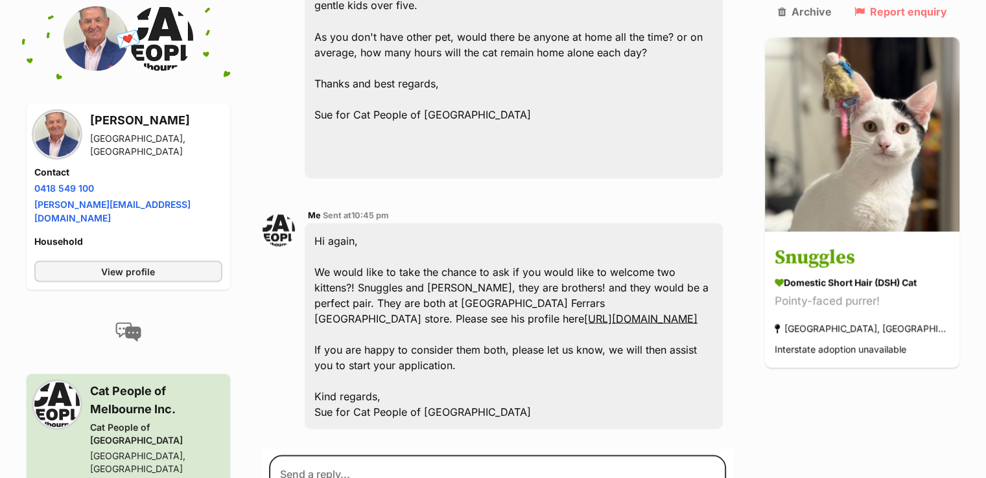
scroll to position [2444, 0]
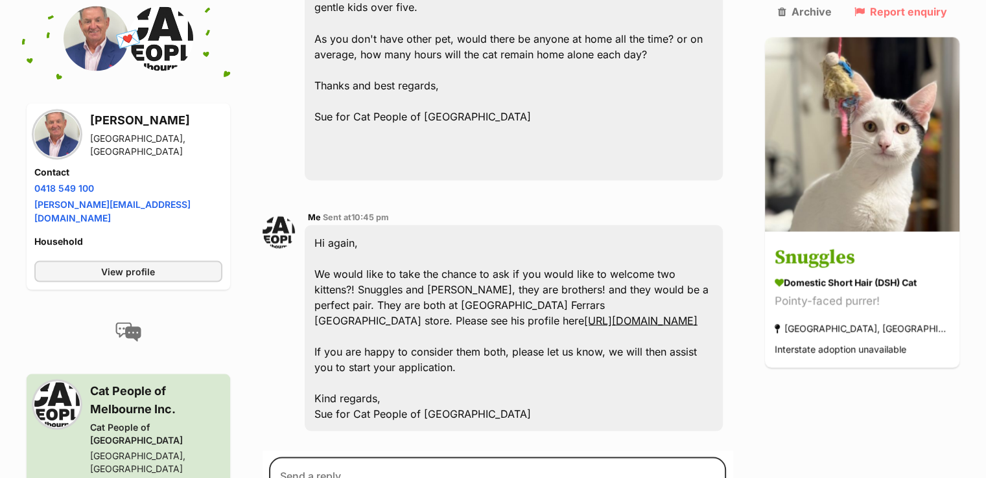
scroll to position [2362, 0]
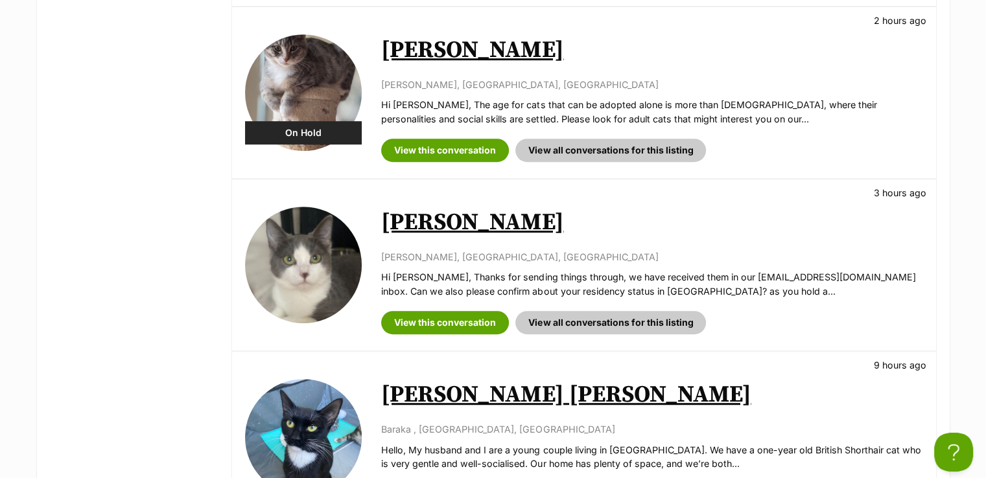
scroll to position [778, 0]
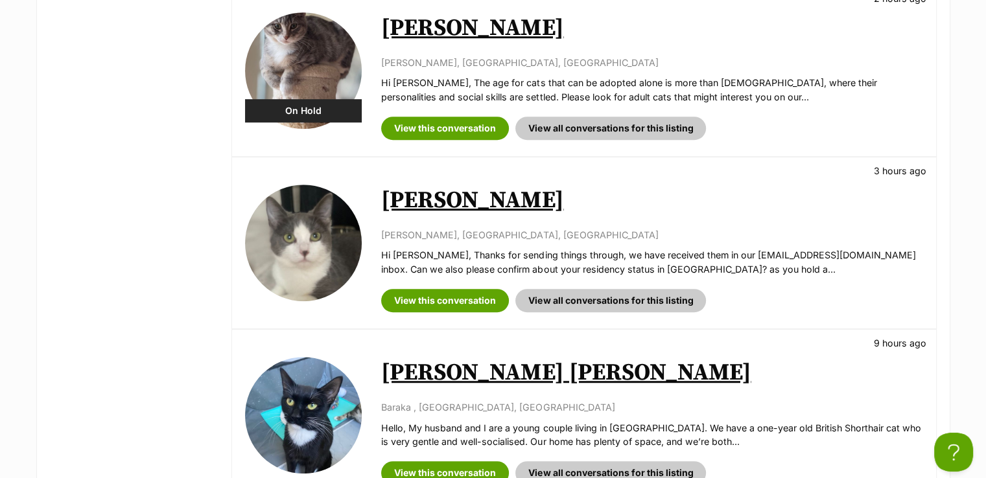
click at [899, 291] on div "View this conversation View all conversations for this listing" at bounding box center [651, 295] width 541 height 33
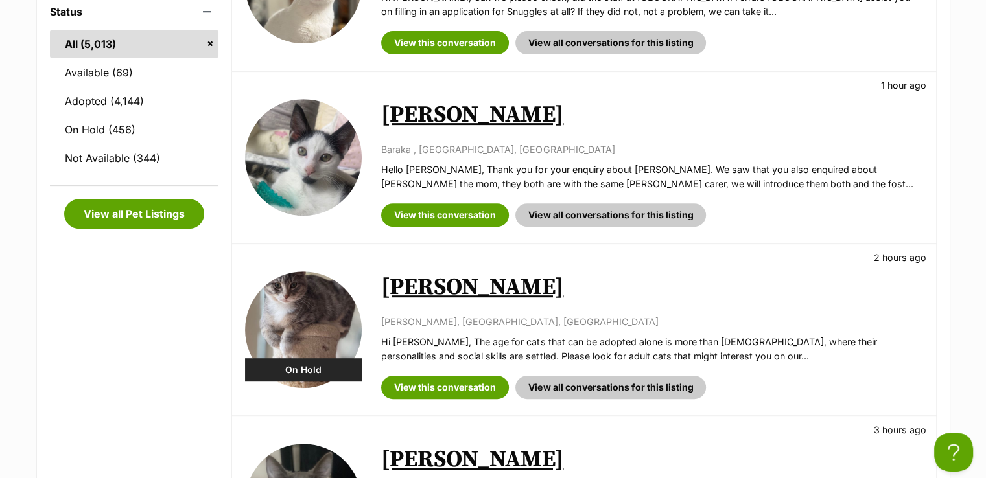
scroll to position [259, 0]
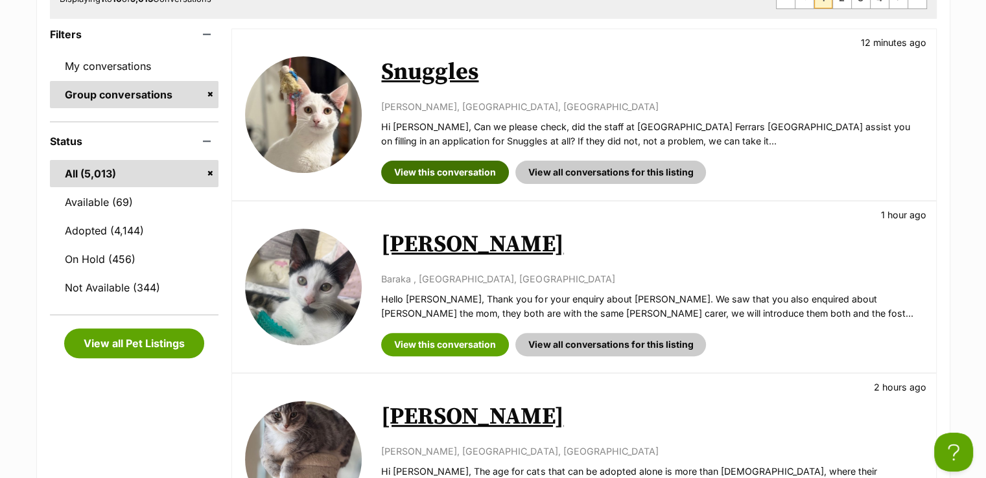
click at [481, 173] on link "View this conversation" at bounding box center [445, 172] width 128 height 23
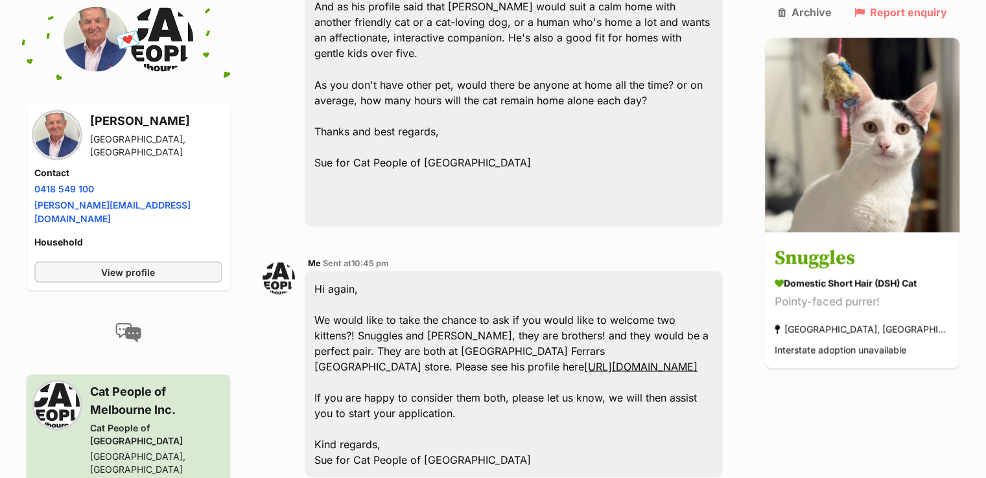
scroll to position [2463, 0]
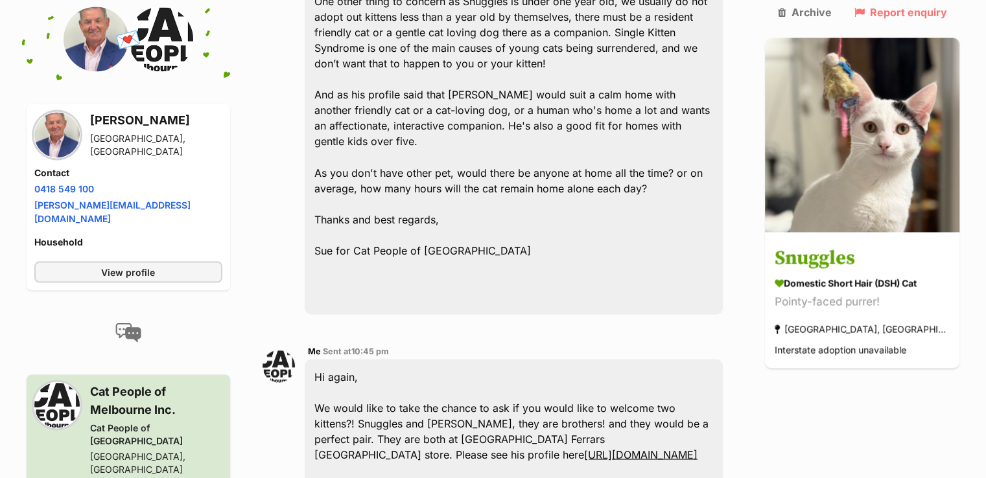
scroll to position [2398, 0]
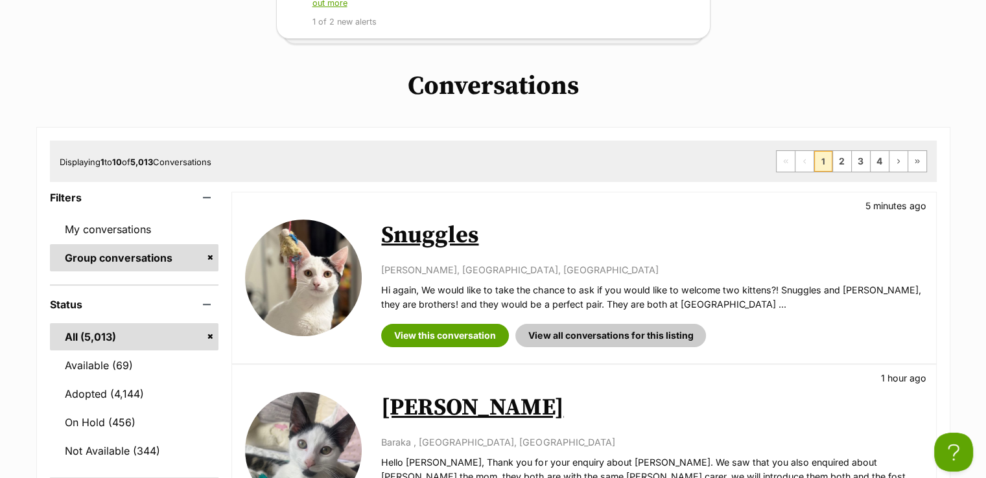
scroll to position [65, 0]
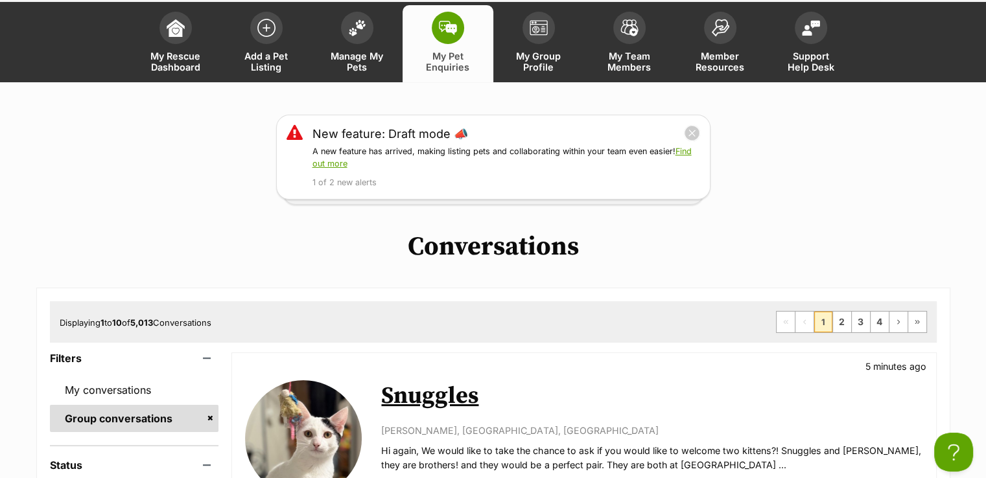
click at [314, 246] on h1 "Conversations" at bounding box center [493, 247] width 986 height 30
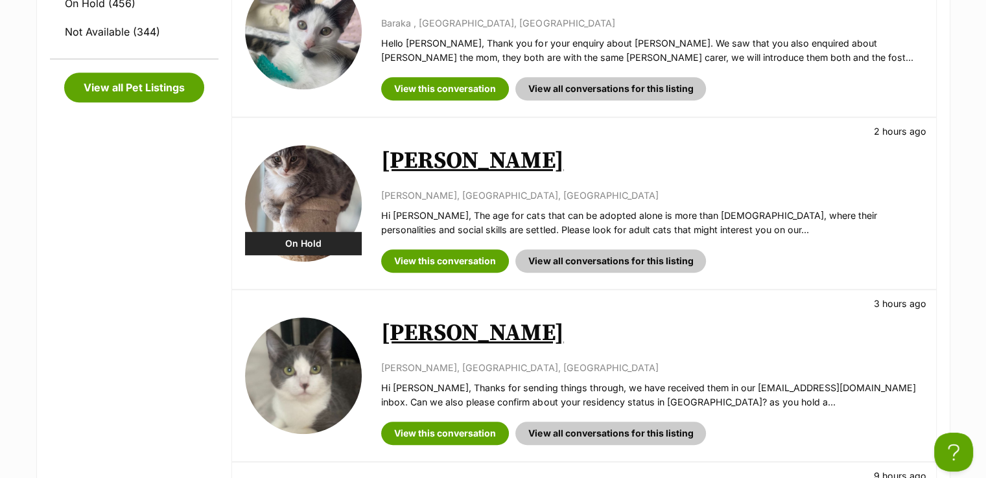
scroll to position [648, 0]
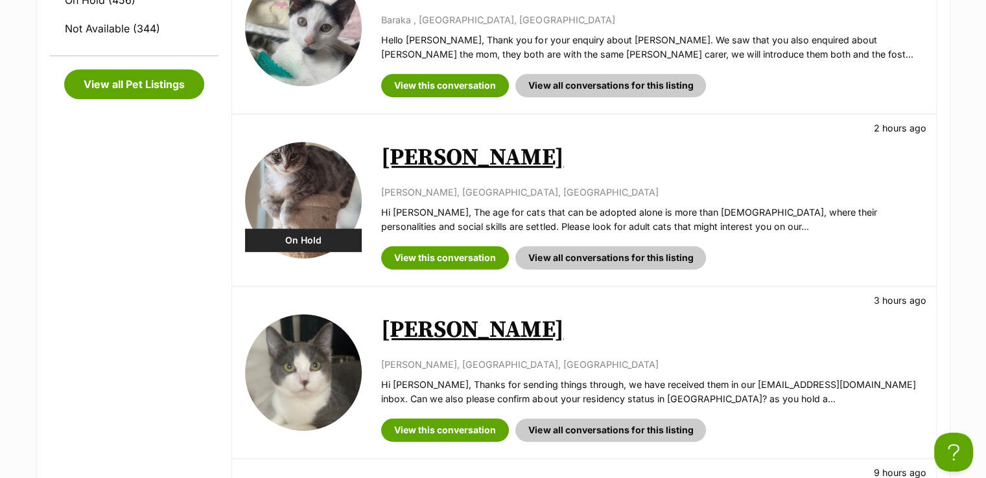
drag, startPoint x: 207, startPoint y: 188, endPoint x: 214, endPoint y: 187, distance: 6.5
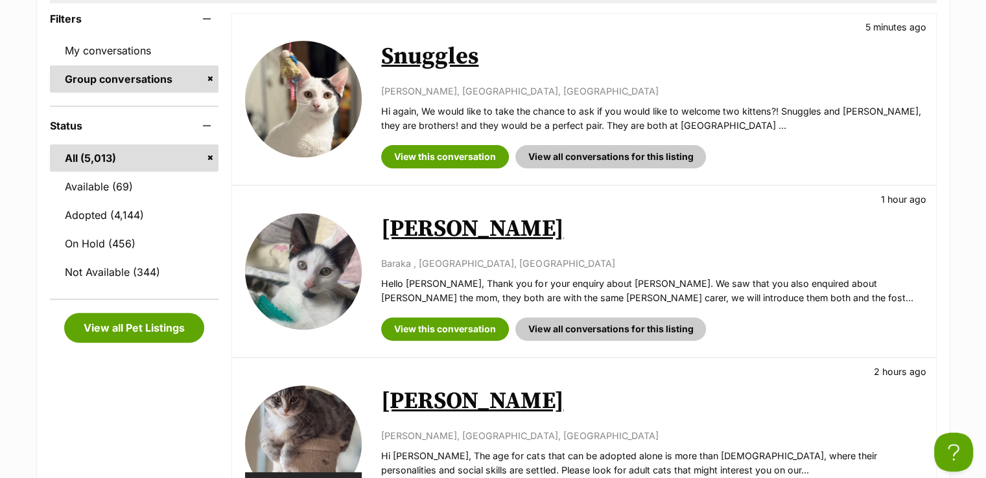
scroll to position [389, 0]
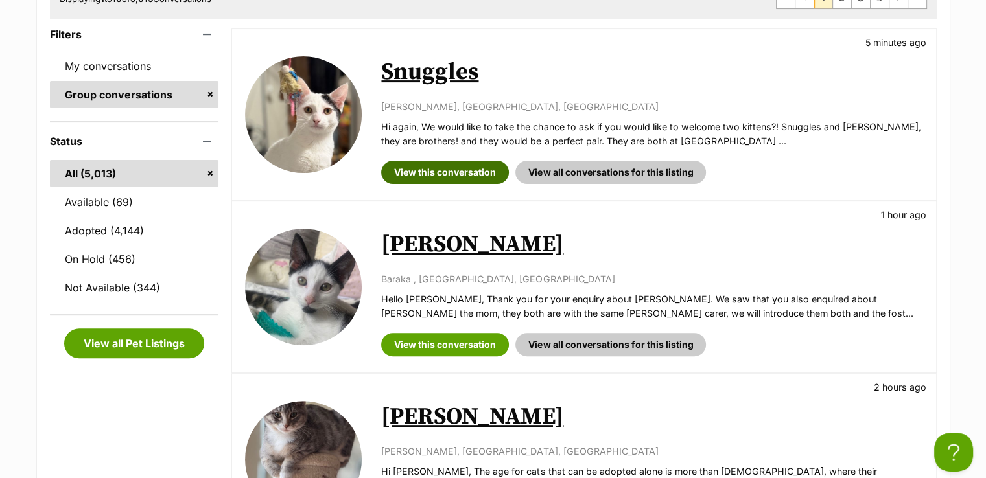
click at [486, 162] on link "View this conversation" at bounding box center [445, 172] width 128 height 23
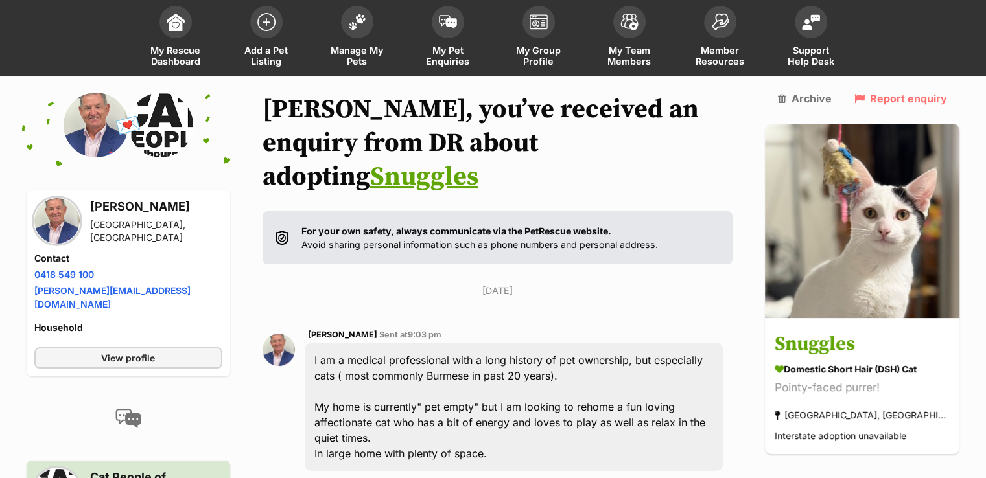
scroll to position [194, 0]
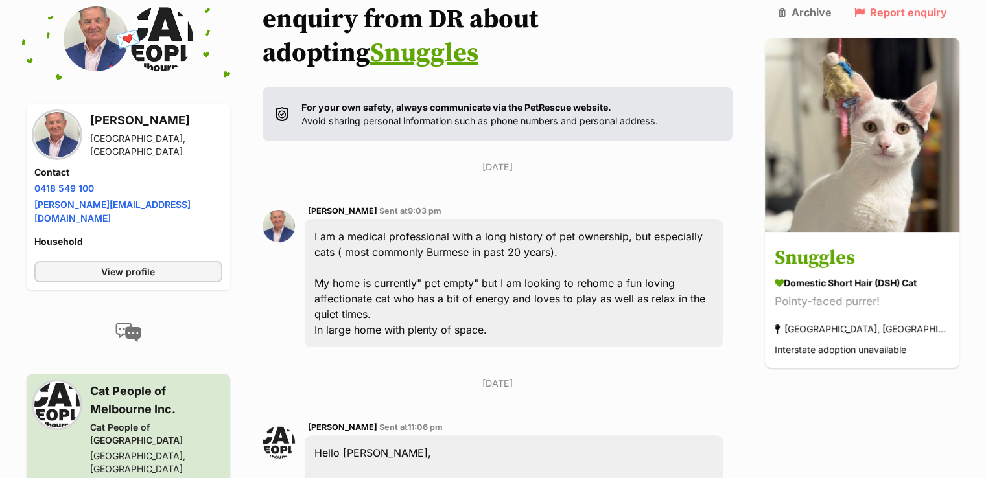
click at [660, 204] on div "DR PETER LARKINS Sent at 9:03 pm I am a medical professional with a long histor…" at bounding box center [514, 276] width 419 height 145
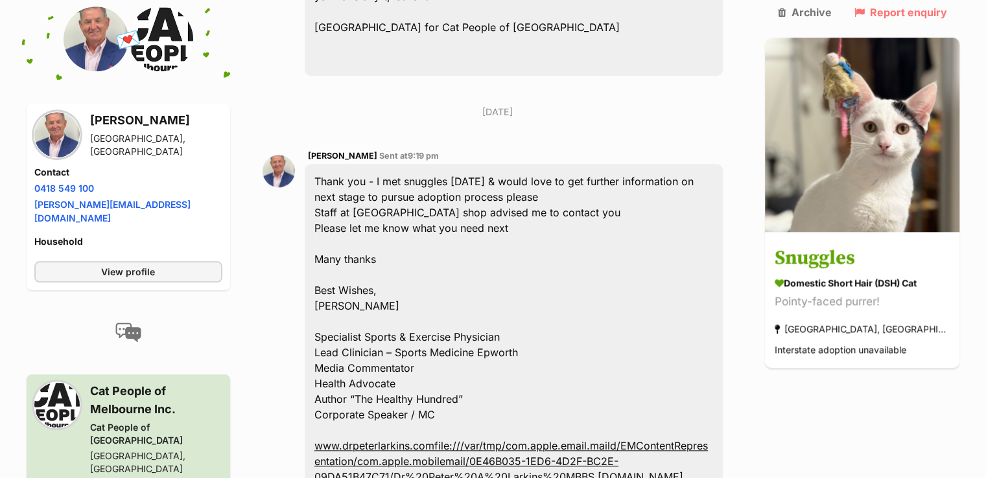
scroll to position [1296, 0]
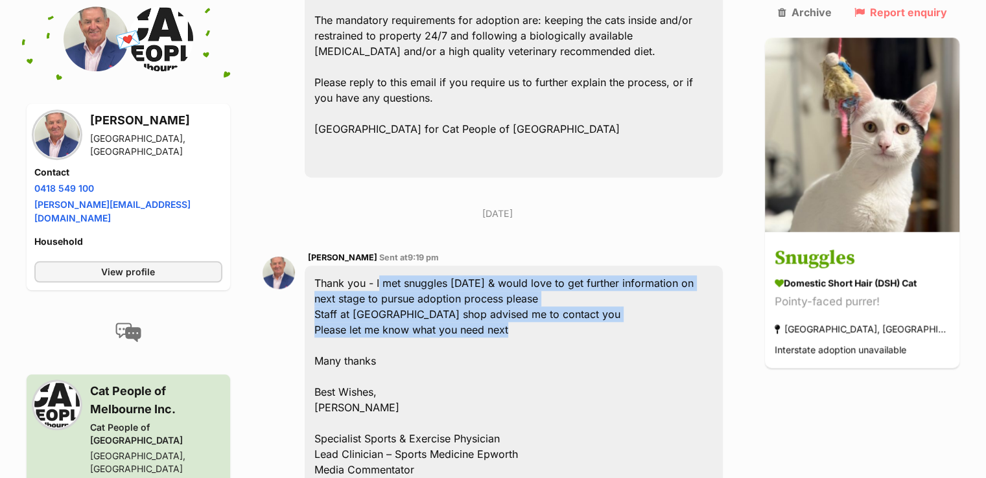
drag, startPoint x: 384, startPoint y: 233, endPoint x: 521, endPoint y: 276, distance: 143.5
copy div "I met snuggles today & would love to get further information on next stage to p…"
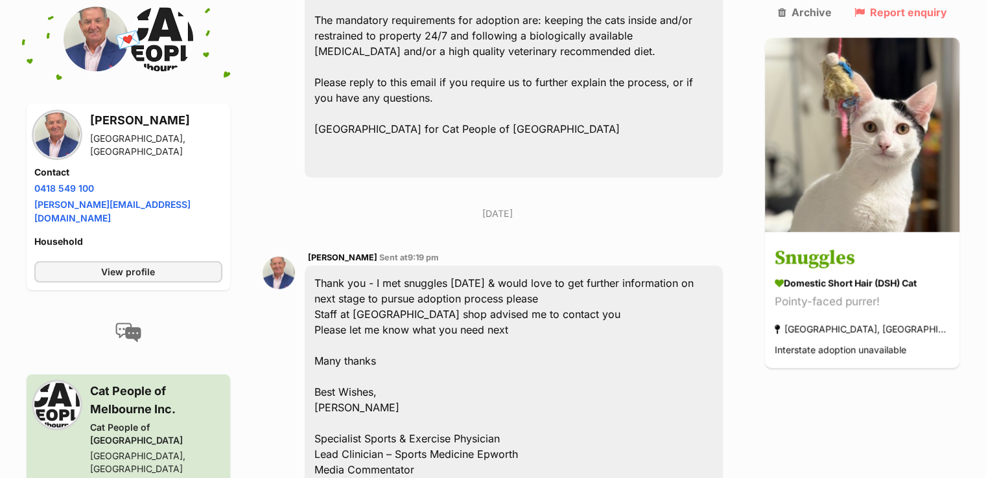
click at [907, 377] on div "Back to all conversations 💌 Conversation participant details DR PETER LARKINS B…" at bounding box center [493, 308] width 953 height 2882
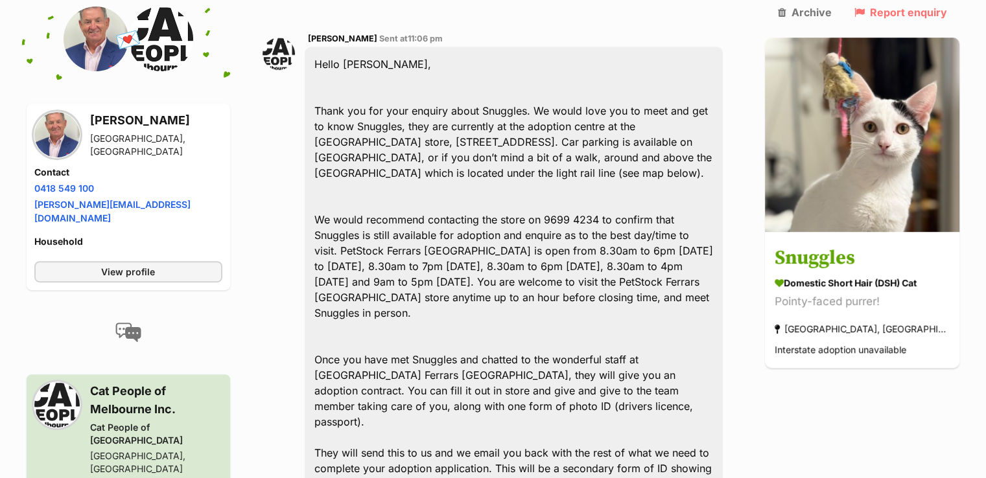
scroll to position [648, 0]
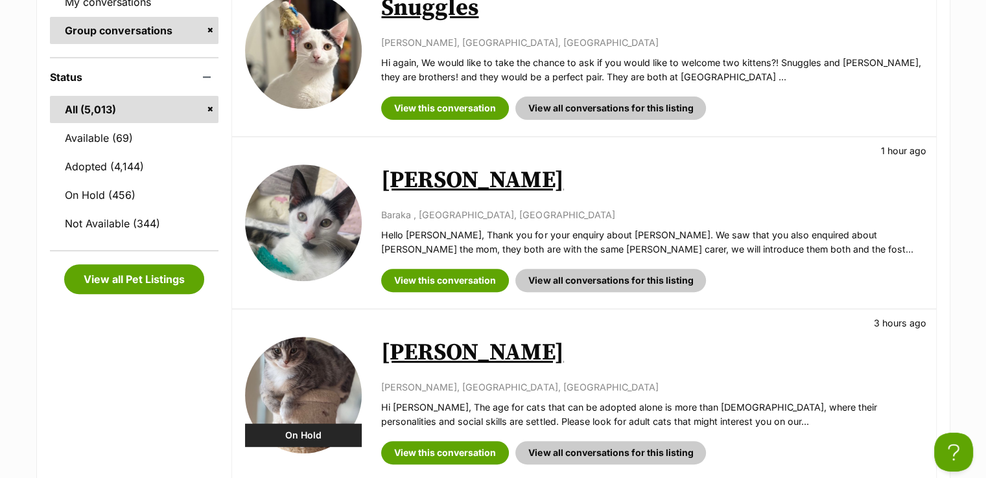
scroll to position [454, 0]
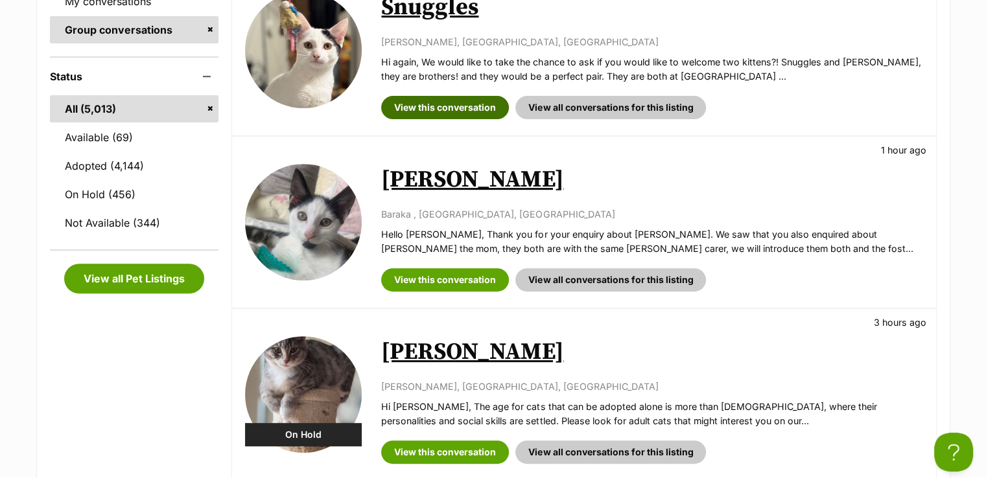
click at [483, 113] on link "View this conversation" at bounding box center [445, 107] width 128 height 23
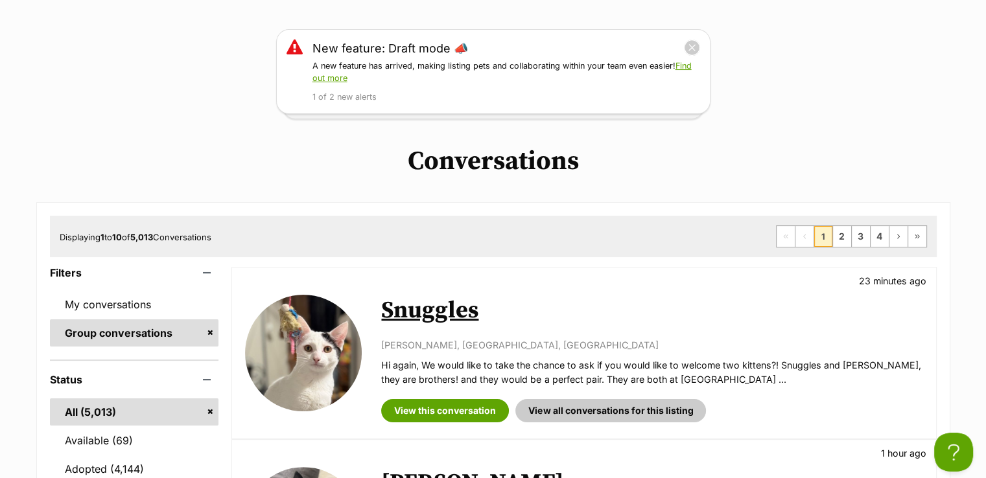
scroll to position [324, 0]
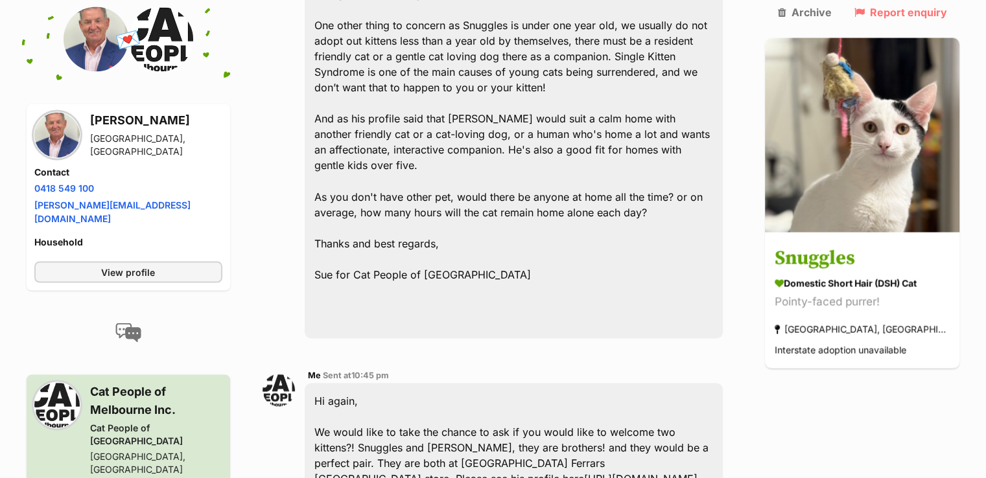
scroll to position [2463, 0]
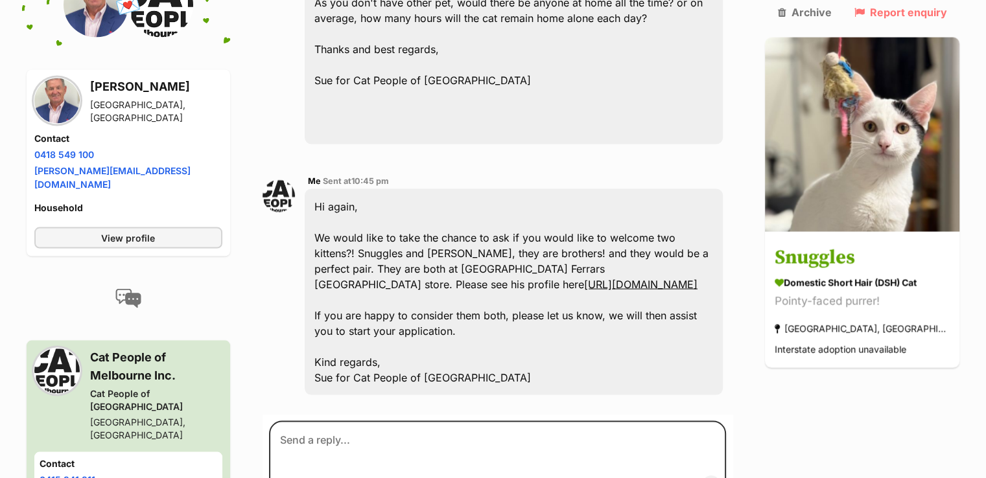
click at [584, 277] on link "https://www.petrescue.com.au/listings/1124252" at bounding box center [640, 283] width 113 height 13
